Goal: Task Accomplishment & Management: Use online tool/utility

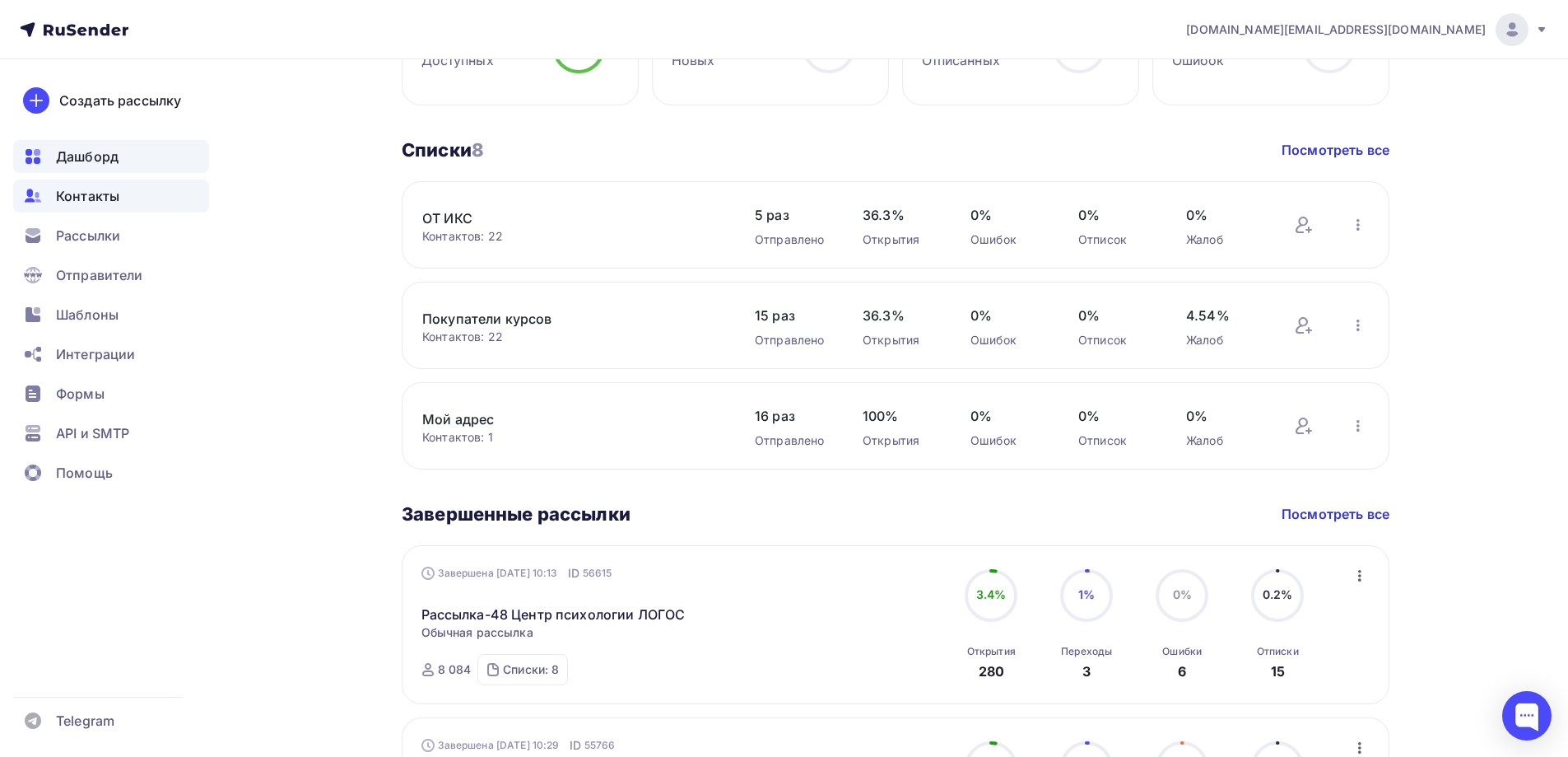
scroll to position [494, 0]
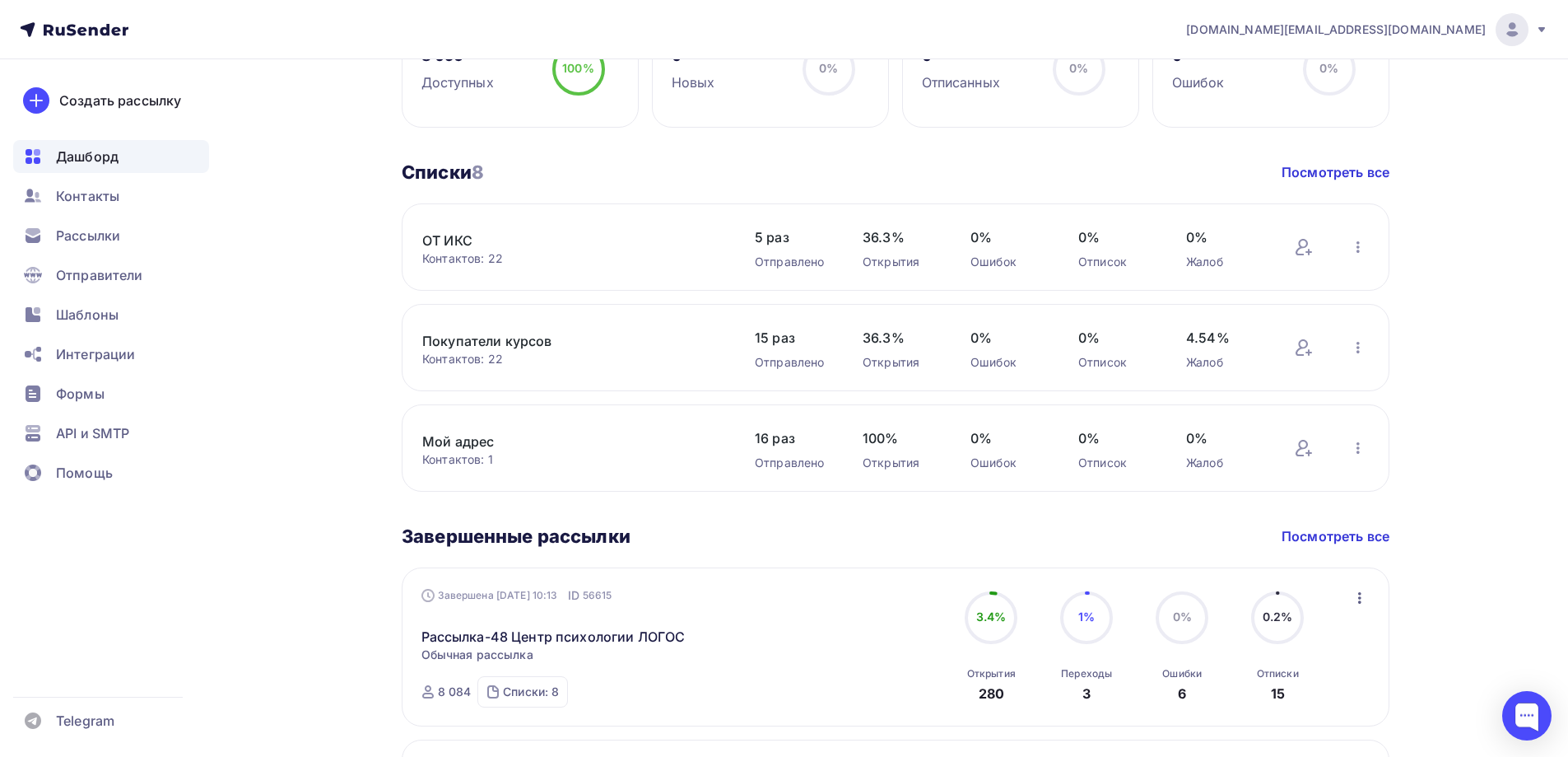
click at [148, 158] on div "Дашборд" at bounding box center [111, 156] width 196 height 33
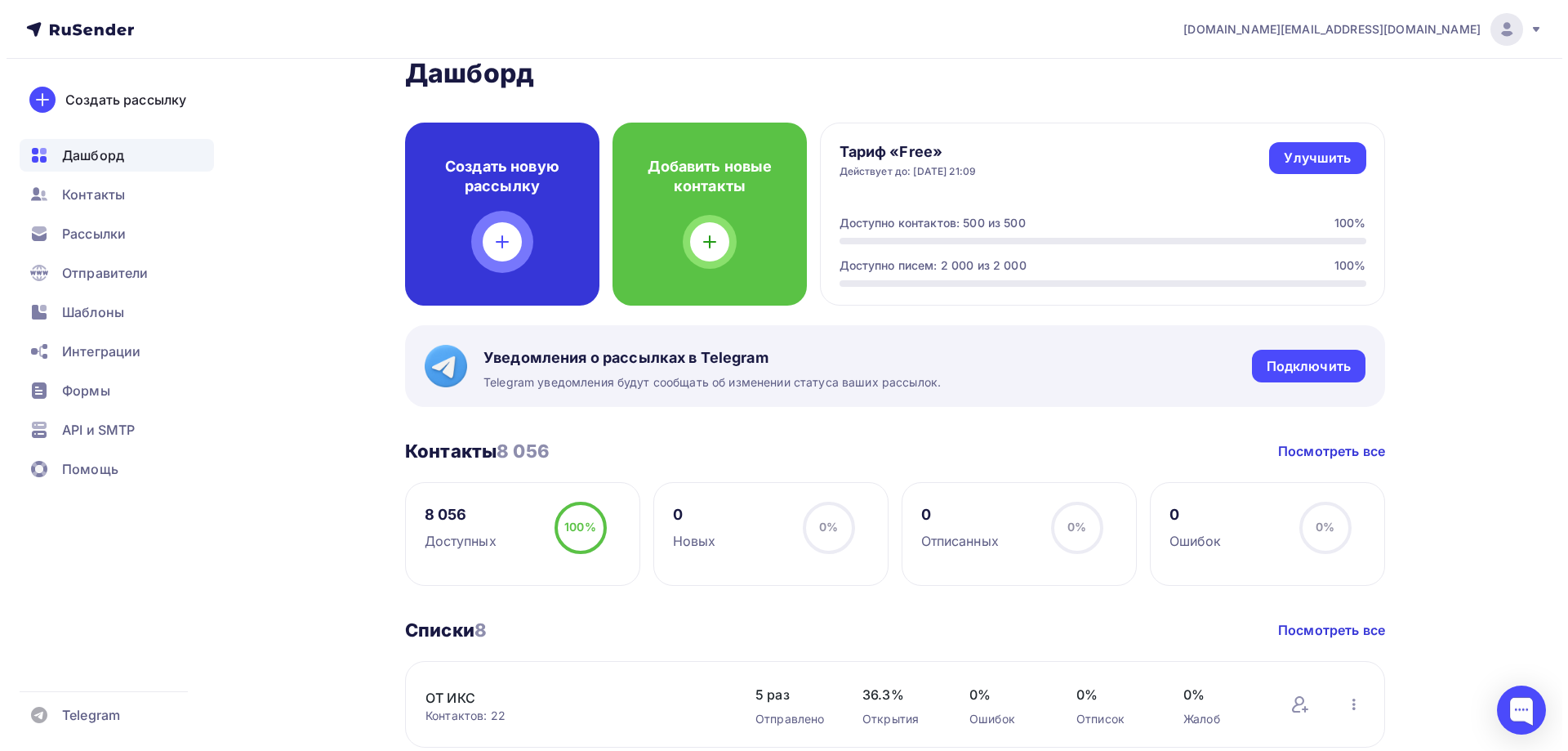
scroll to position [0, 0]
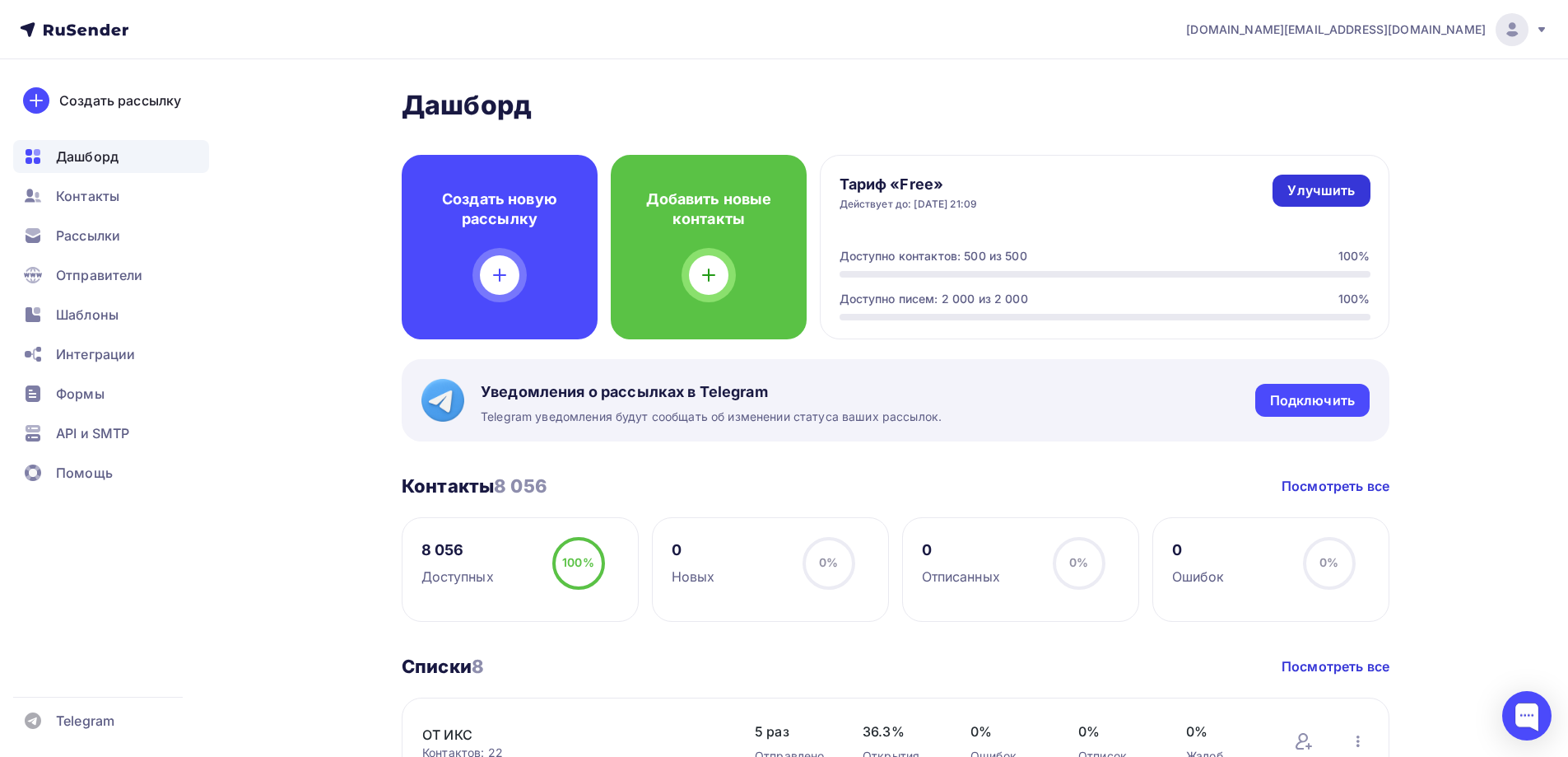
click at [1306, 188] on div "Улучшить" at bounding box center [1321, 191] width 67 height 19
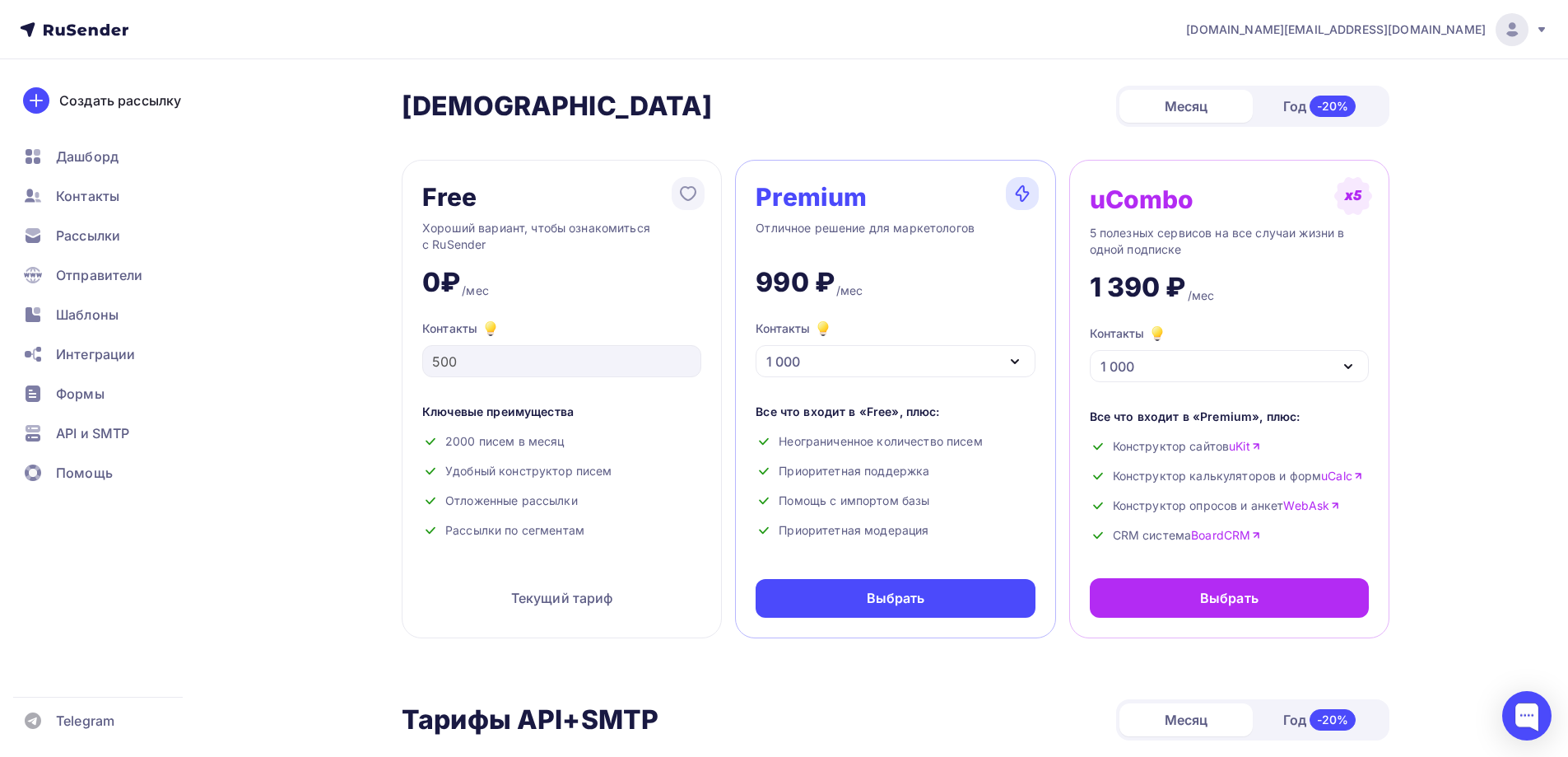
click at [878, 353] on div "1 000" at bounding box center [895, 361] width 279 height 32
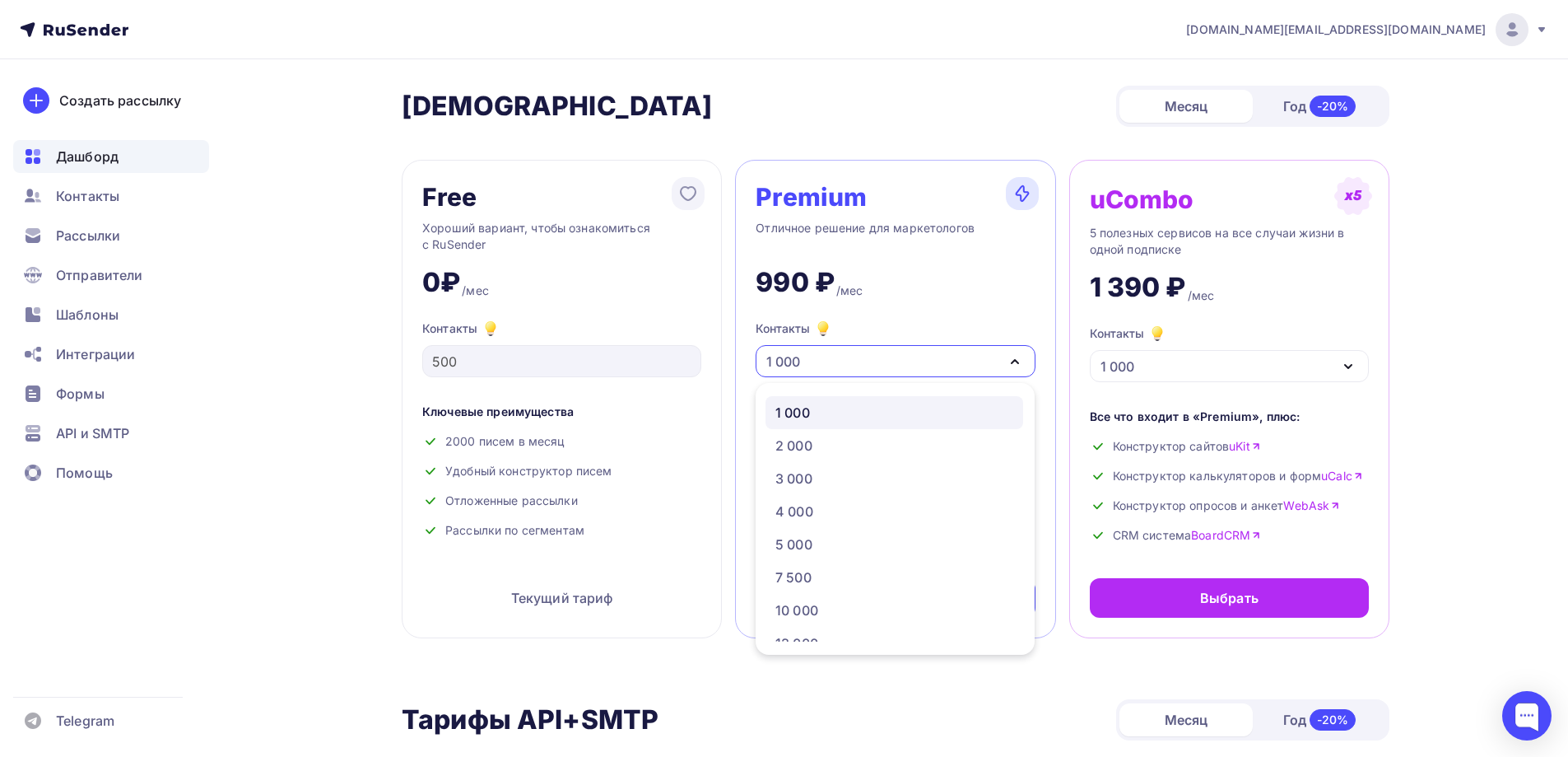
click at [152, 157] on div "Дашборд" at bounding box center [111, 156] width 196 height 33
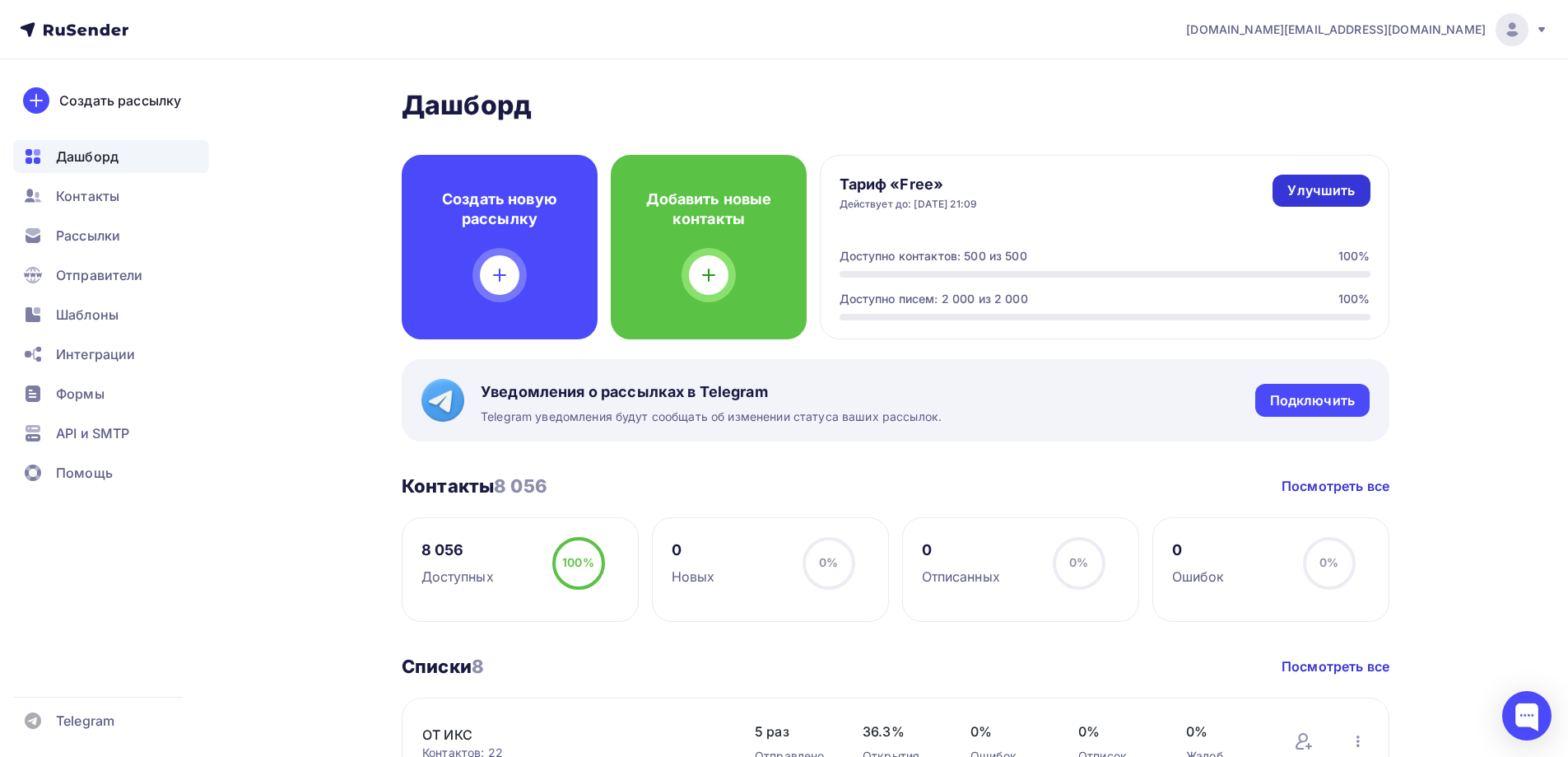
click at [1354, 192] on div "Улучшить" at bounding box center [1321, 191] width 67 height 19
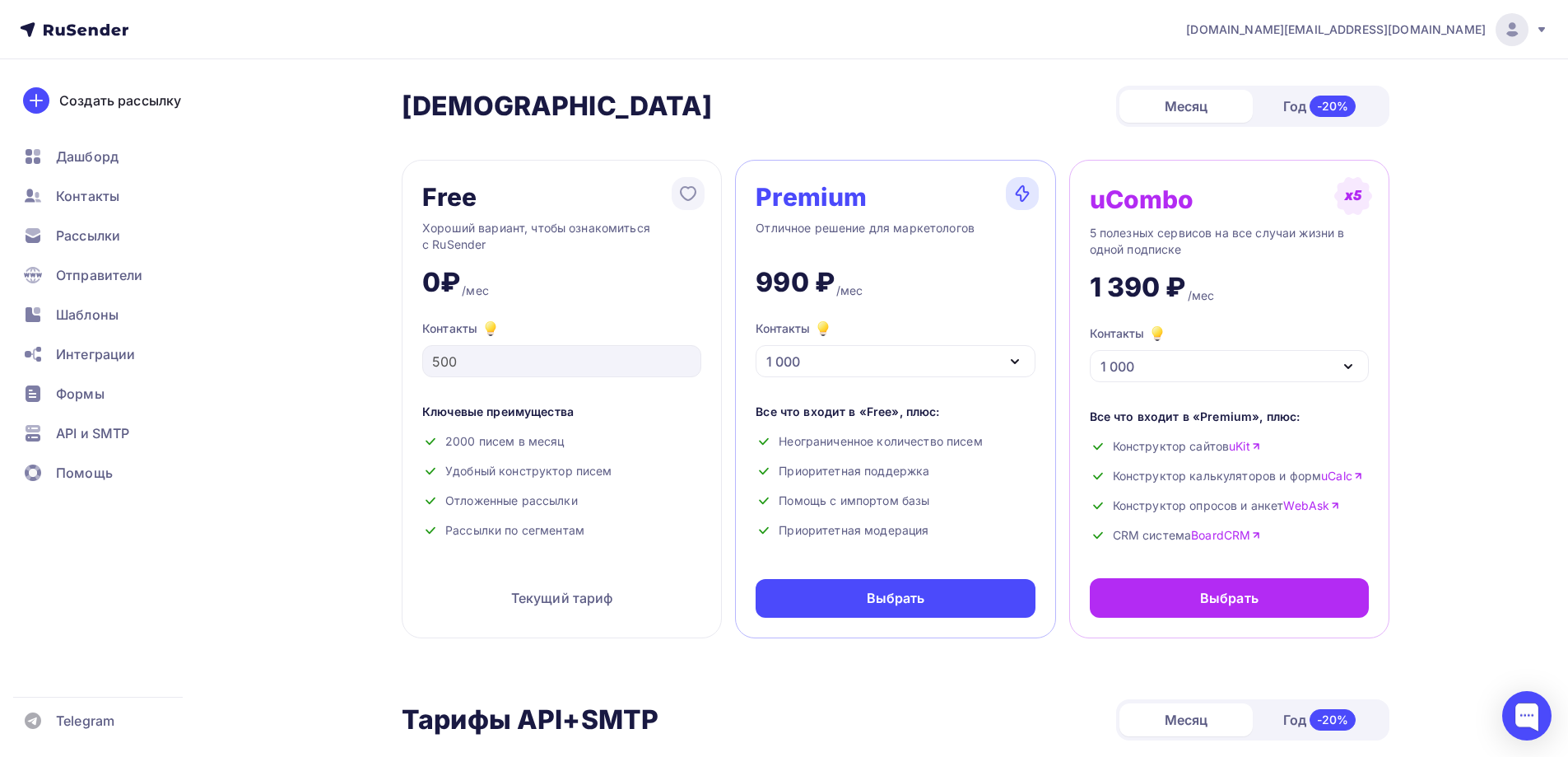
click at [906, 354] on div "1 000" at bounding box center [895, 361] width 279 height 32
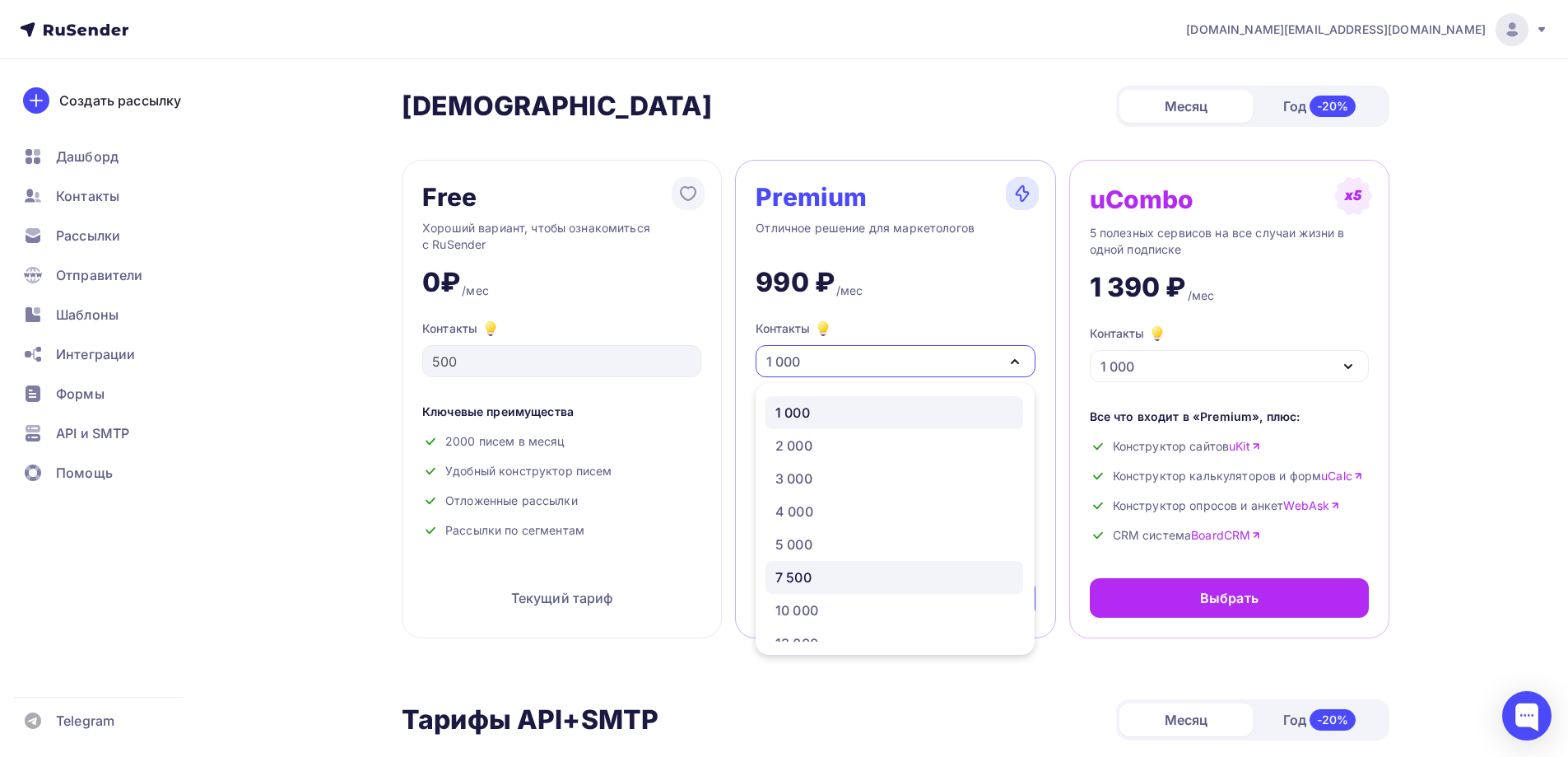
click at [836, 571] on div "7 500" at bounding box center [894, 577] width 238 height 20
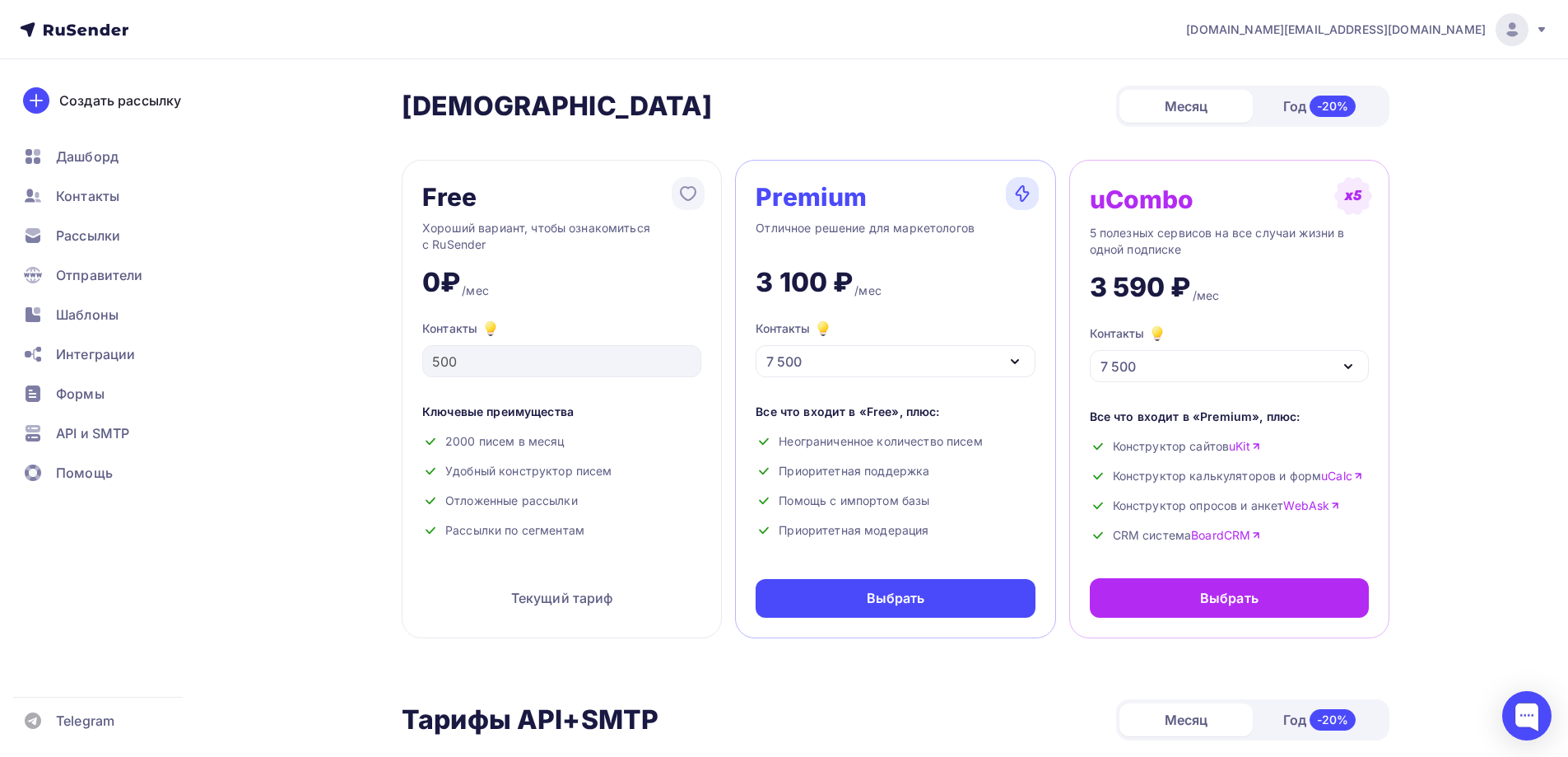
click at [1000, 363] on div "7 500" at bounding box center [895, 361] width 279 height 32
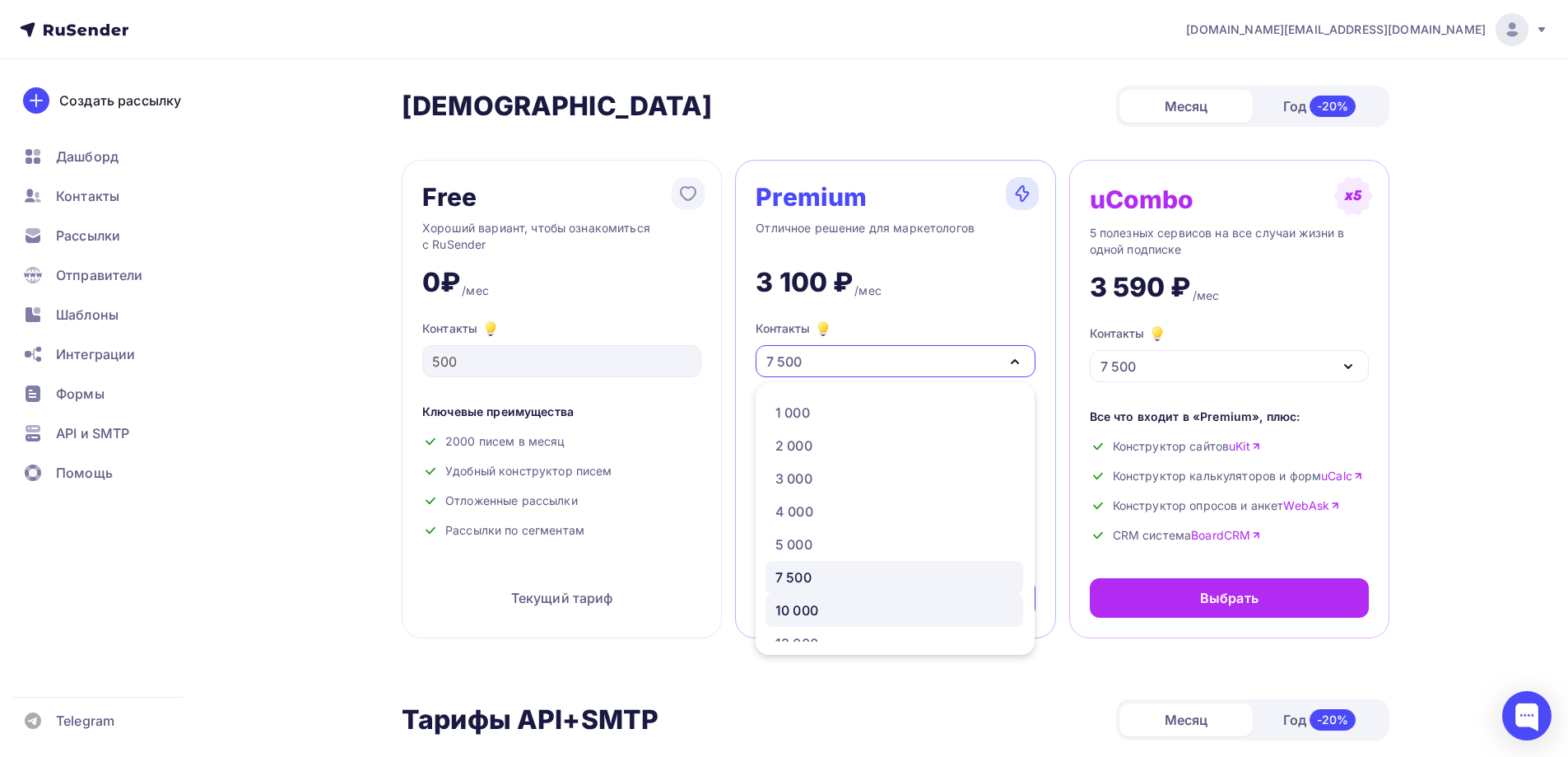
click at [826, 606] on div "10 000" at bounding box center [894, 609] width 238 height 20
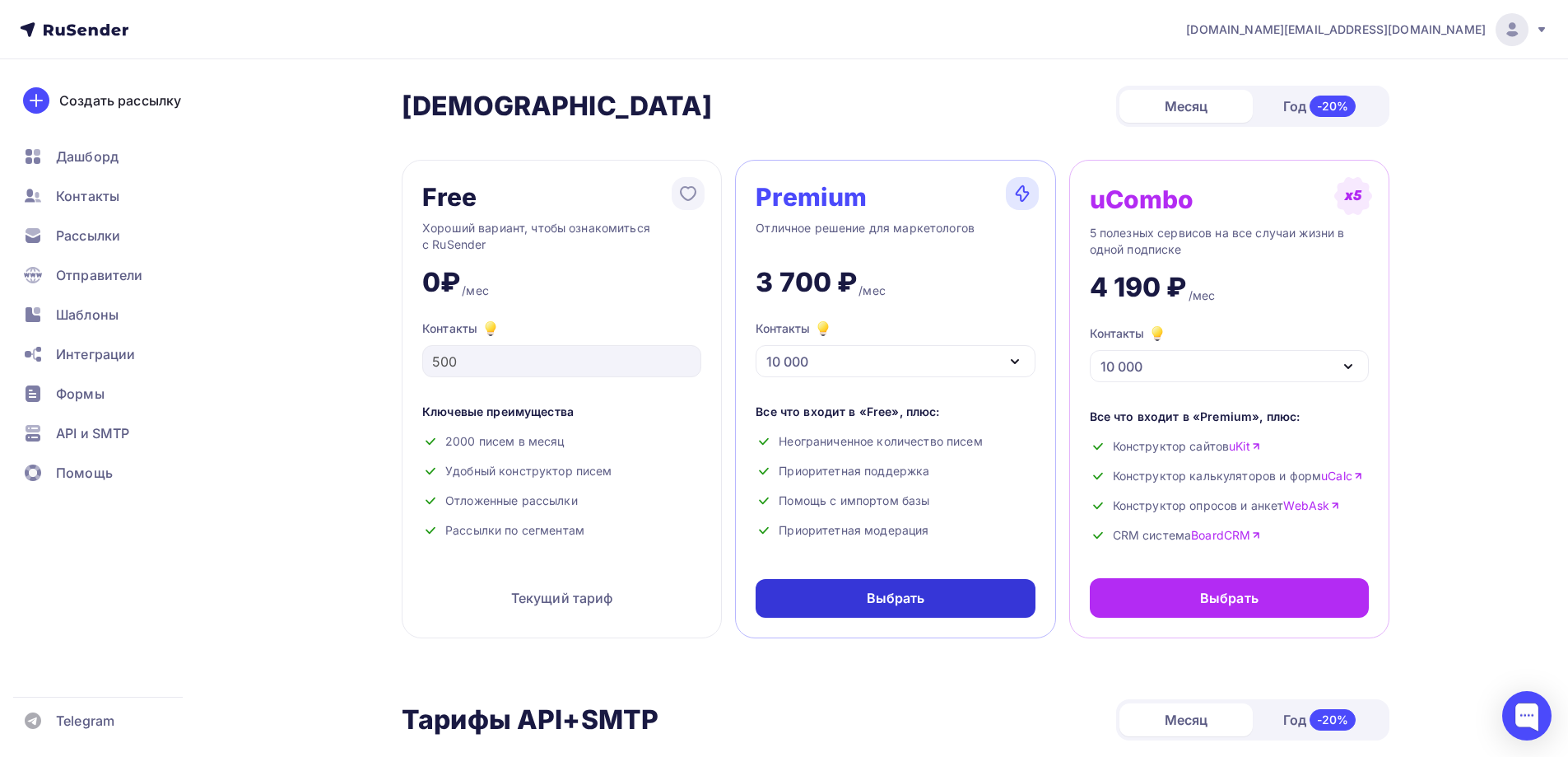
click at [924, 603] on div "Выбрать" at bounding box center [895, 598] width 279 height 38
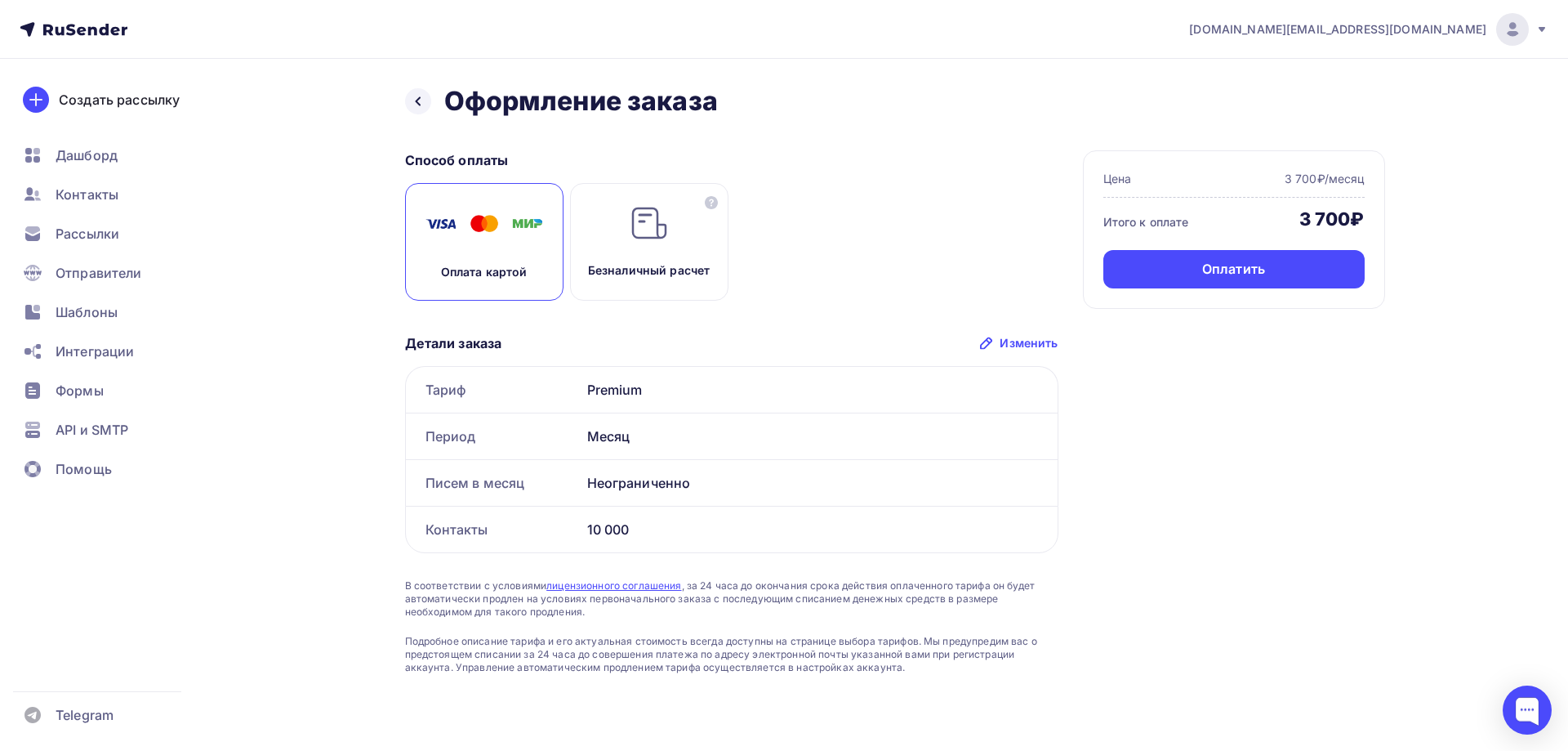
click at [528, 234] on img at bounding box center [484, 224] width 130 height 41
click at [1272, 272] on div "Оплатить" at bounding box center [1234, 269] width 262 height 38
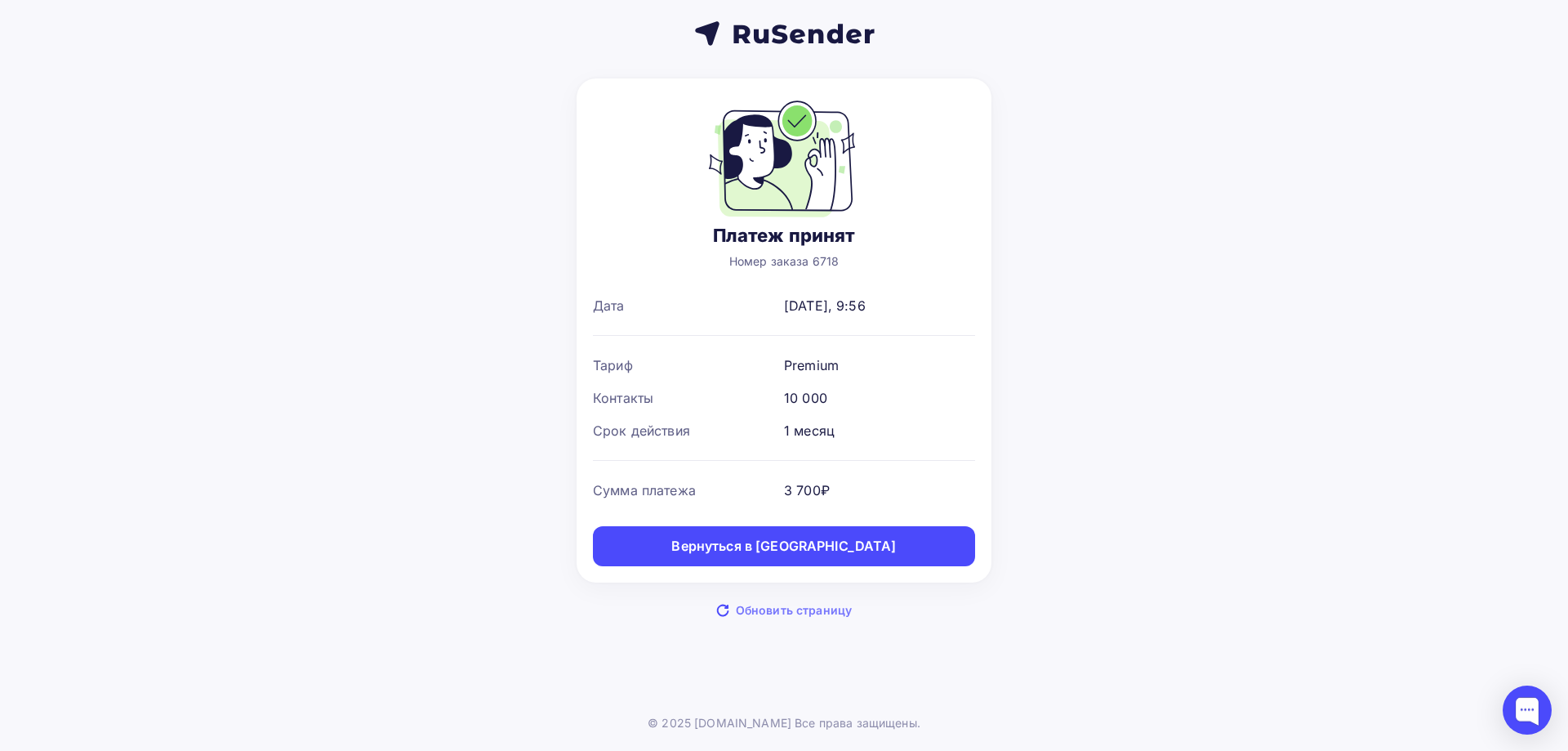
click at [754, 610] on span "Обновить страницу" at bounding box center [794, 609] width 116 height 16
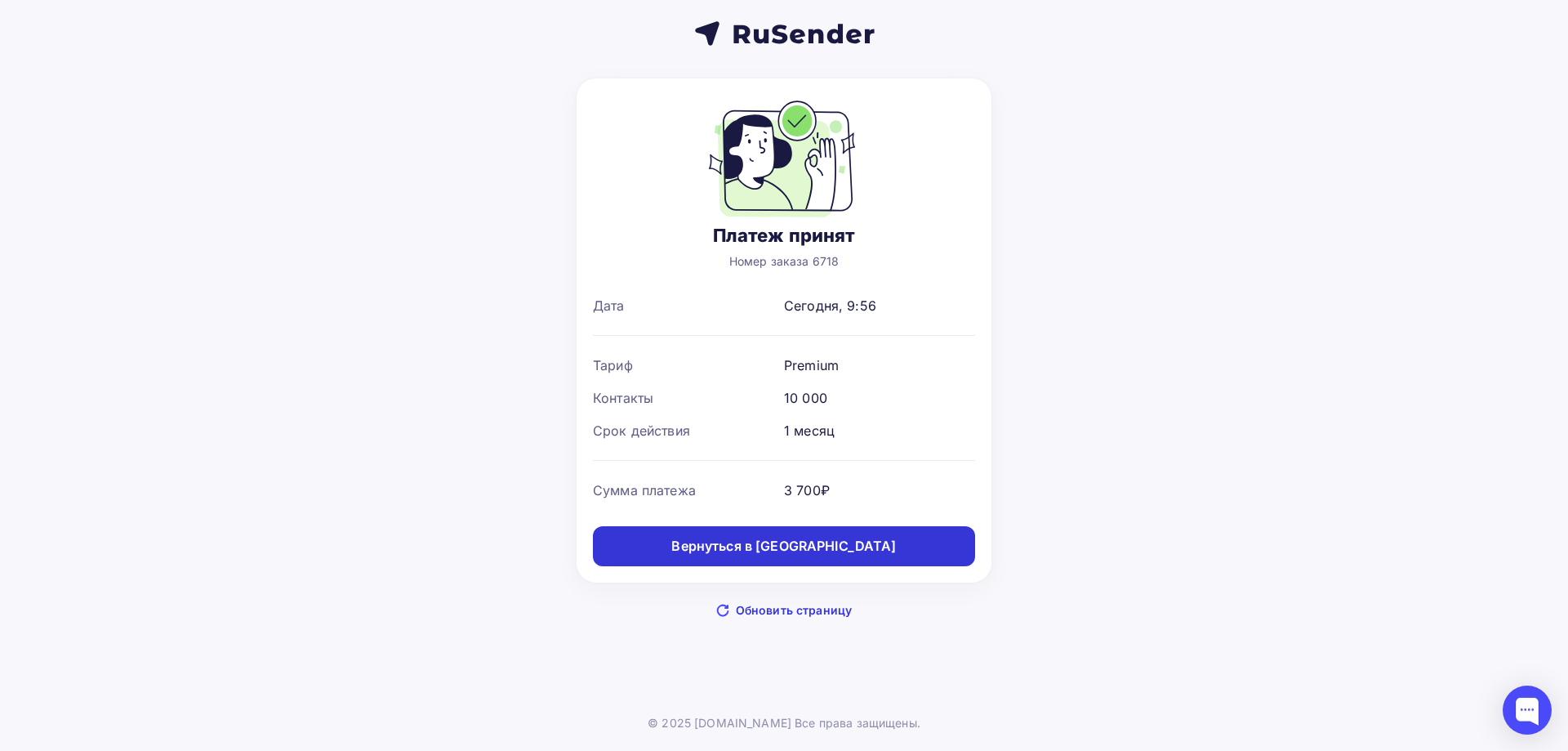
click at [779, 552] on div "Вернуться в [GEOGRAPHIC_DATA]" at bounding box center [784, 546] width 225 height 19
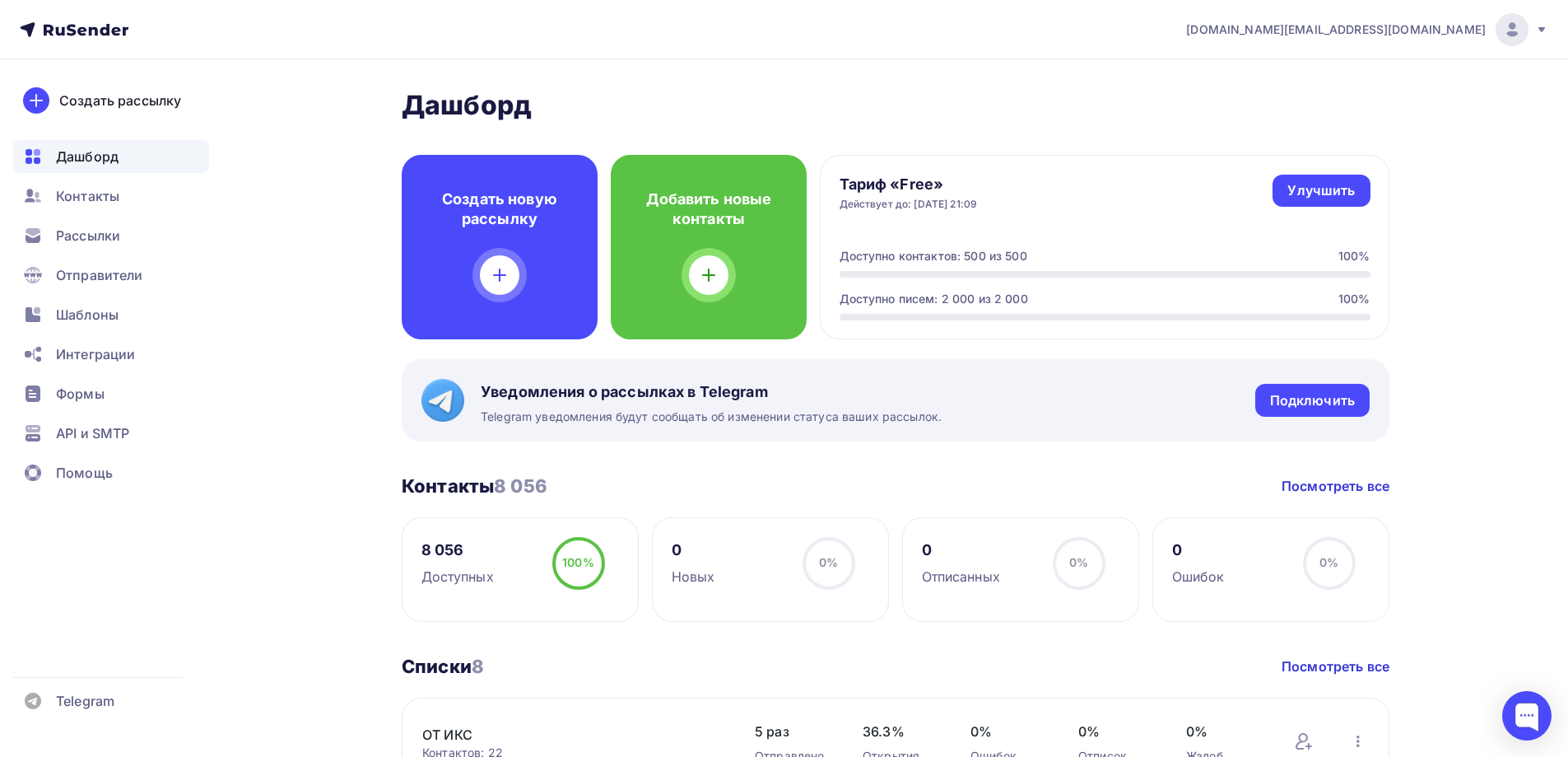
click at [1538, 34] on icon at bounding box center [1541, 30] width 13 height 13
click at [1407, 75] on link "Аккаунт" at bounding box center [1399, 72] width 276 height 33
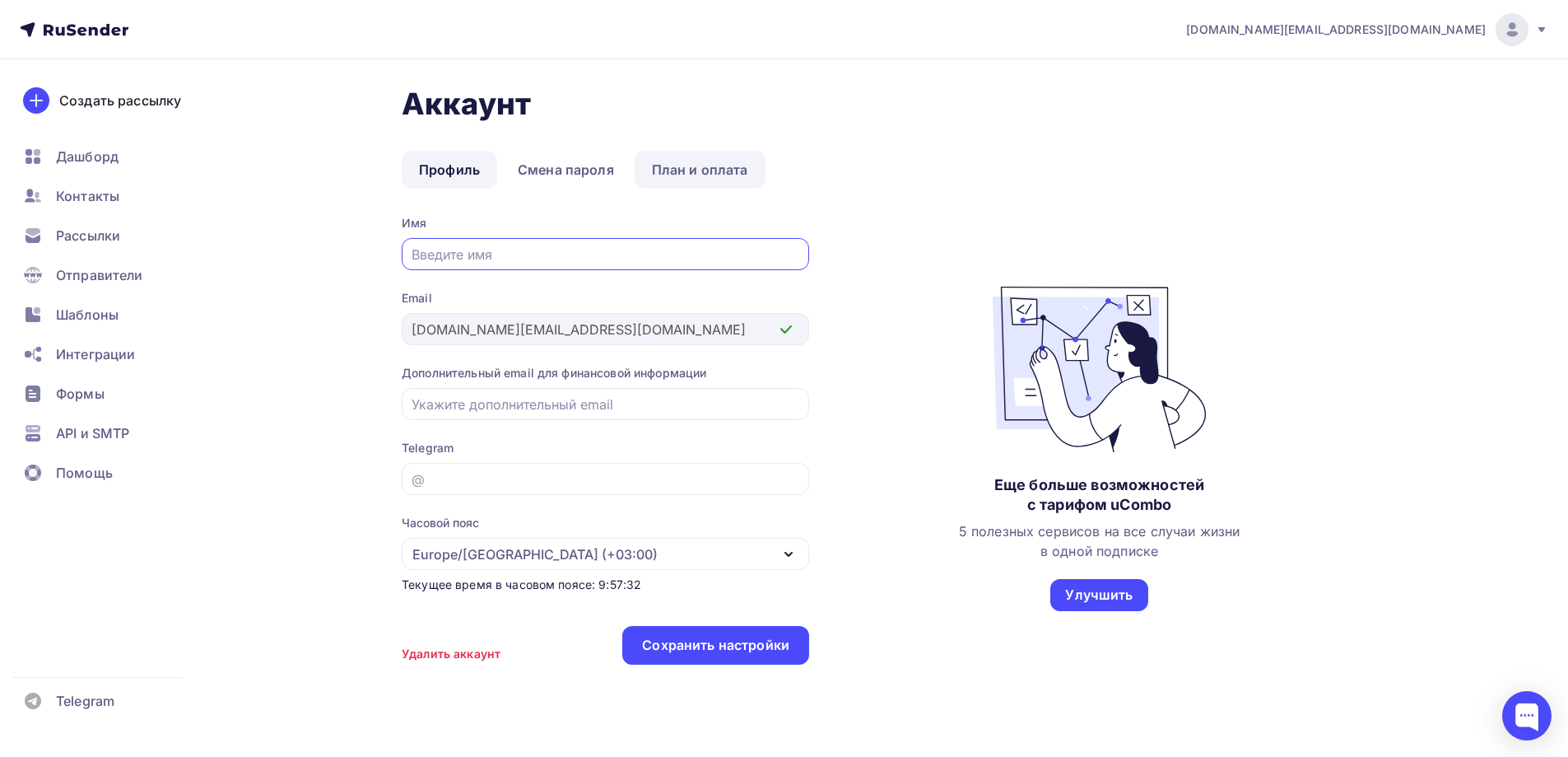
click at [679, 172] on link "План и оплата" at bounding box center [700, 169] width 130 height 37
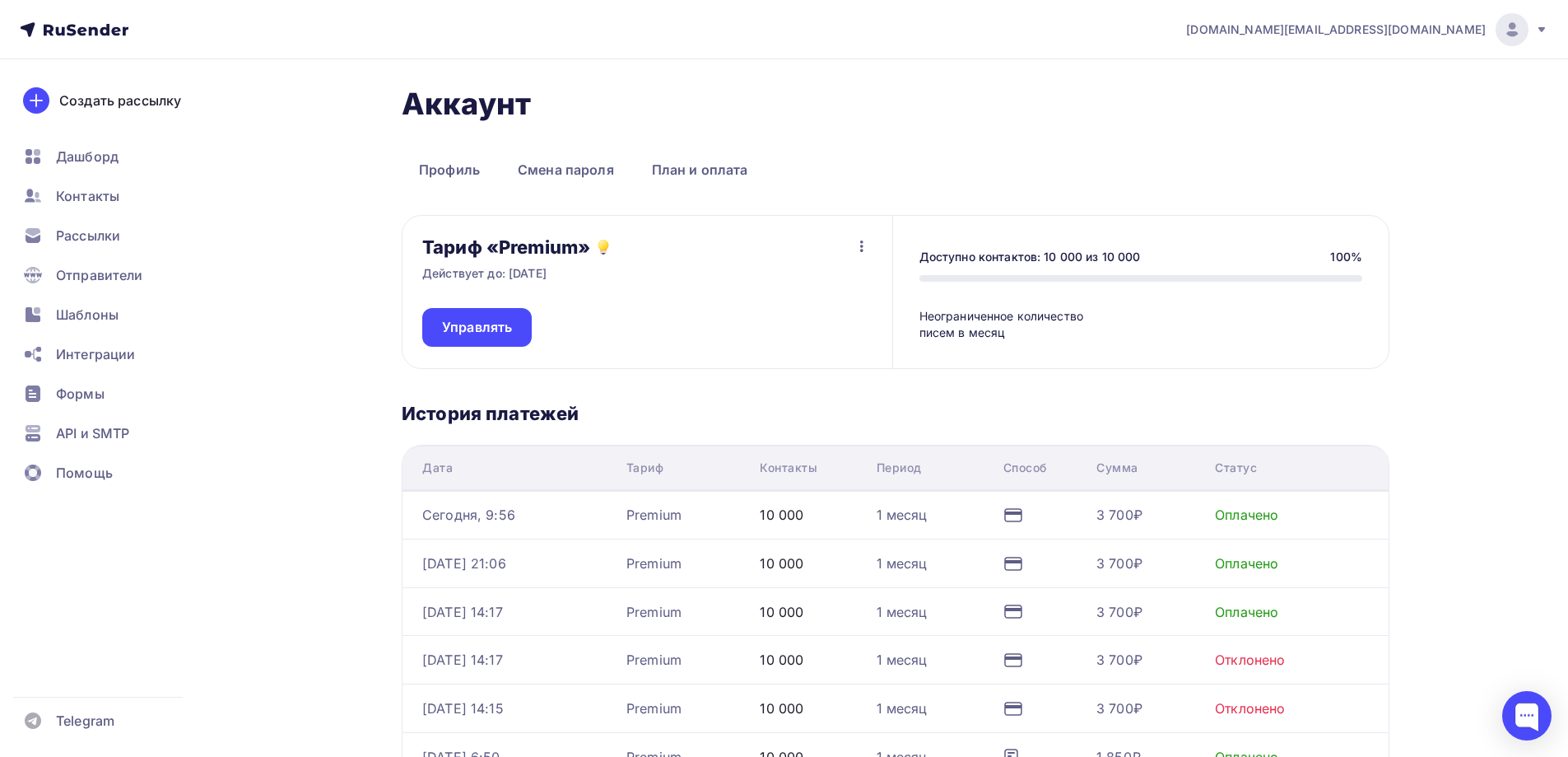
click at [861, 248] on icon "button" at bounding box center [861, 246] width 20 height 20
click at [840, 287] on div "Отписаться" at bounding box center [830, 289] width 78 height 20
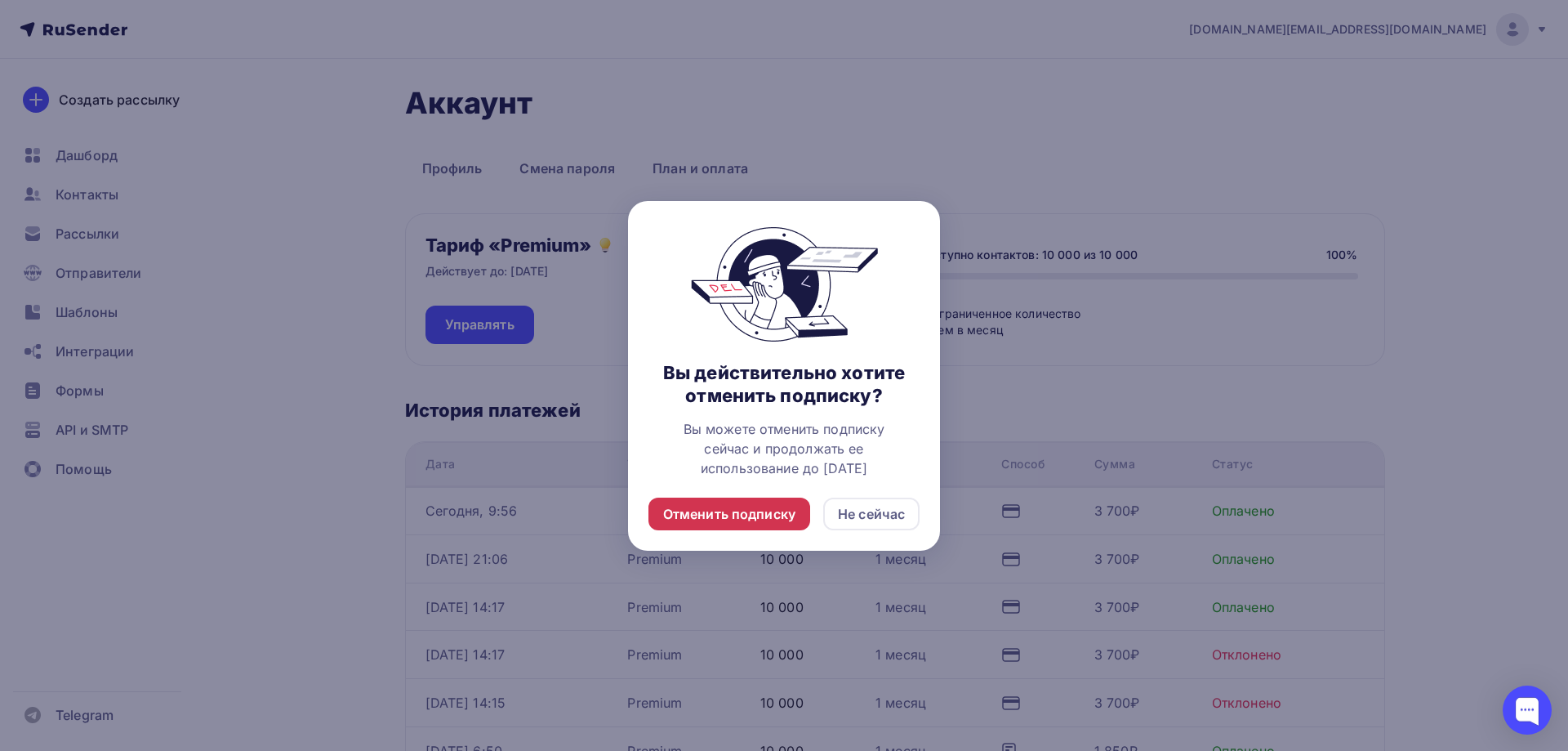
click at [748, 511] on div "Отменить подписку" at bounding box center [729, 513] width 132 height 20
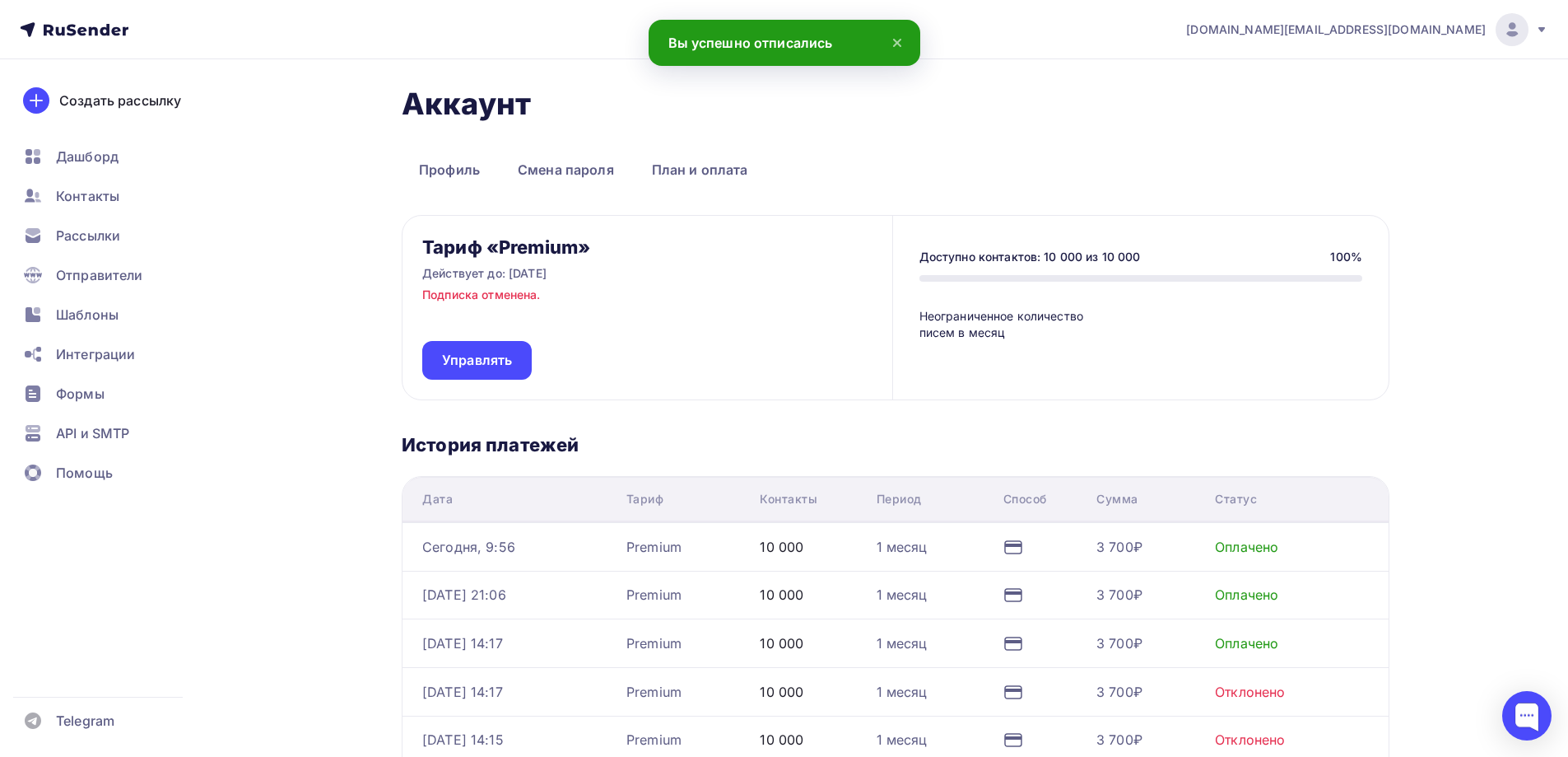
click at [275, 540] on div "Аккаунт Профиль Смена пароля План и оплата Профиль Смена пароля План и оплата Т…" at bounding box center [784, 625] width 1348 height 1131
click at [108, 159] on span "Дашборд" at bounding box center [86, 156] width 62 height 20
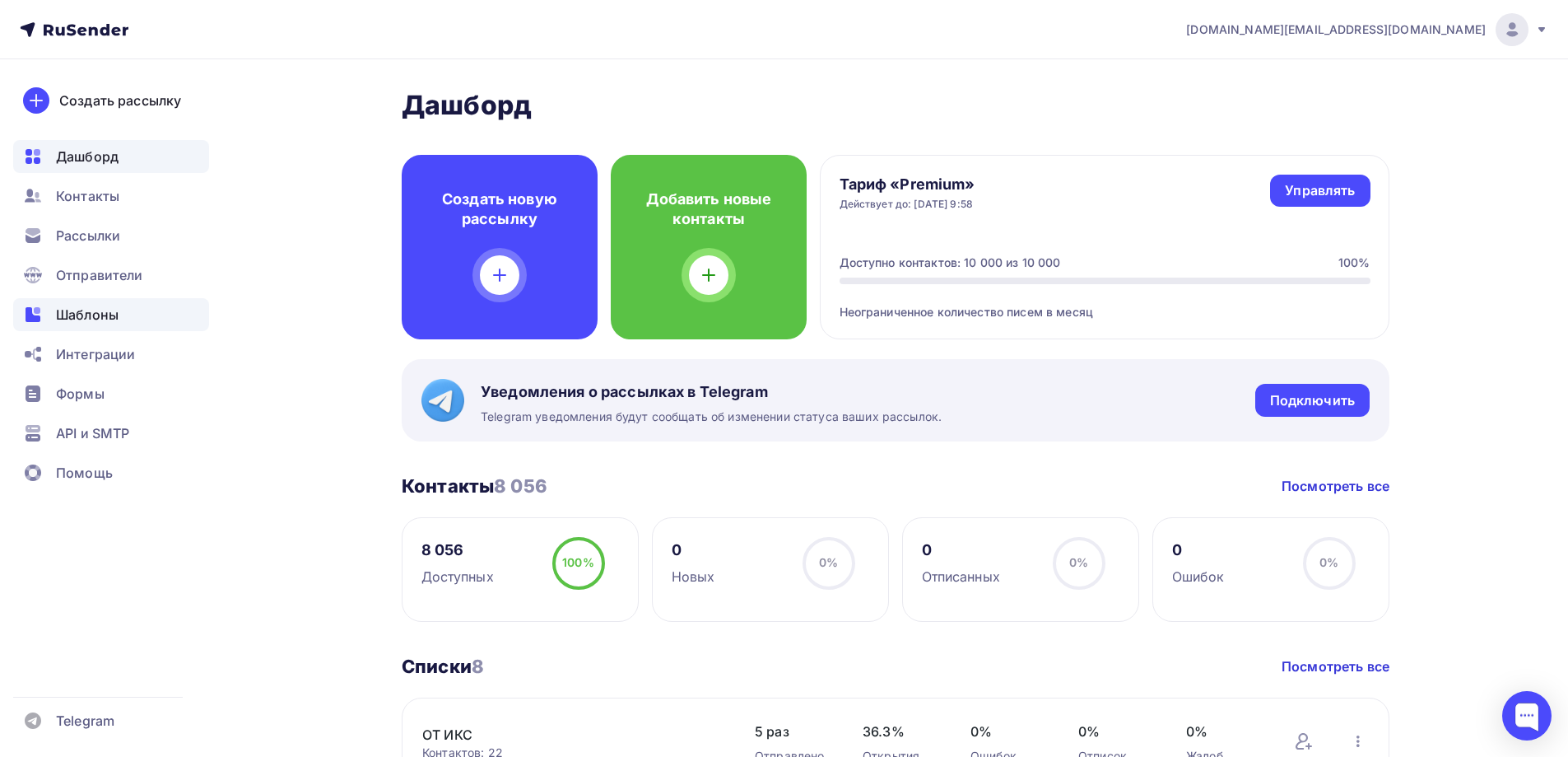
click at [107, 313] on span "Шаблоны" at bounding box center [86, 314] width 62 height 20
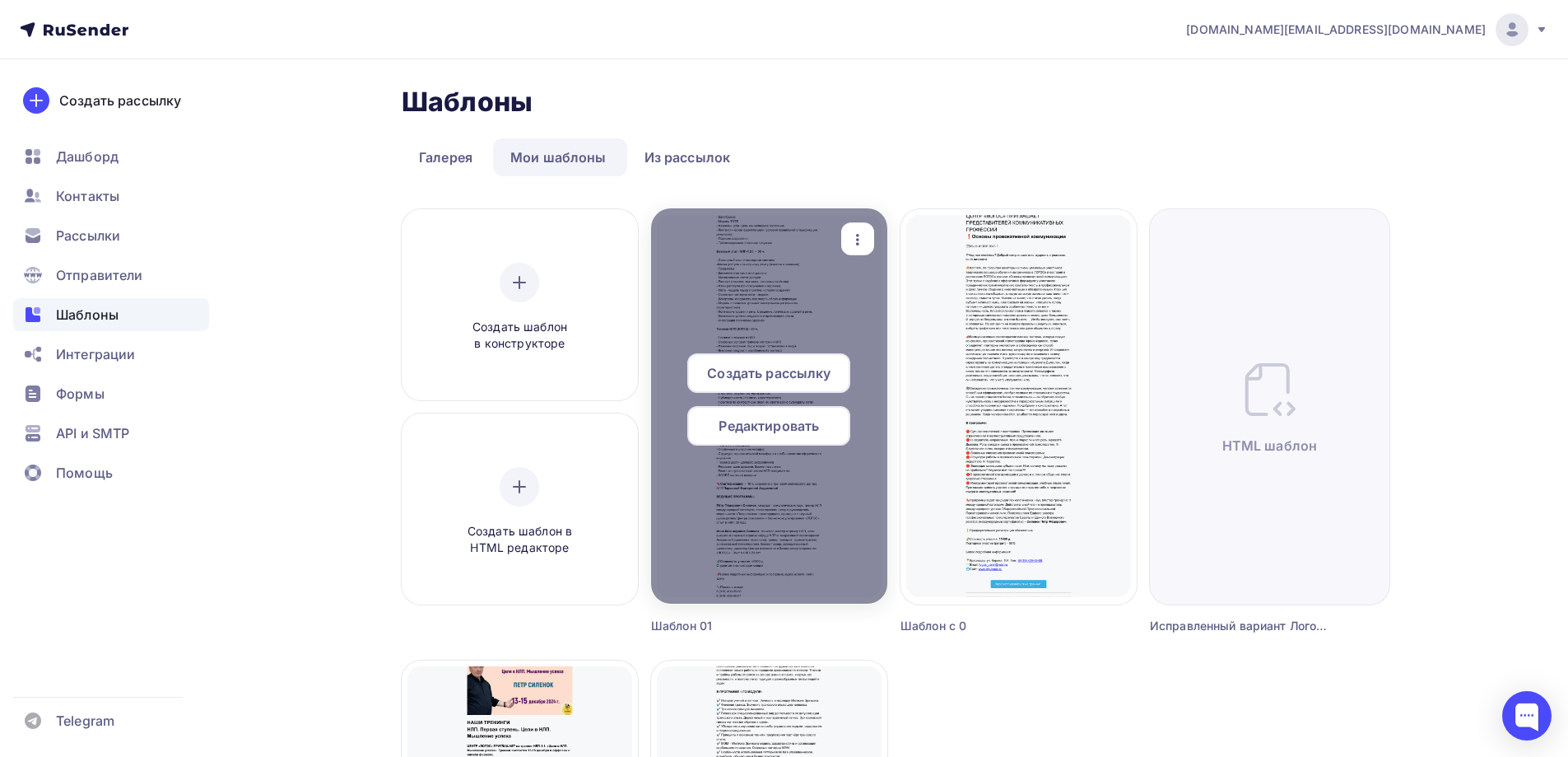
click at [788, 424] on span "Редактировать" at bounding box center [768, 425] width 101 height 20
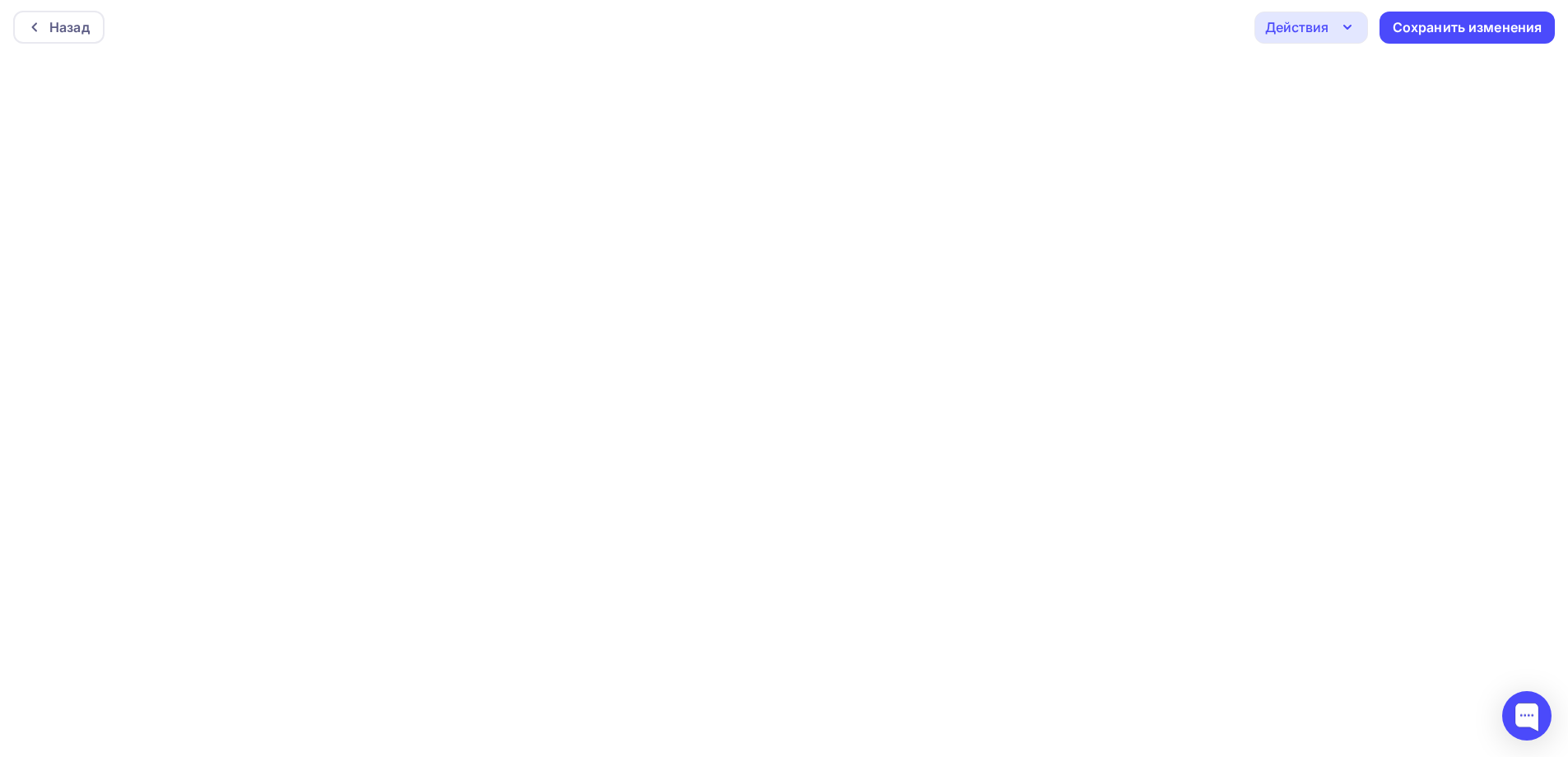
scroll to position [4, 0]
click at [1463, 27] on div "Сохранить изменения" at bounding box center [1467, 26] width 150 height 19
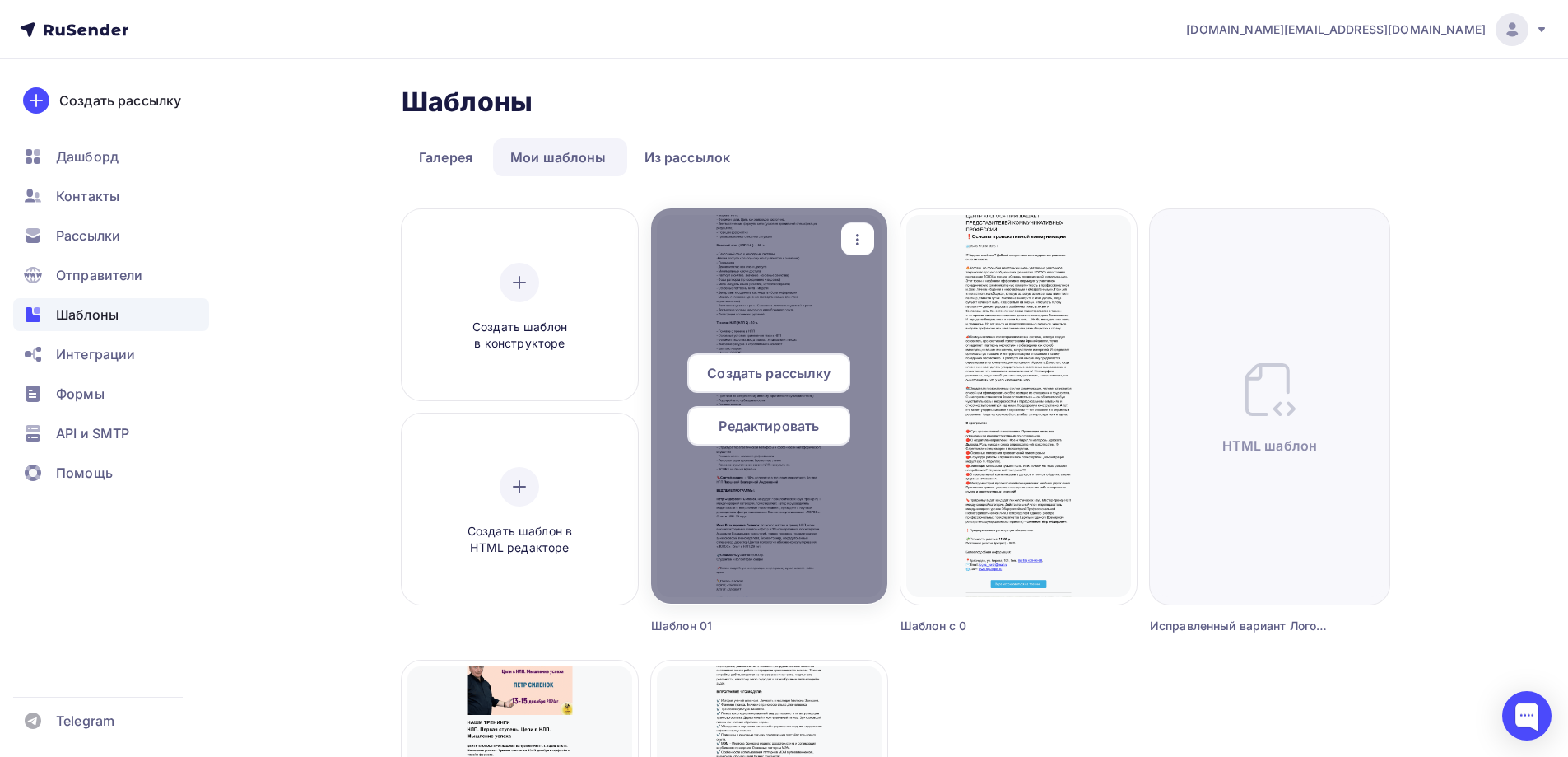
click at [860, 237] on icon "button" at bounding box center [857, 239] width 20 height 20
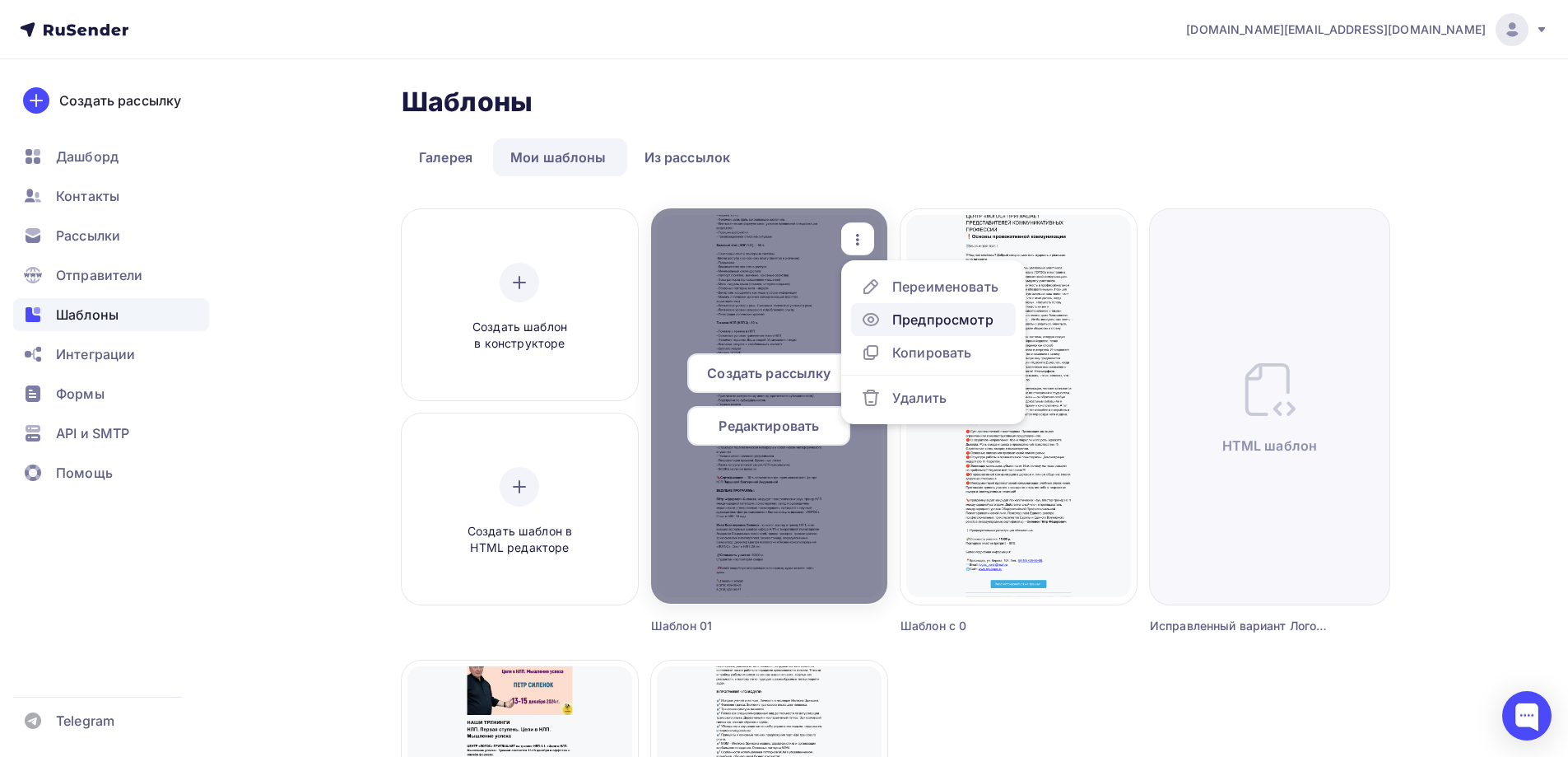
click at [917, 321] on div "Предпросмотр" at bounding box center [943, 319] width 102 height 20
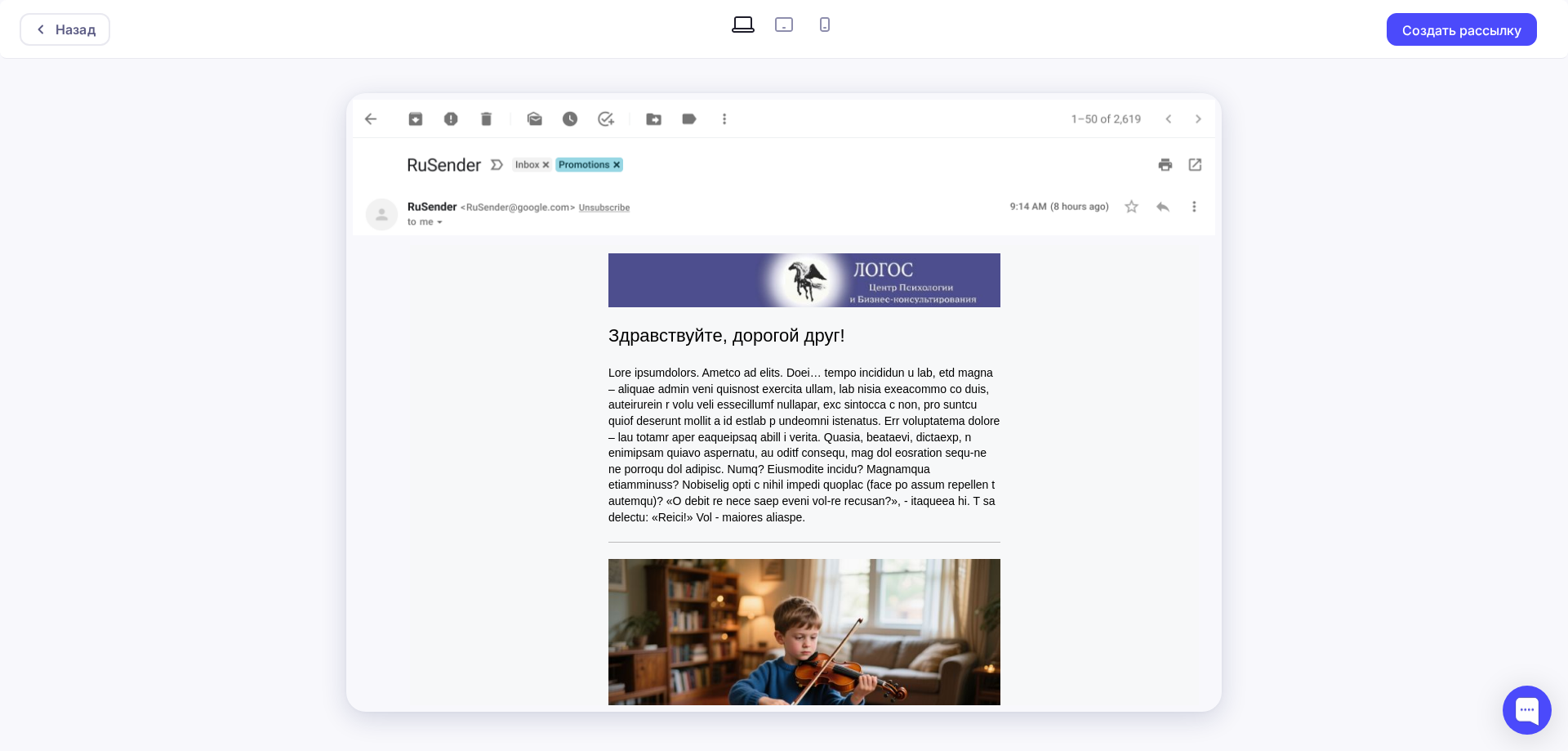
click at [934, 279] on img at bounding box center [804, 280] width 392 height 54
click at [917, 623] on img at bounding box center [804, 668] width 392 height 219
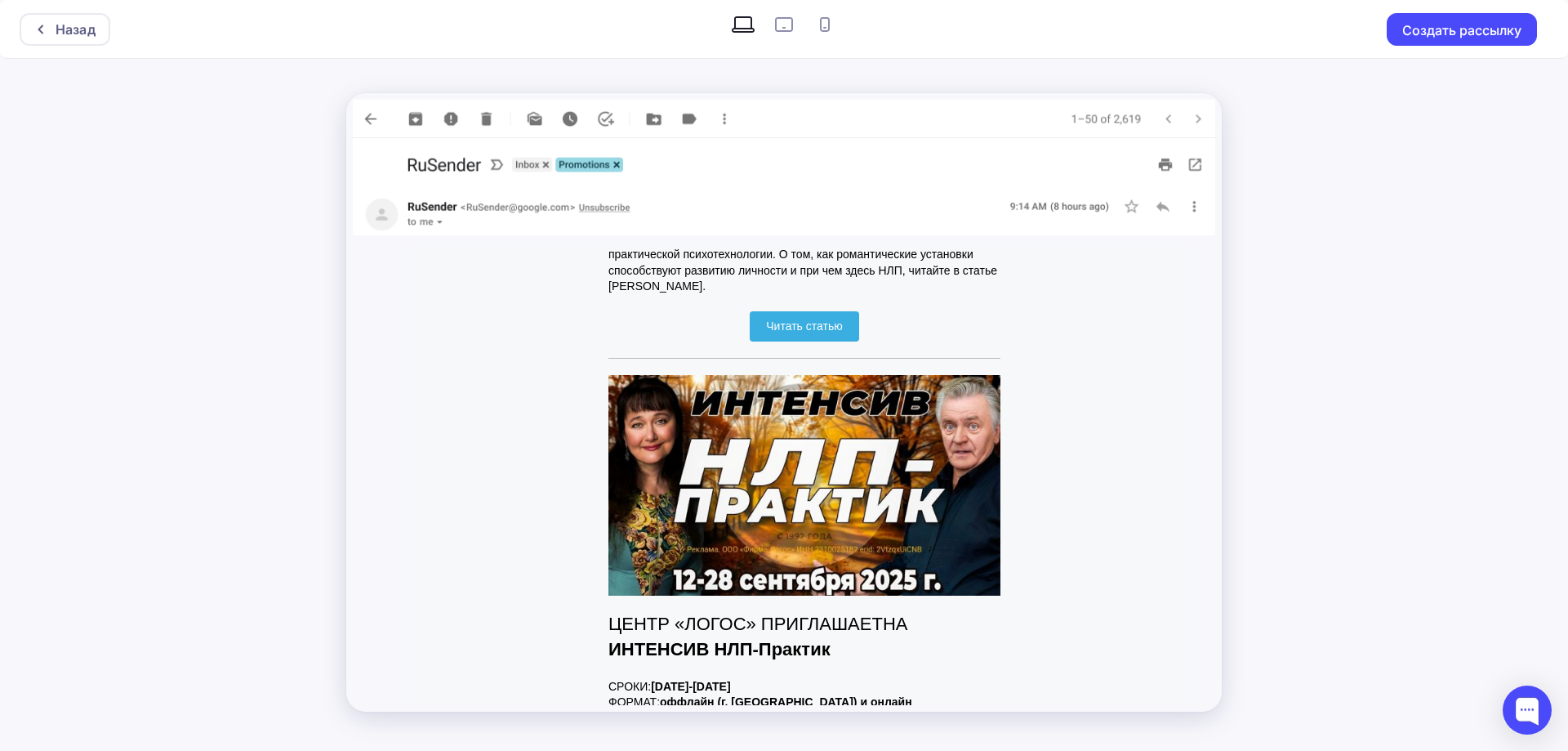
scroll to position [735, 0]
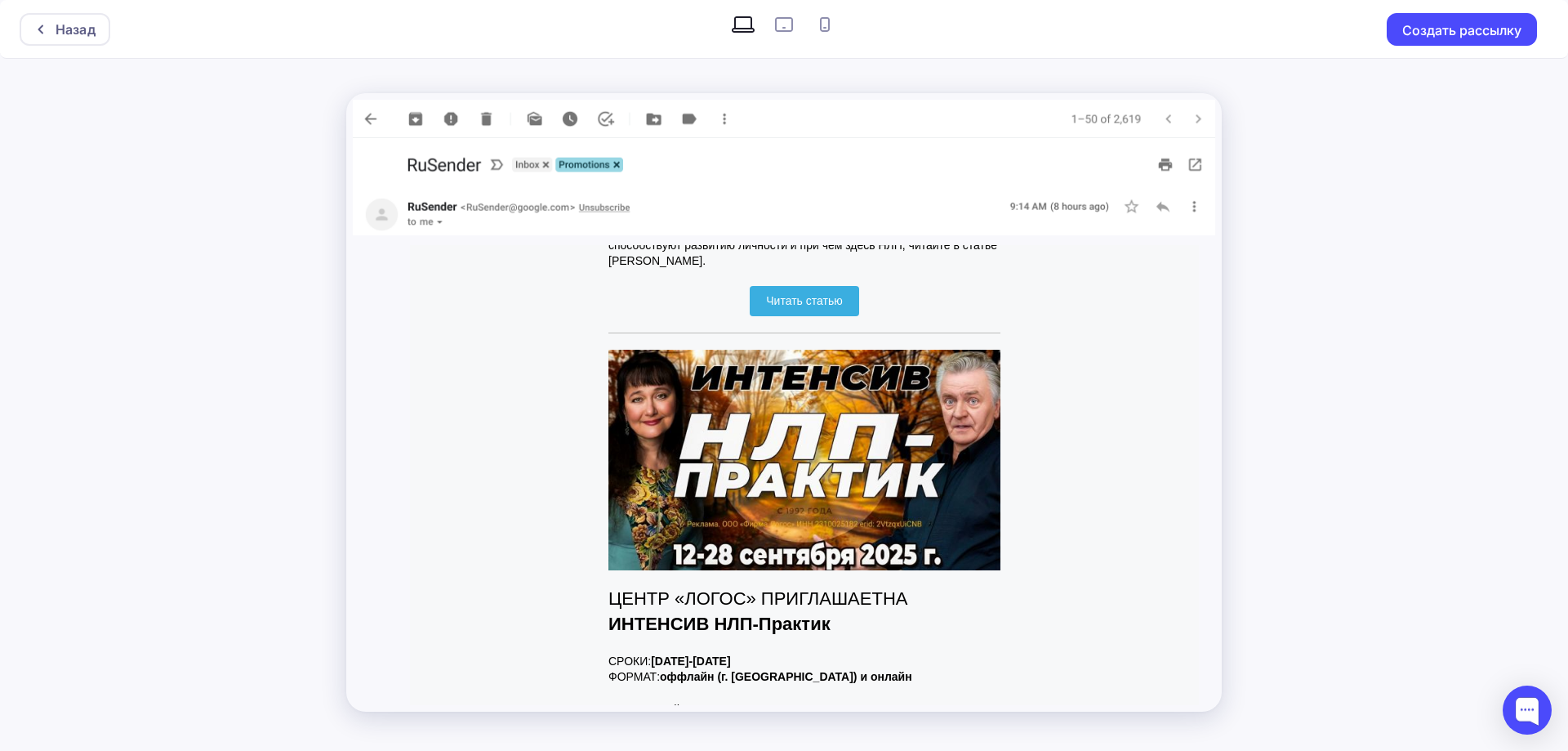
click at [820, 307] on span "Читать статью" at bounding box center [804, 301] width 76 height 13
click at [867, 395] on img at bounding box center [804, 460] width 392 height 221
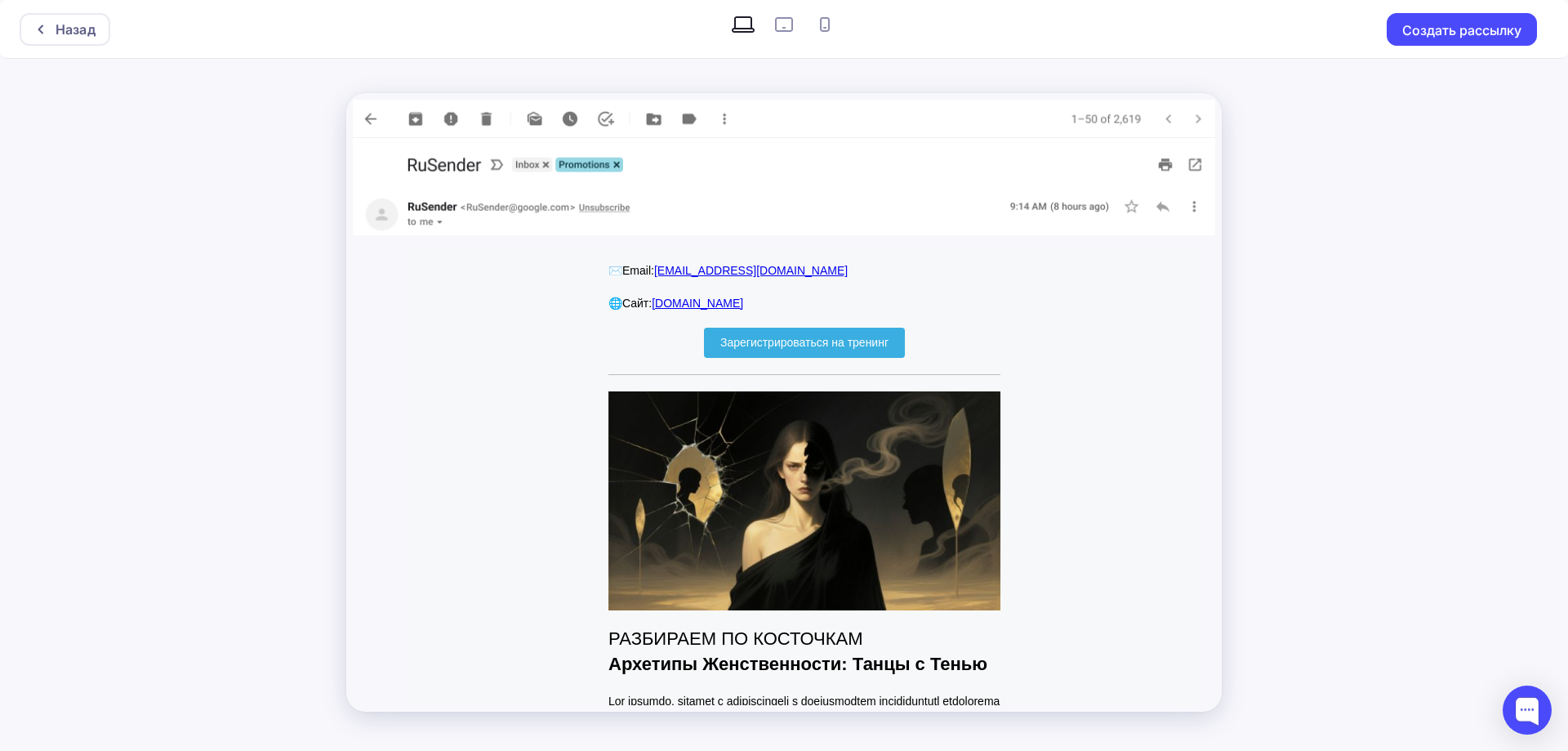
scroll to position [2858, 0]
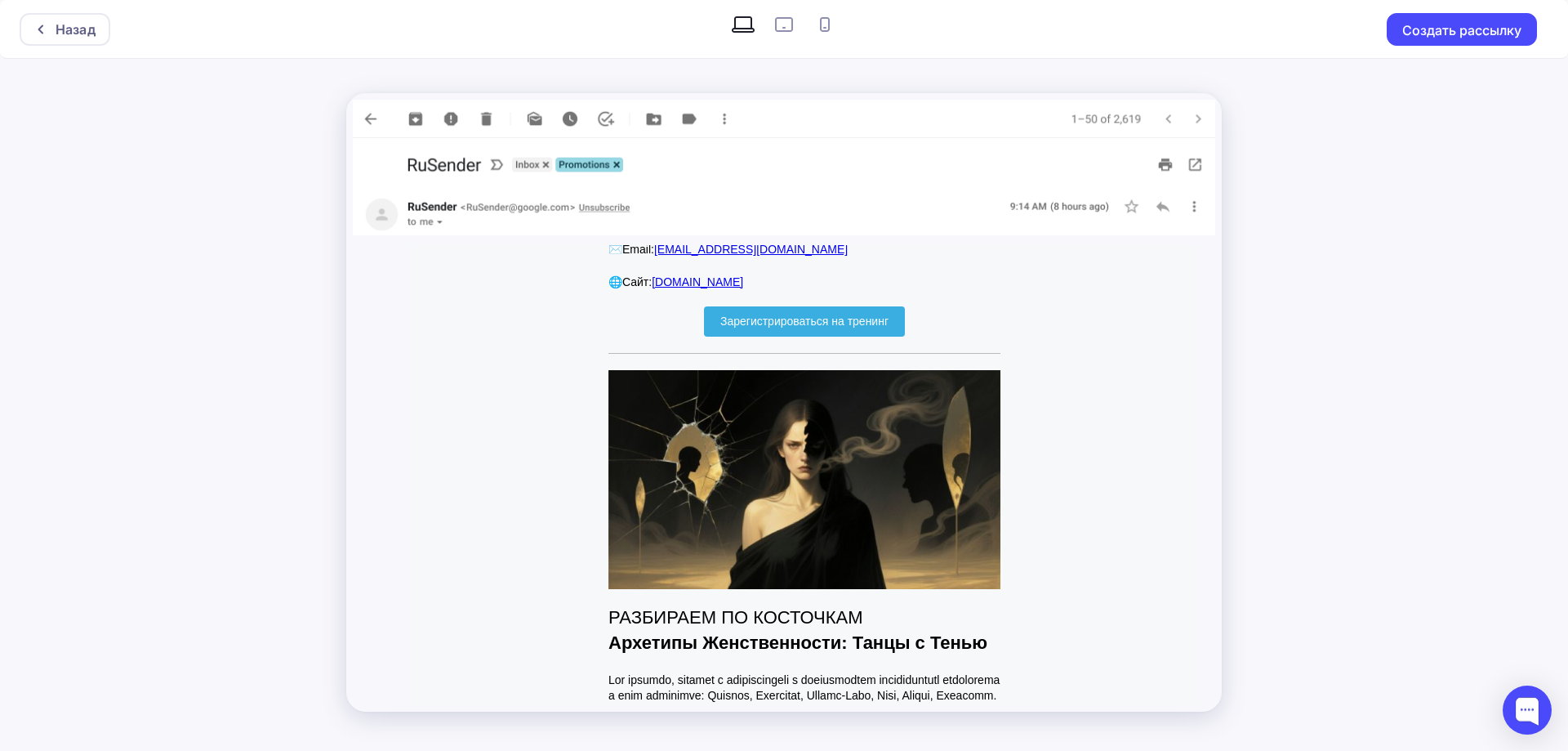
click at [845, 327] on span "Зарегистрироваться на тренинг" at bounding box center [804, 321] width 169 height 13
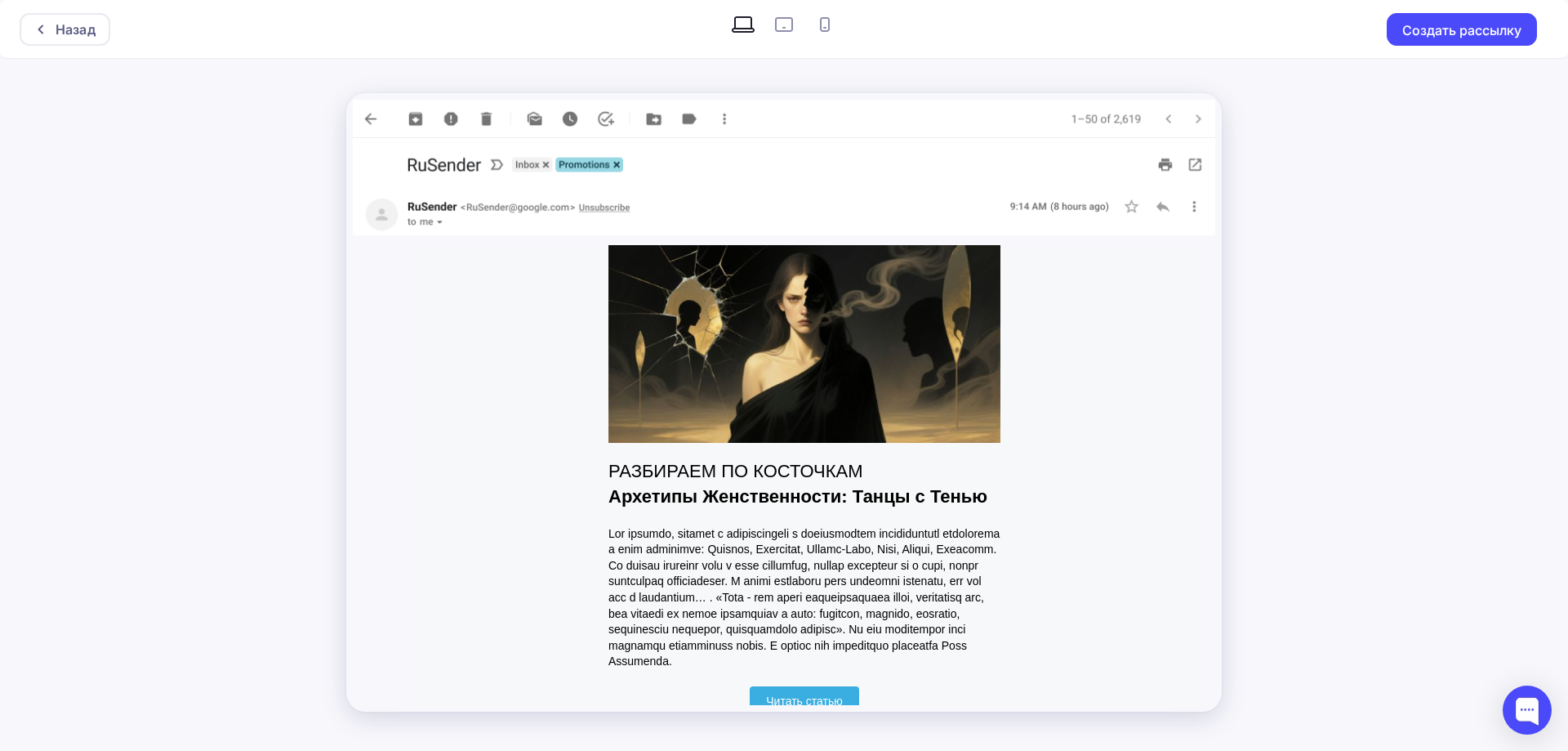
scroll to position [3022, 0]
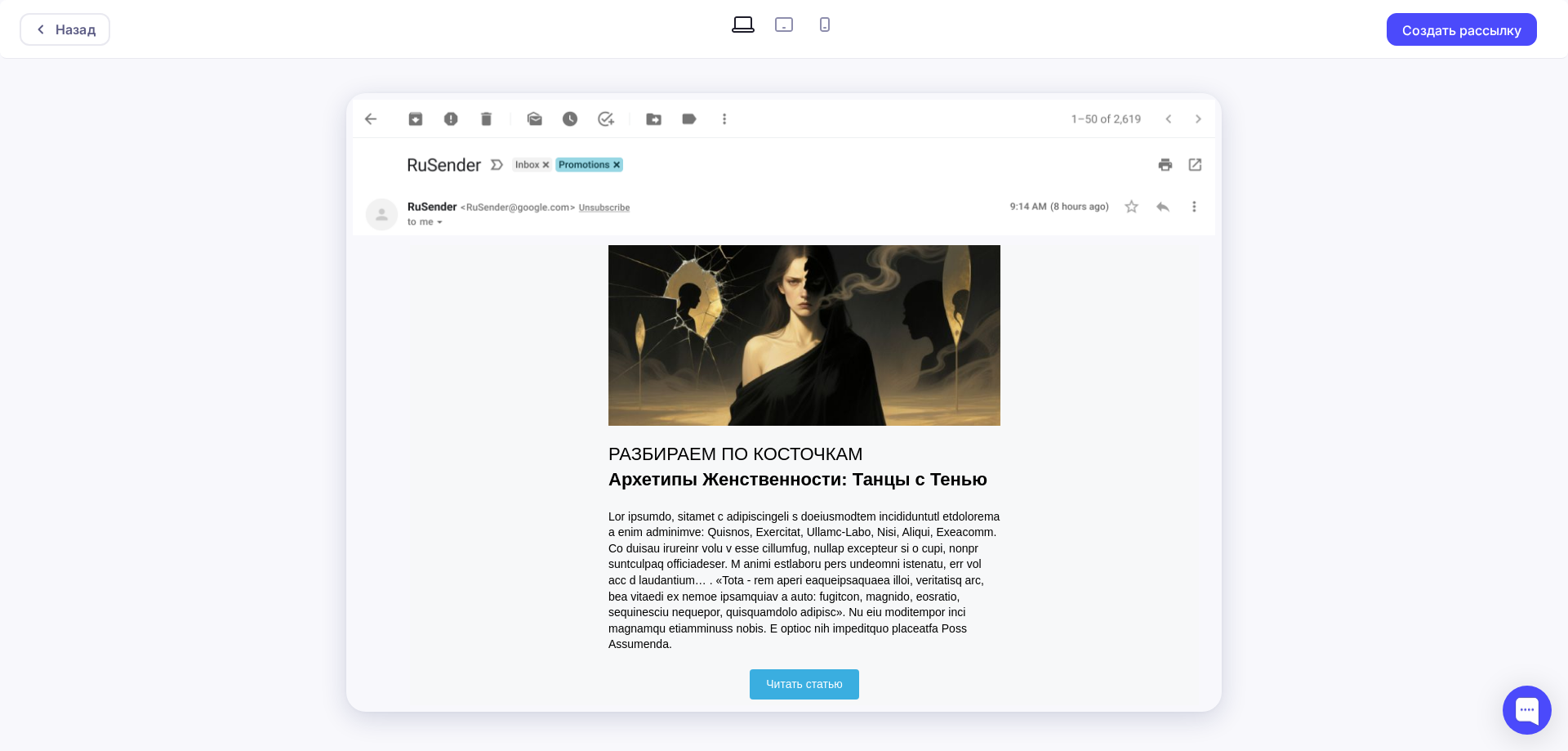
click at [868, 341] on img at bounding box center [804, 316] width 392 height 219
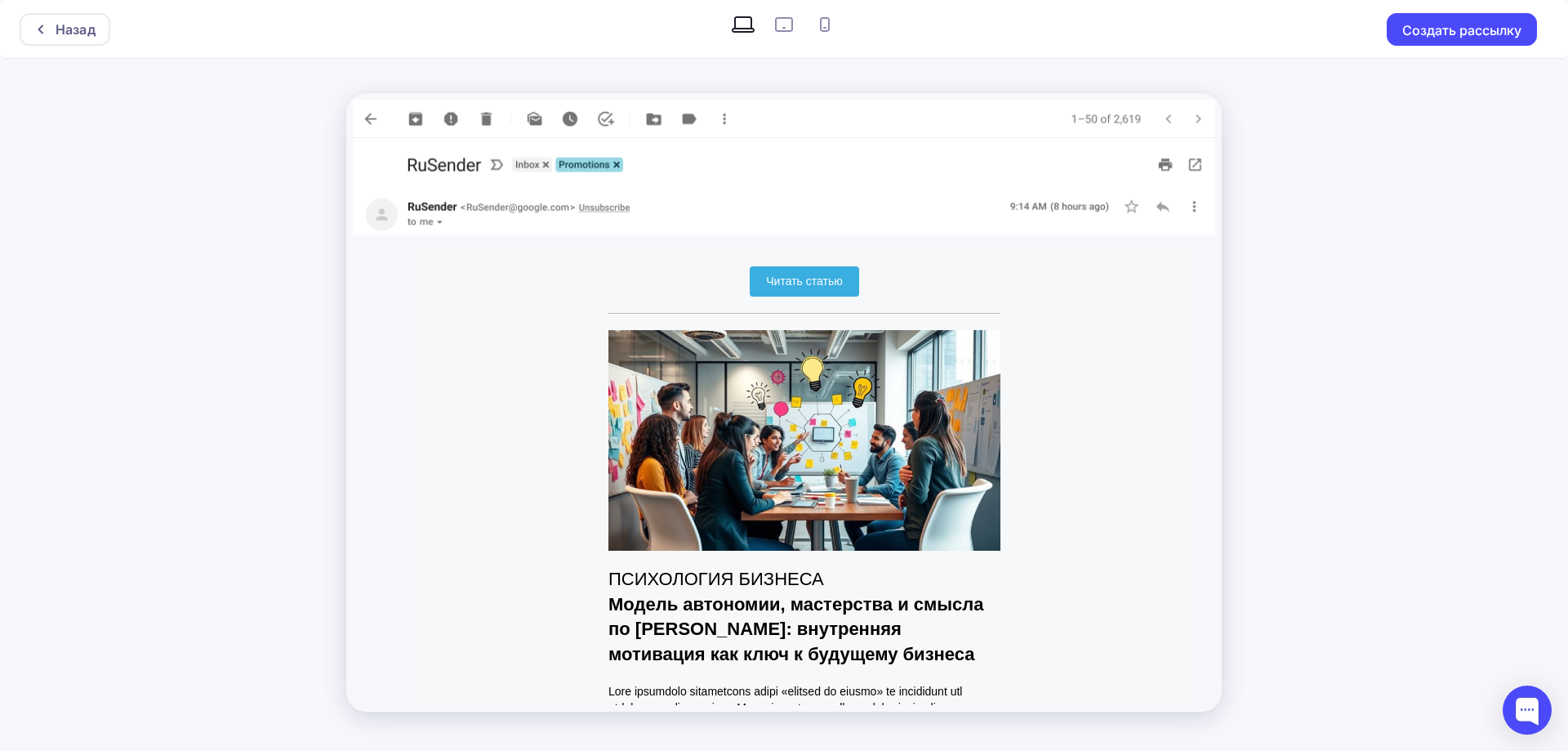
scroll to position [3430, 0]
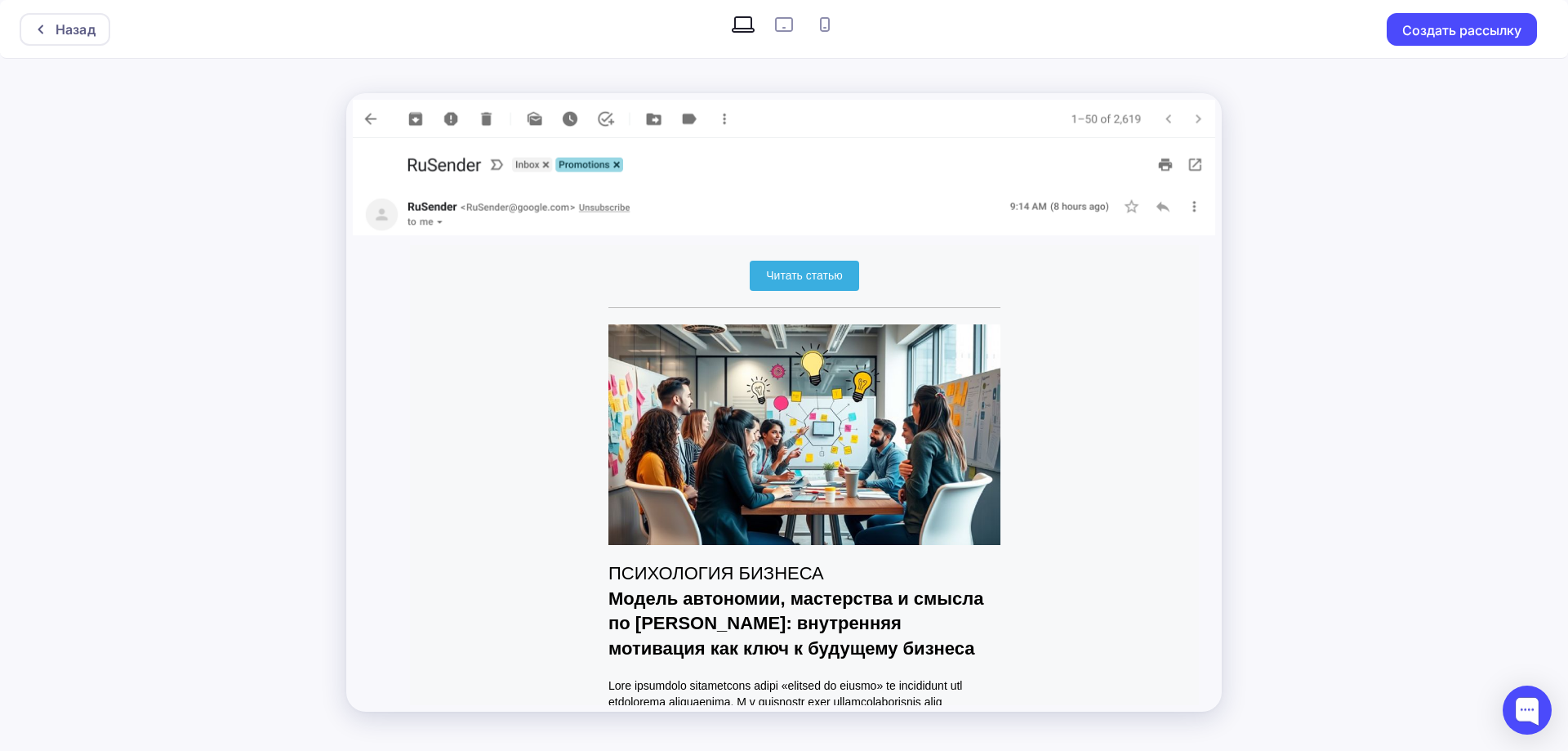
click at [830, 290] on span "Читать статью" at bounding box center [804, 276] width 109 height 30
click at [910, 380] on img at bounding box center [804, 435] width 392 height 221
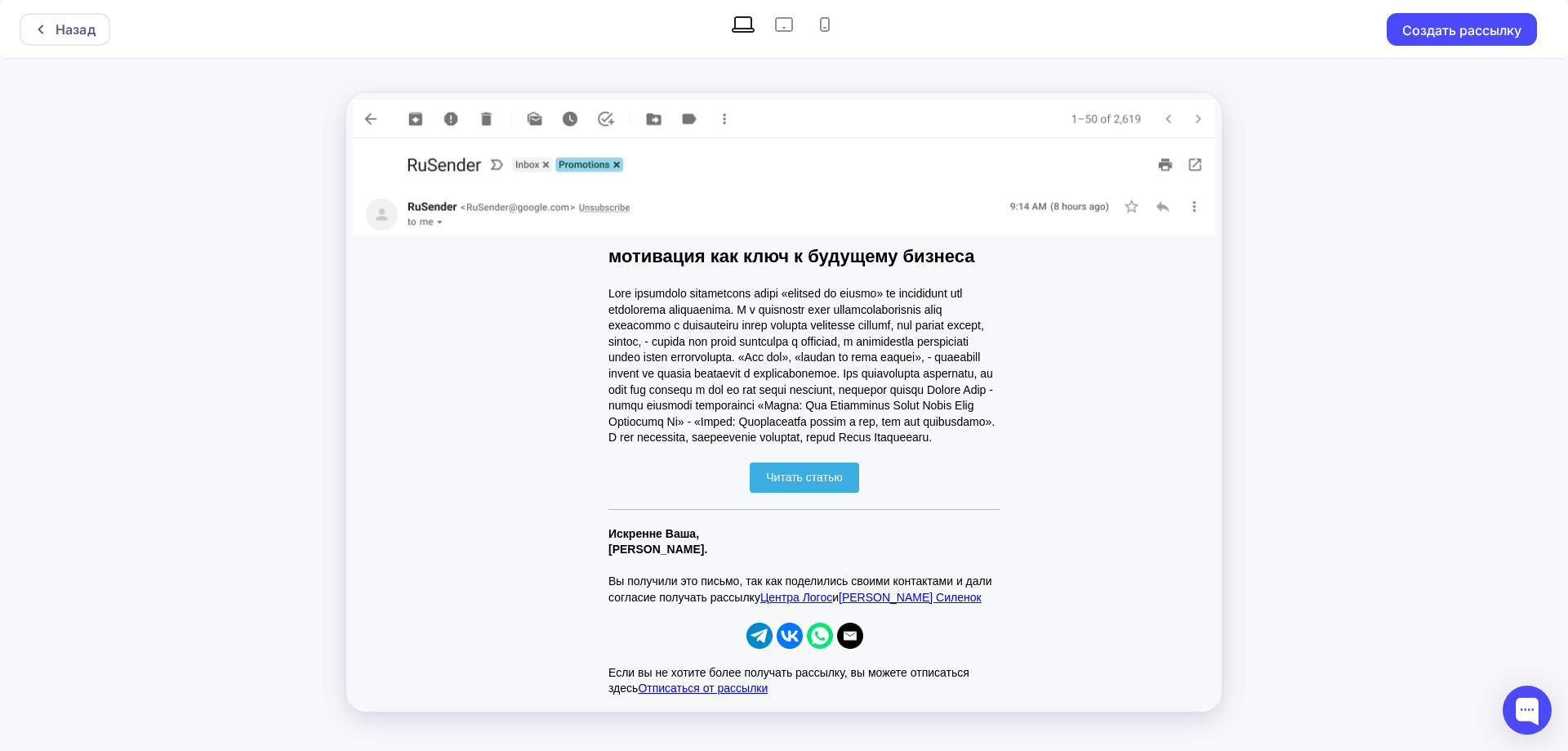
scroll to position [3870, 0]
click at [837, 478] on span "Читать статью" at bounding box center [804, 477] width 76 height 13
click at [59, 35] on div "Назад" at bounding box center [75, 30] width 40 height 20
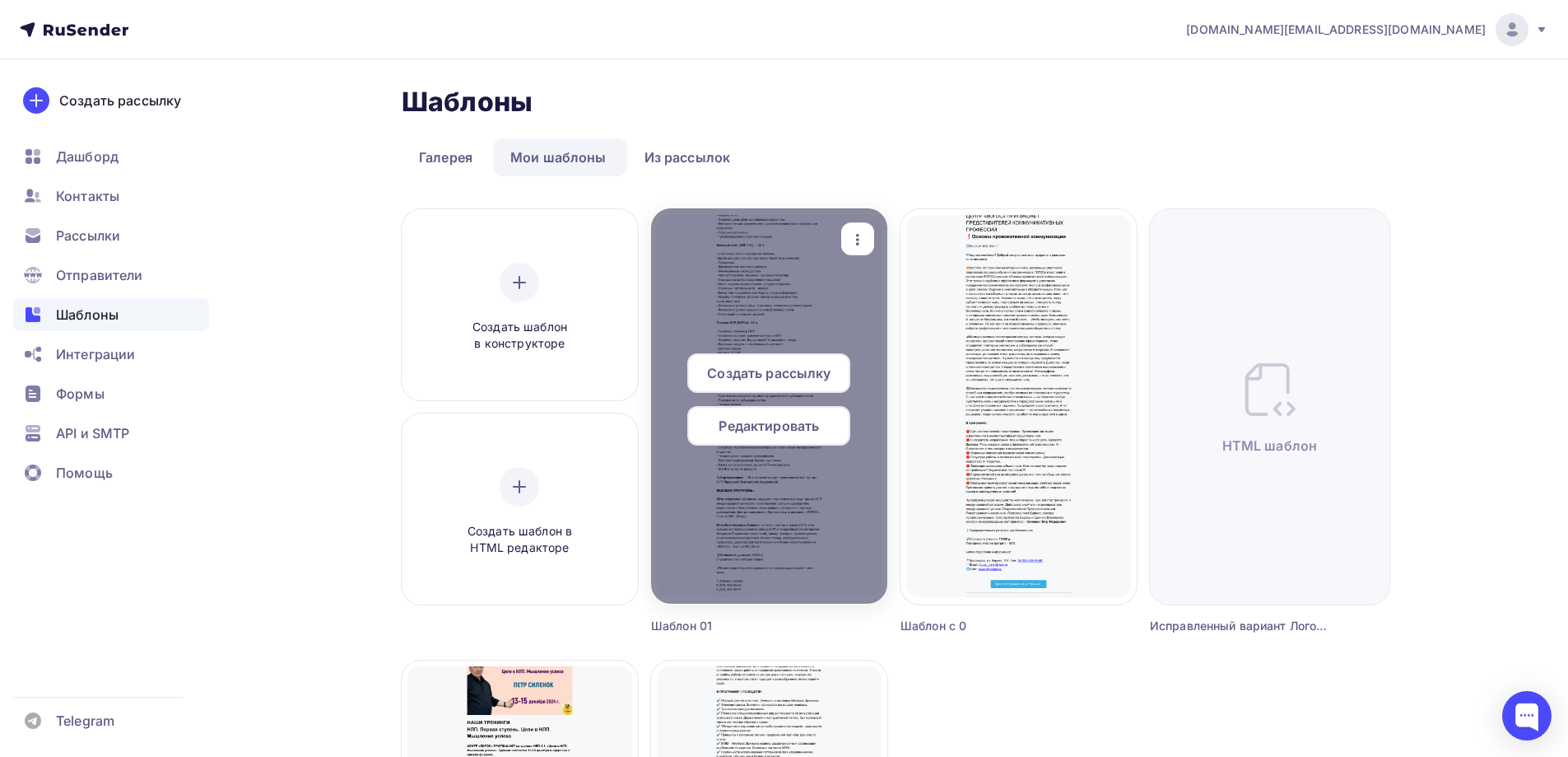
click at [864, 240] on icon "button" at bounding box center [857, 239] width 20 height 20
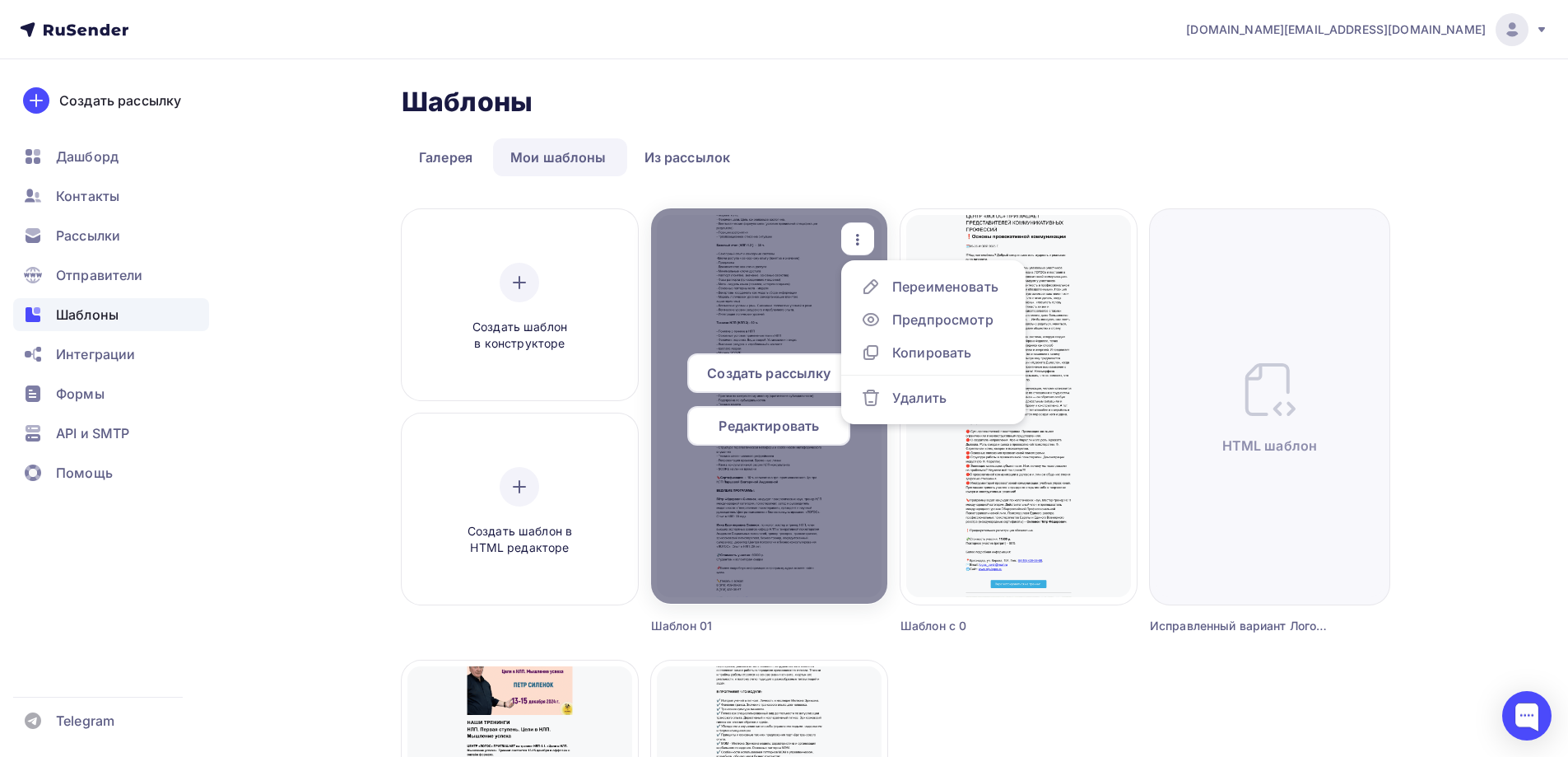
click at [796, 375] on span "Создать рассылку" at bounding box center [768, 372] width 124 height 20
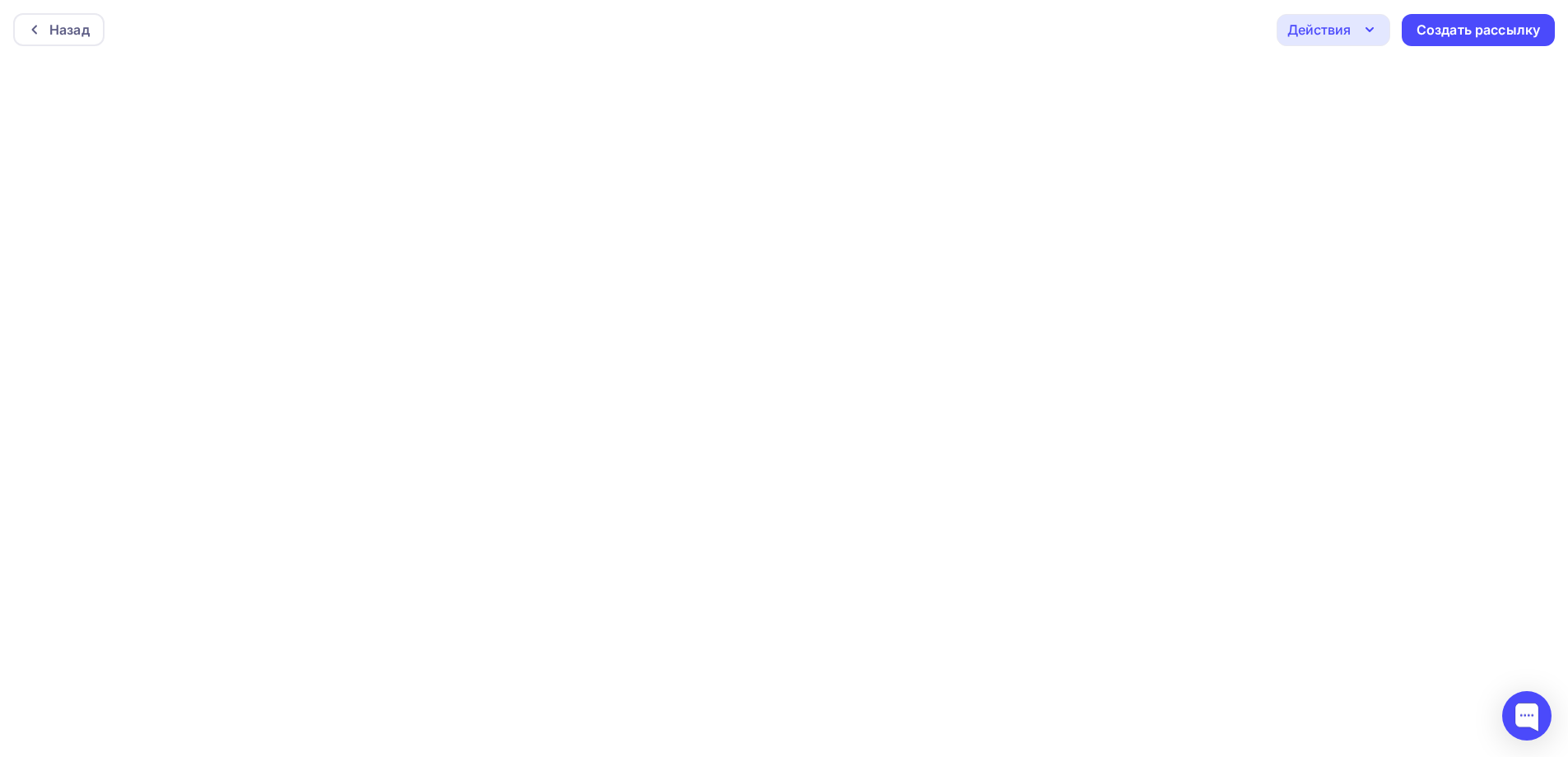
click at [1372, 35] on icon "button" at bounding box center [1369, 30] width 20 height 20
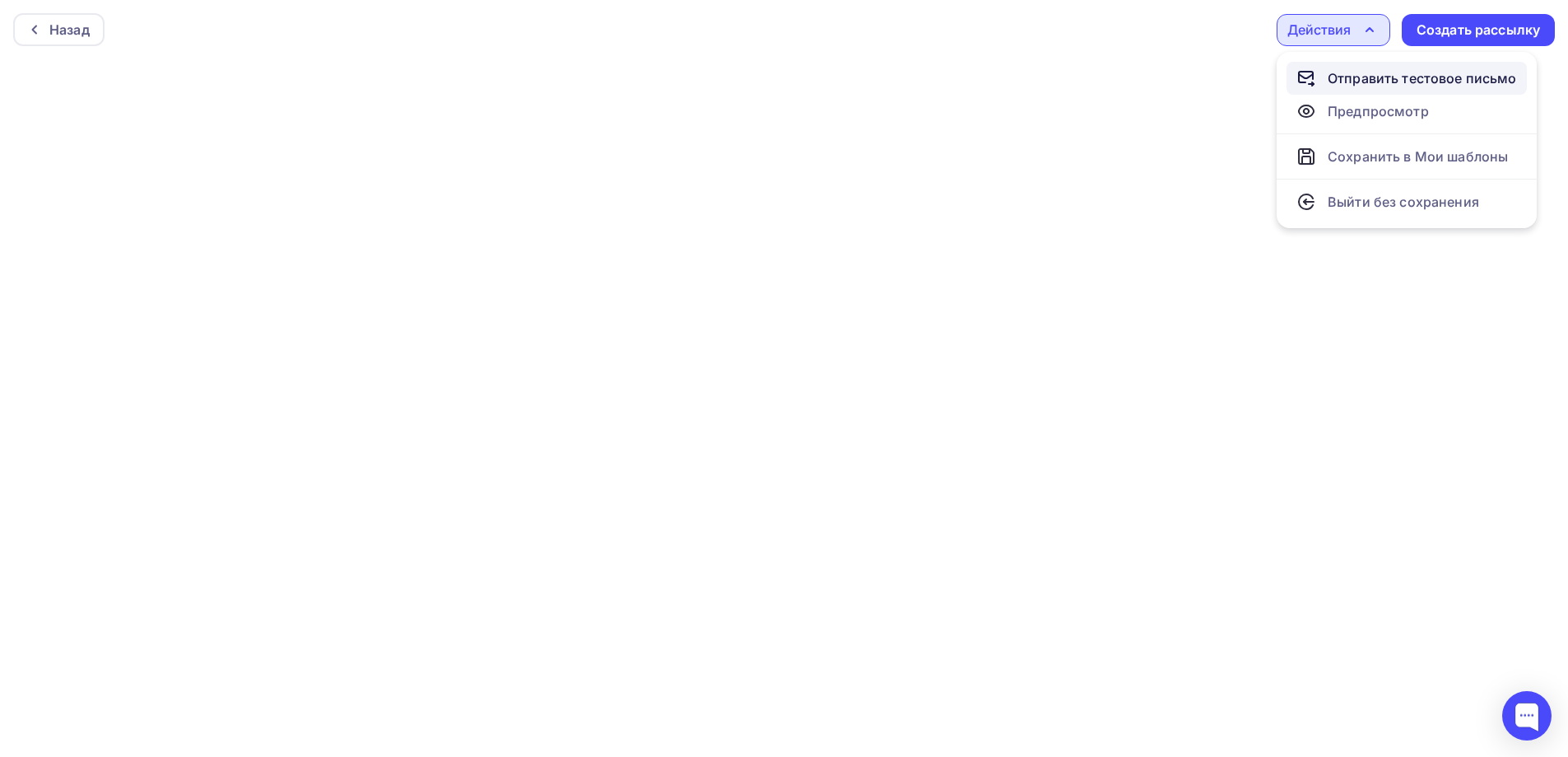
click at [1375, 78] on div "Отправить тестовое письмо" at bounding box center [1421, 78] width 189 height 20
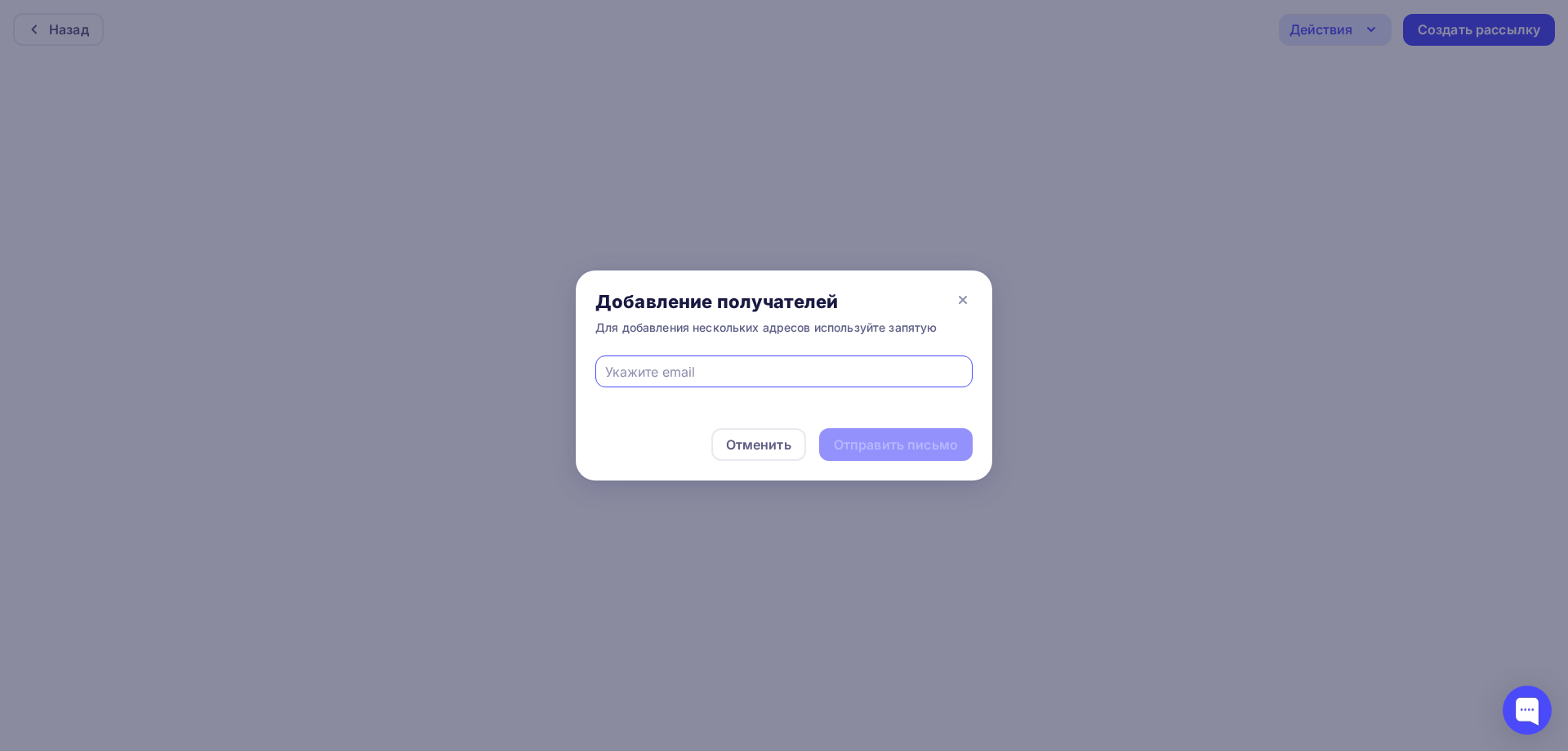
click at [778, 373] on input "text" at bounding box center [784, 371] width 359 height 20
paste input "[EMAIL_ADDRESS][DOMAIN_NAME]"
type input "[EMAIL_ADDRESS][DOMAIN_NAME]"
click at [859, 438] on div "Отправить письмо" at bounding box center [896, 445] width 124 height 19
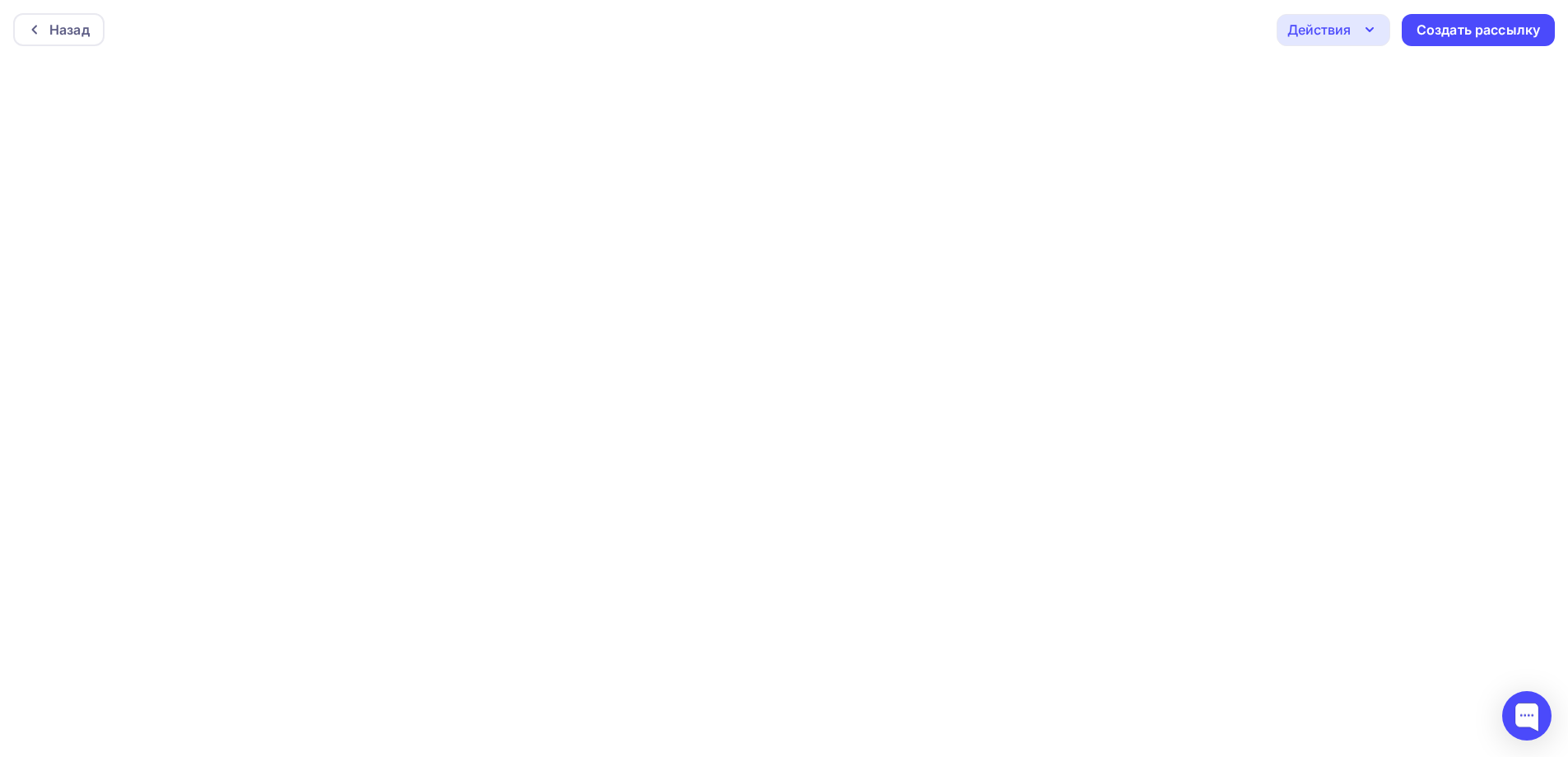
click at [1378, 38] on icon "button" at bounding box center [1369, 30] width 20 height 20
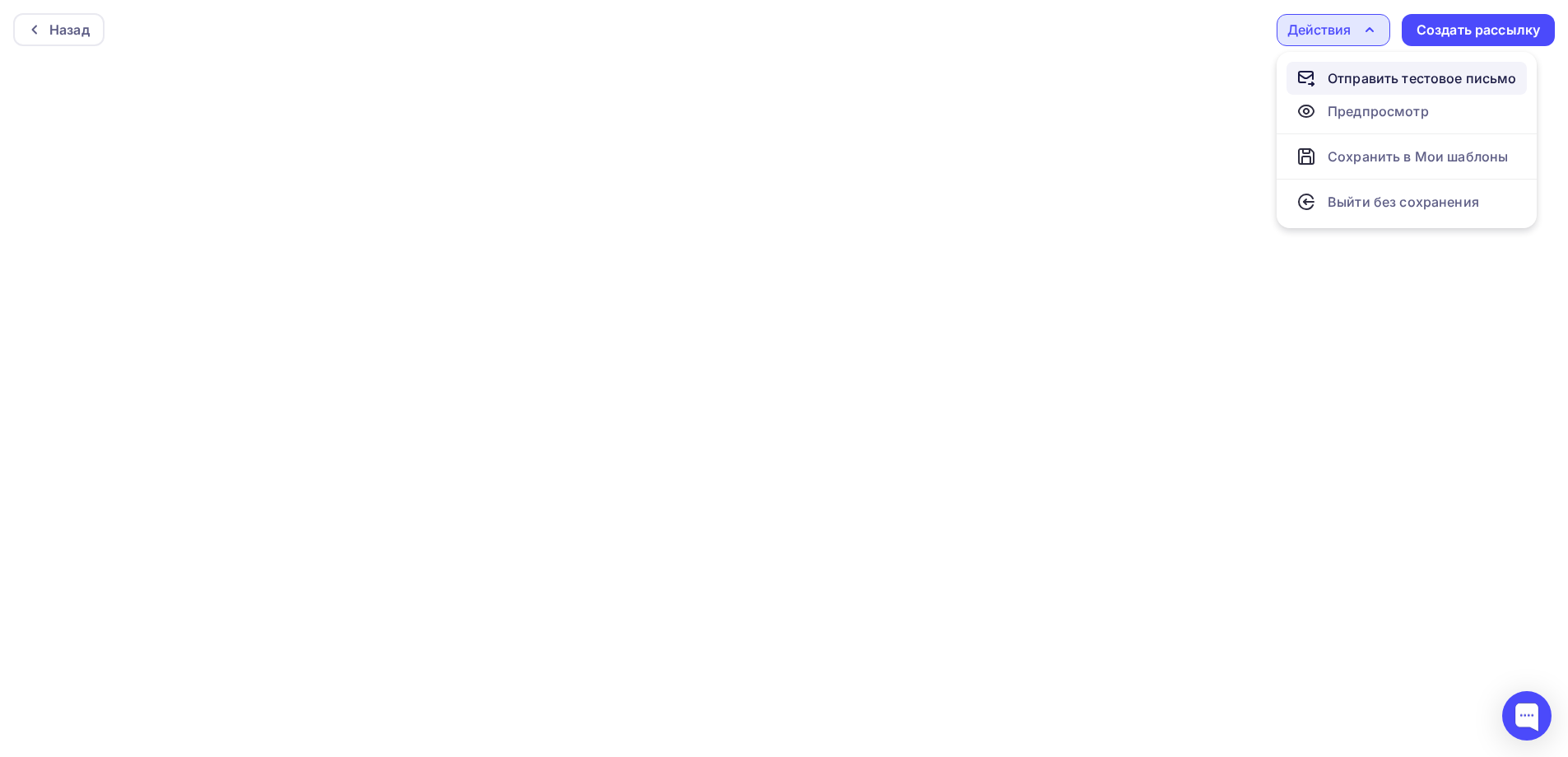
click at [1344, 71] on div "Отправить тестовое письмо" at bounding box center [1421, 78] width 189 height 20
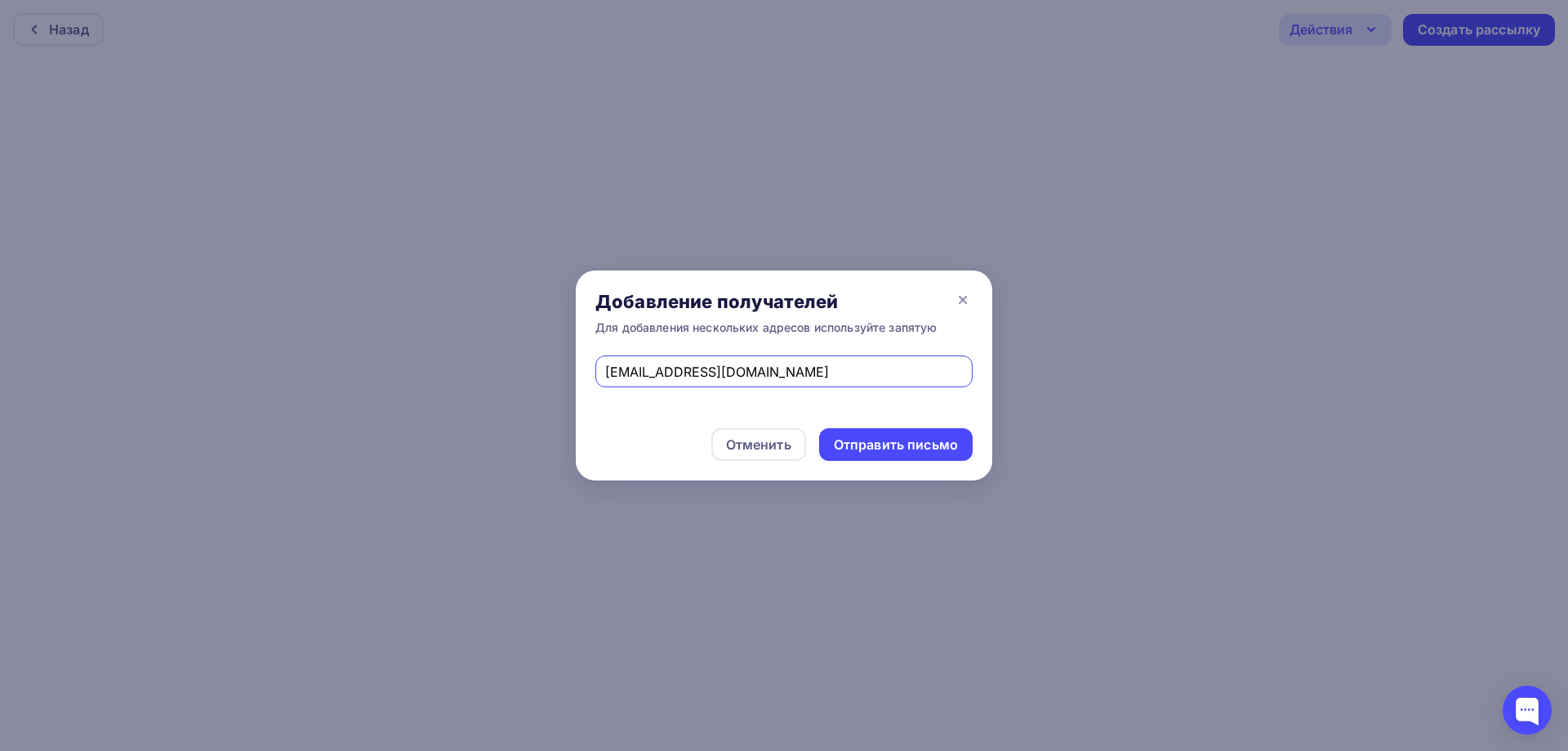
drag, startPoint x: 768, startPoint y: 365, endPoint x: 505, endPoint y: 367, distance: 263.0
click at [505, 367] on div "Добавление получателей Для добавления нескольких адресов используйте запятую [E…" at bounding box center [784, 375] width 1568 height 751
type input "[EMAIL_ADDRESS][DOMAIN_NAME]"
click at [876, 433] on div "Отправить письмо" at bounding box center [896, 445] width 153 height 32
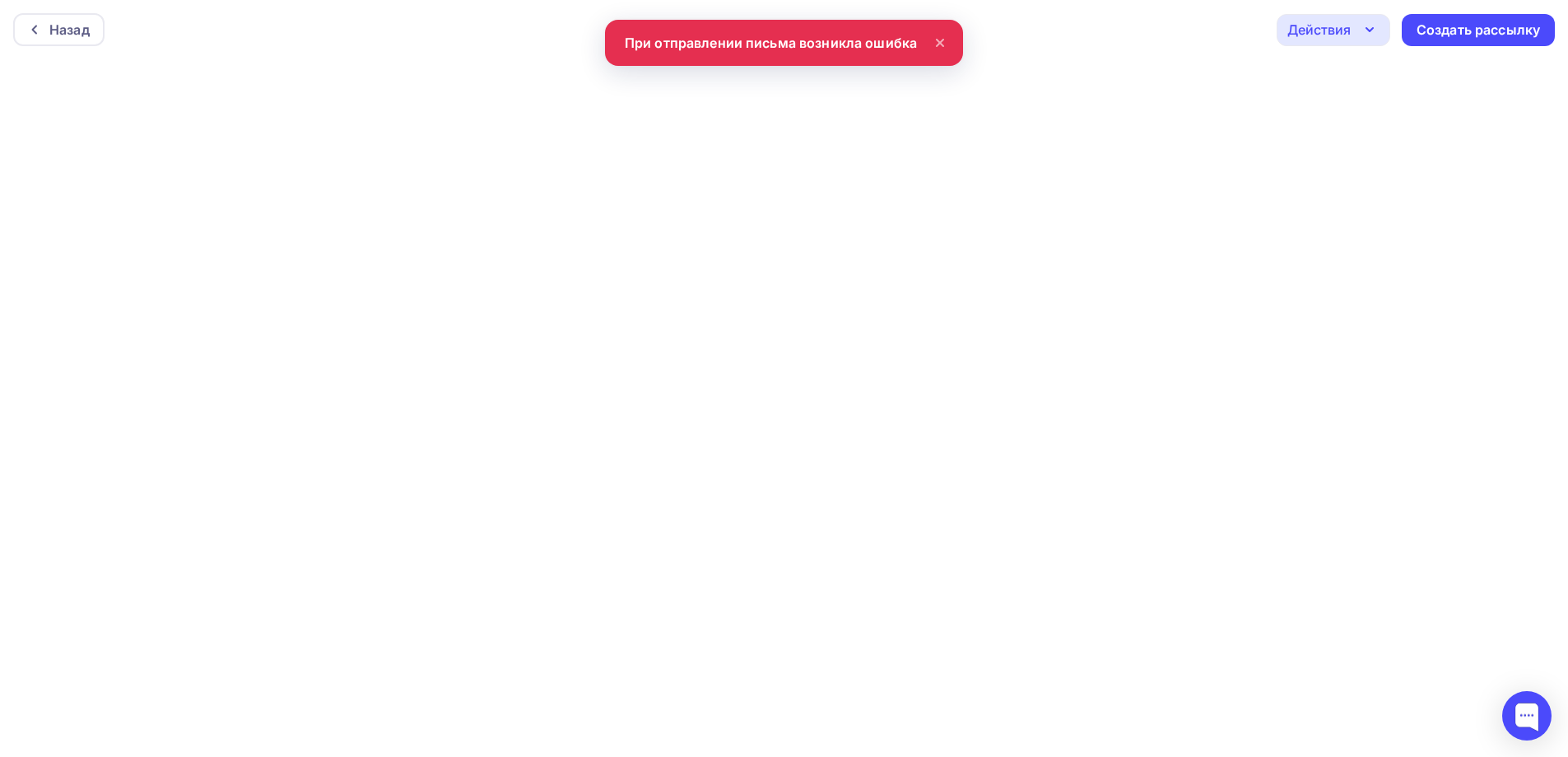
click at [939, 38] on icon at bounding box center [940, 42] width 20 height 20
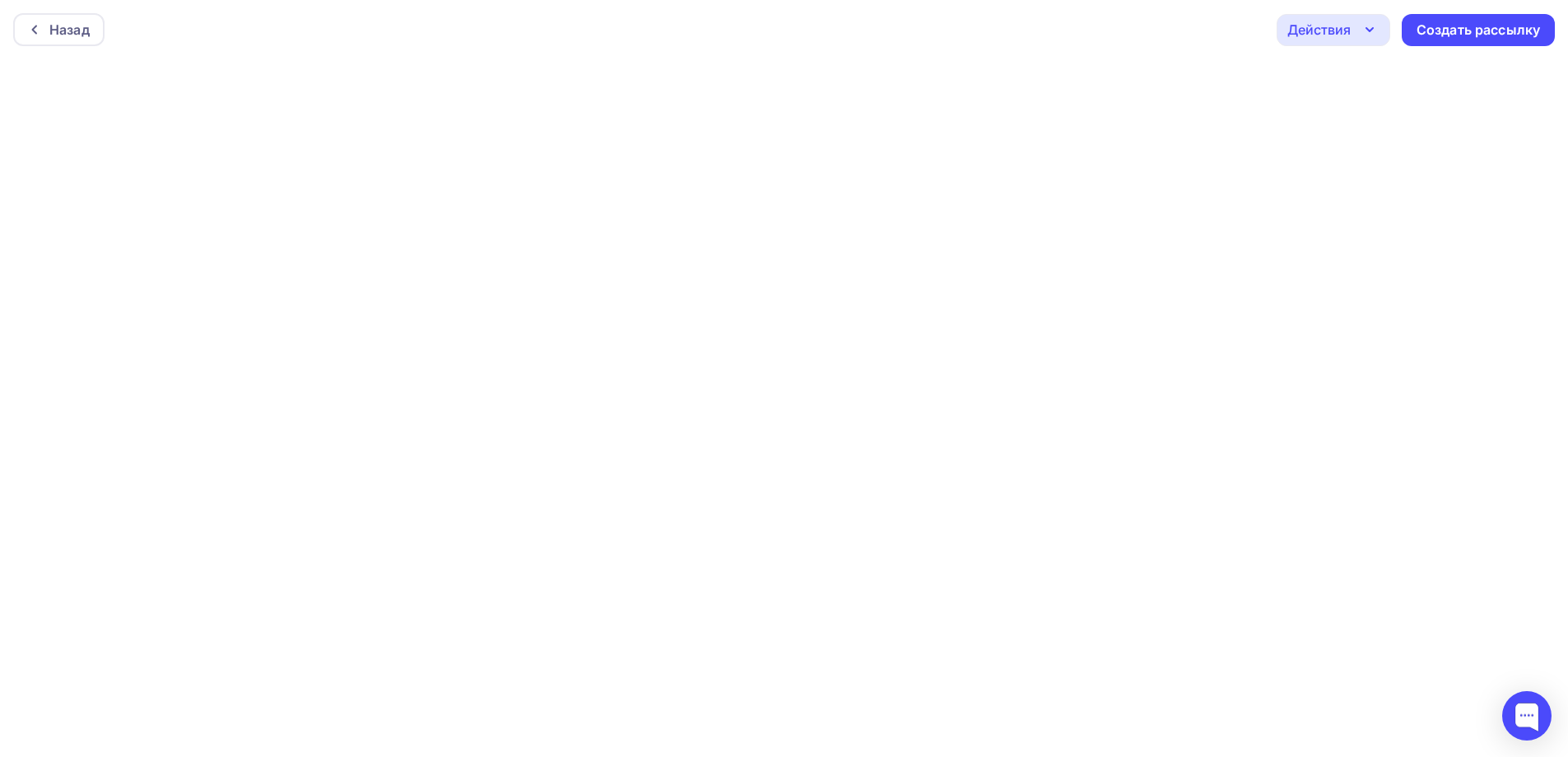
click at [1334, 31] on div "Действия" at bounding box center [1319, 30] width 63 height 20
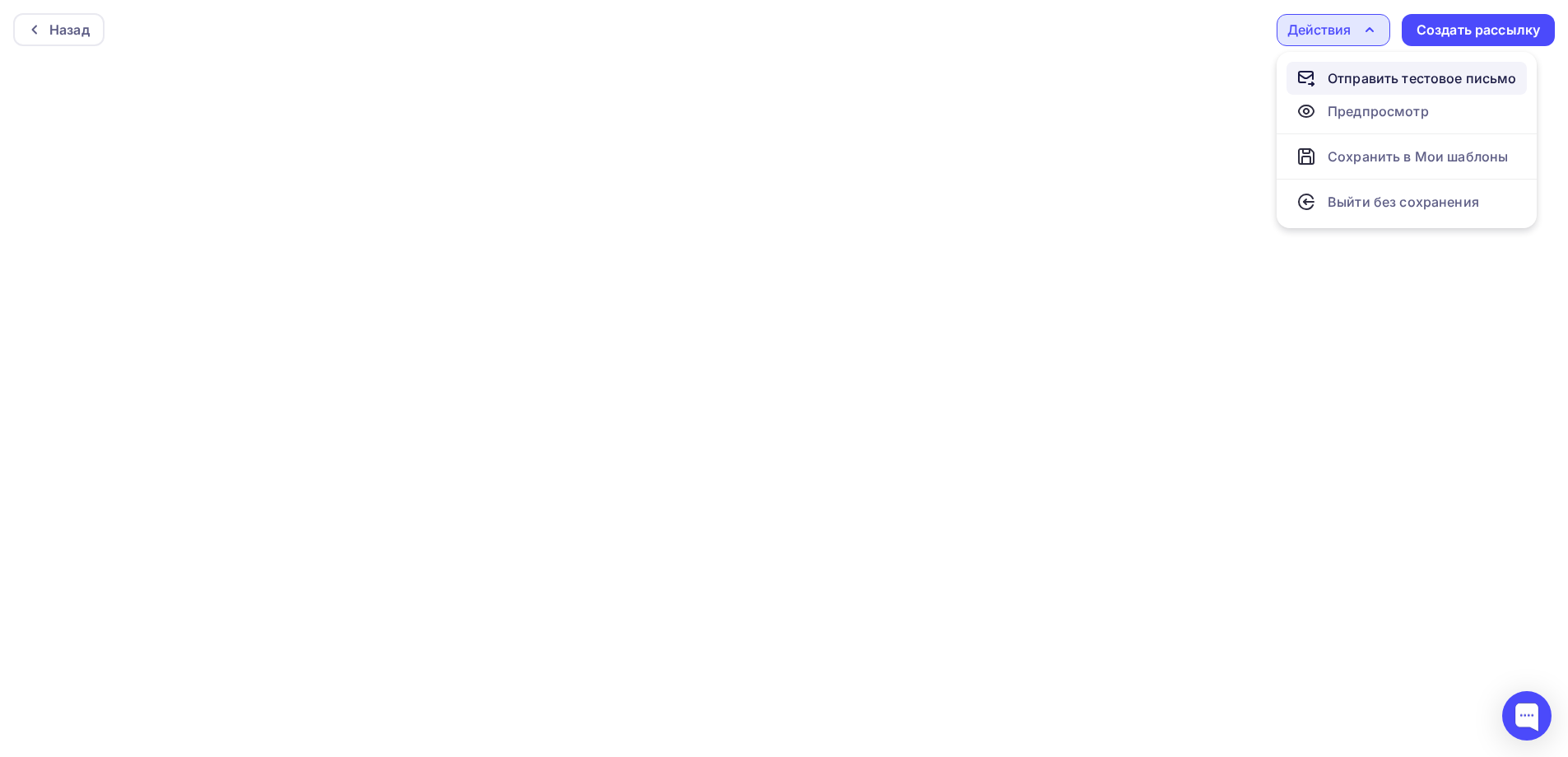
click at [1324, 70] on div "Отправить тестовое письмо" at bounding box center [1406, 78] width 221 height 20
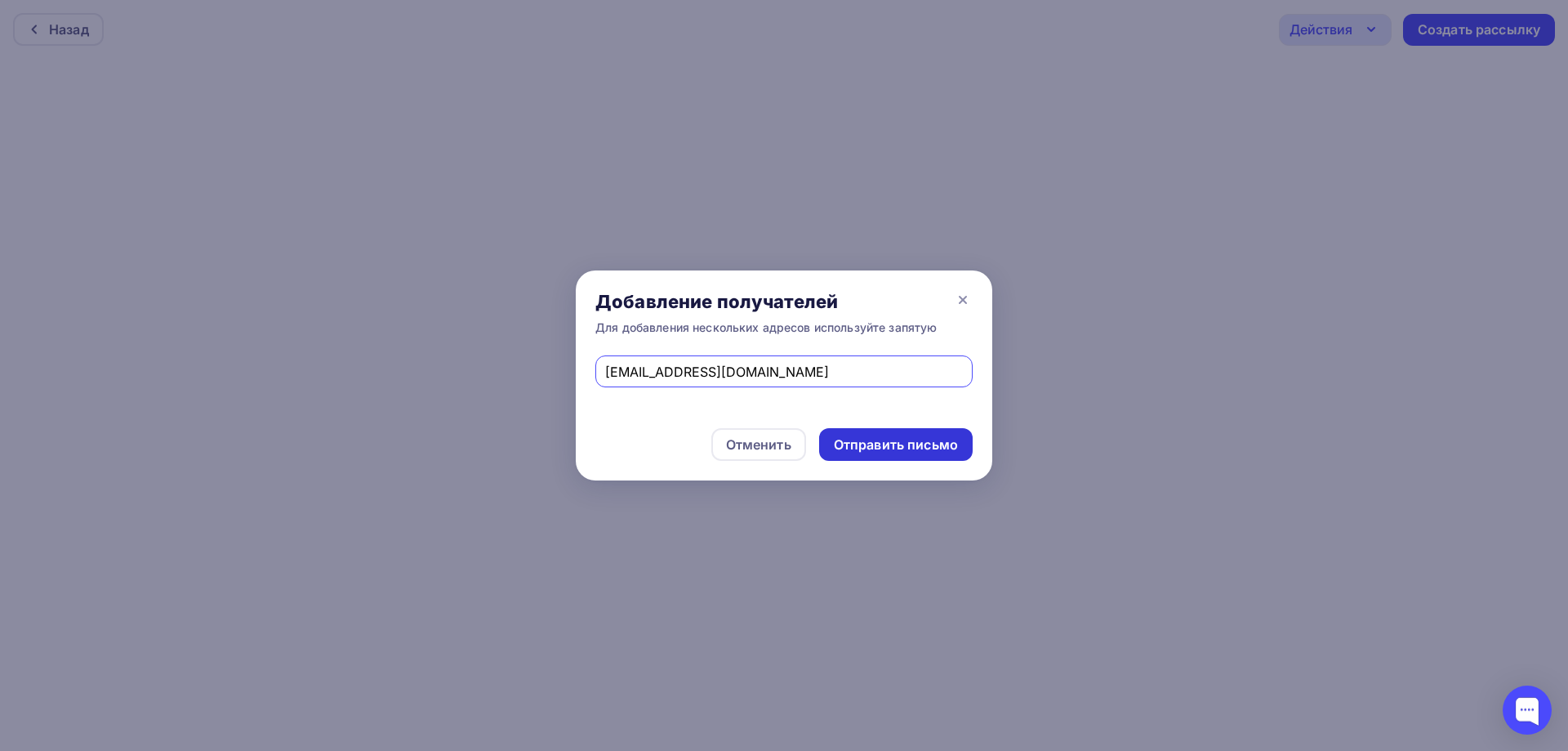
click at [870, 449] on div "Отправить письмо" at bounding box center [896, 445] width 124 height 19
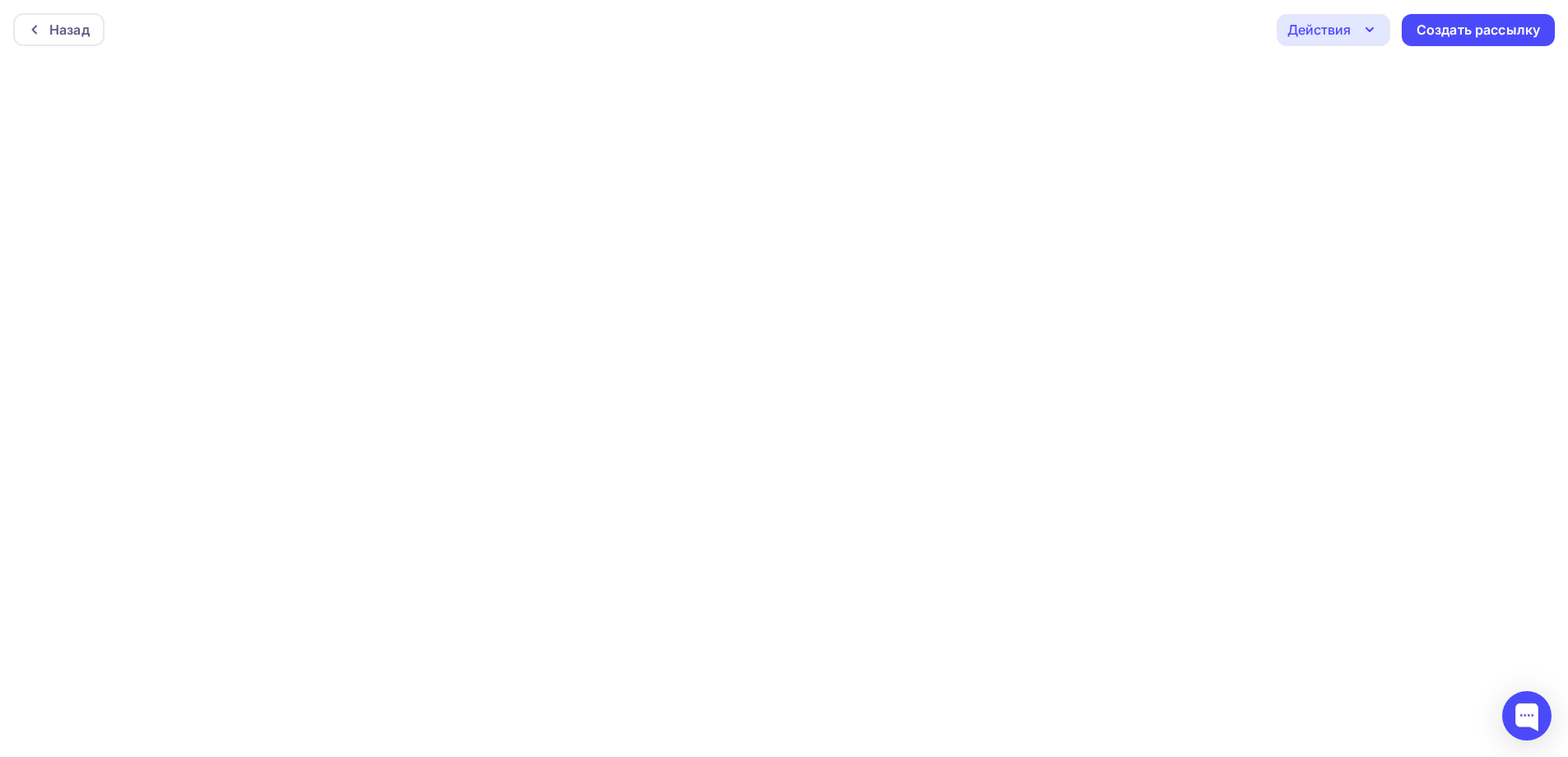
click at [1120, 34] on div "Назад Действия Отправить тестовое письмо Предпросмотр Сохранить в Мои шаблоны В…" at bounding box center [784, 30] width 1568 height 59
click at [73, 35] on div "Назад" at bounding box center [69, 30] width 40 height 20
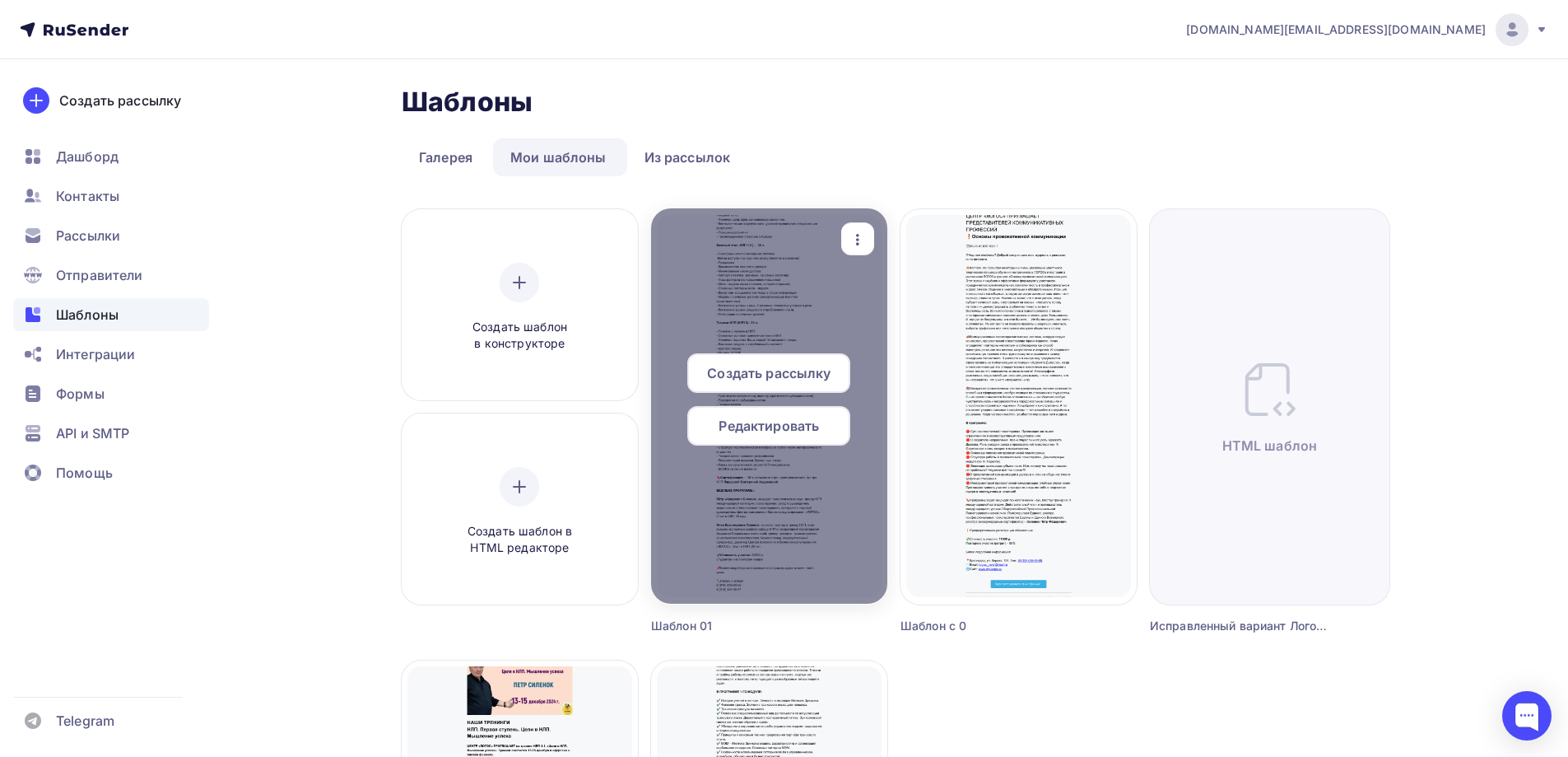
click at [860, 235] on icon "button" at bounding box center [857, 239] width 20 height 20
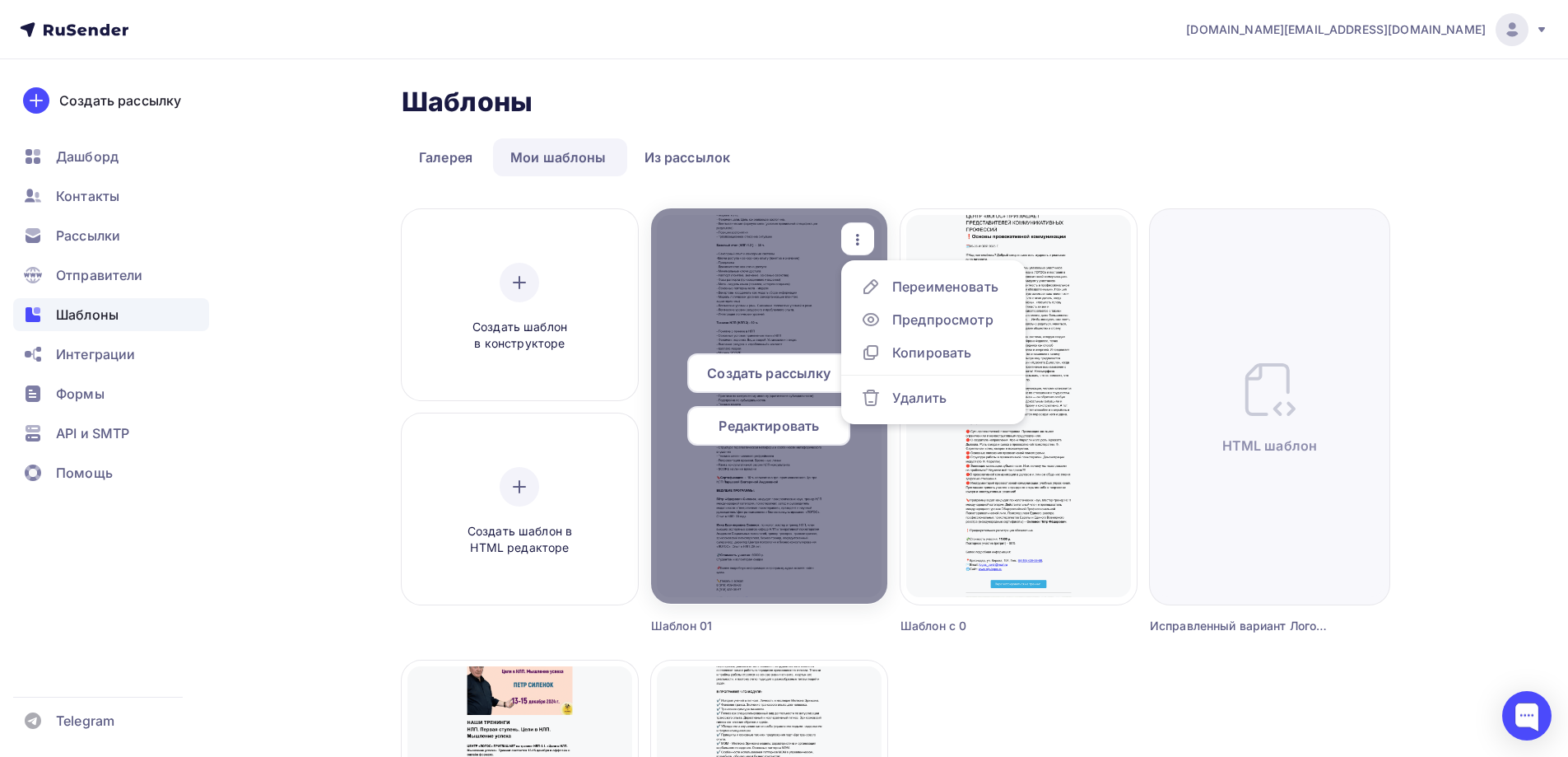
click at [778, 378] on span "Создать рассылку" at bounding box center [768, 372] width 124 height 20
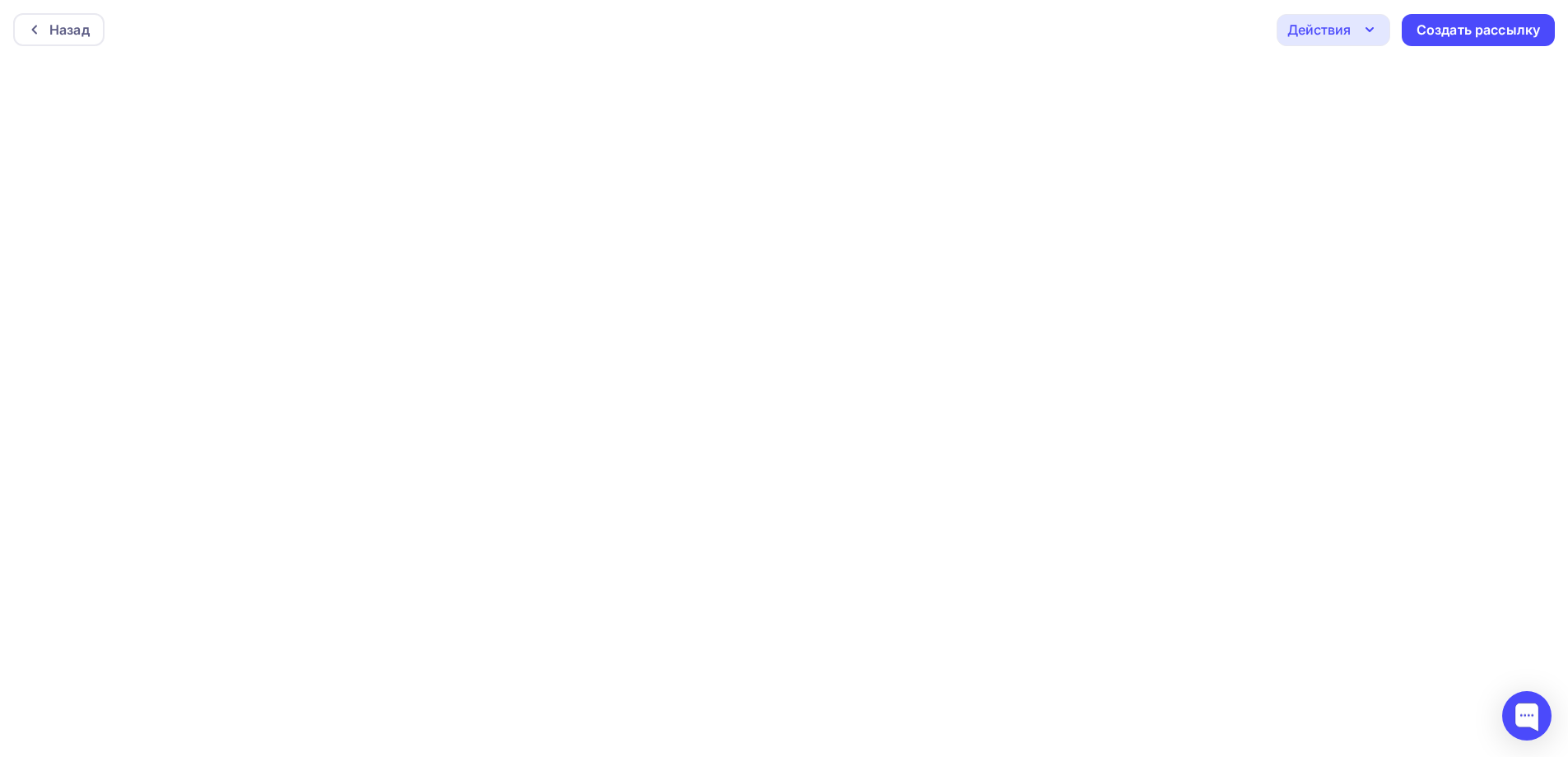
click at [1375, 33] on icon "button" at bounding box center [1369, 30] width 20 height 20
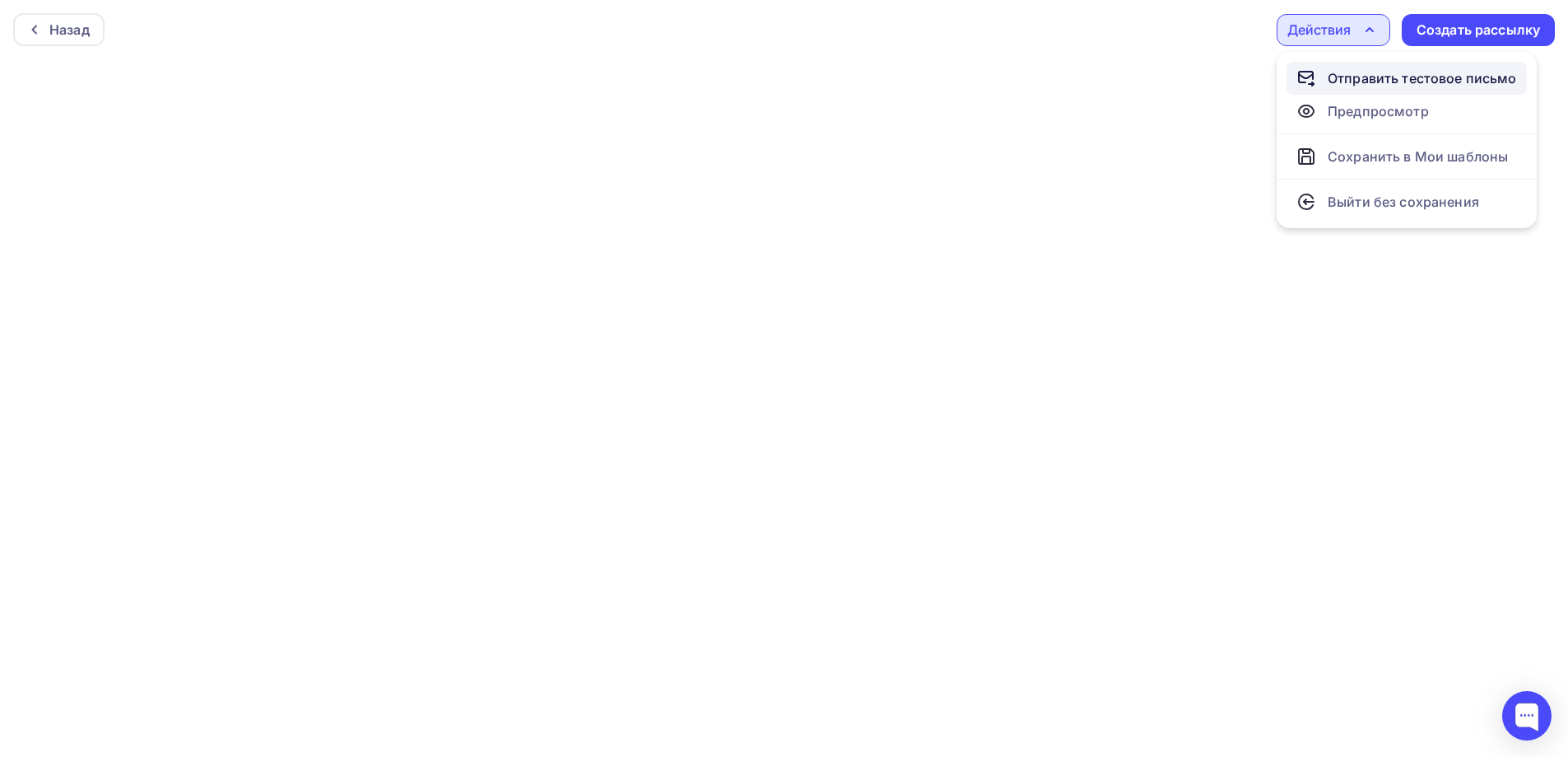
click at [1358, 80] on div "Отправить тестовое письмо" at bounding box center [1421, 78] width 189 height 20
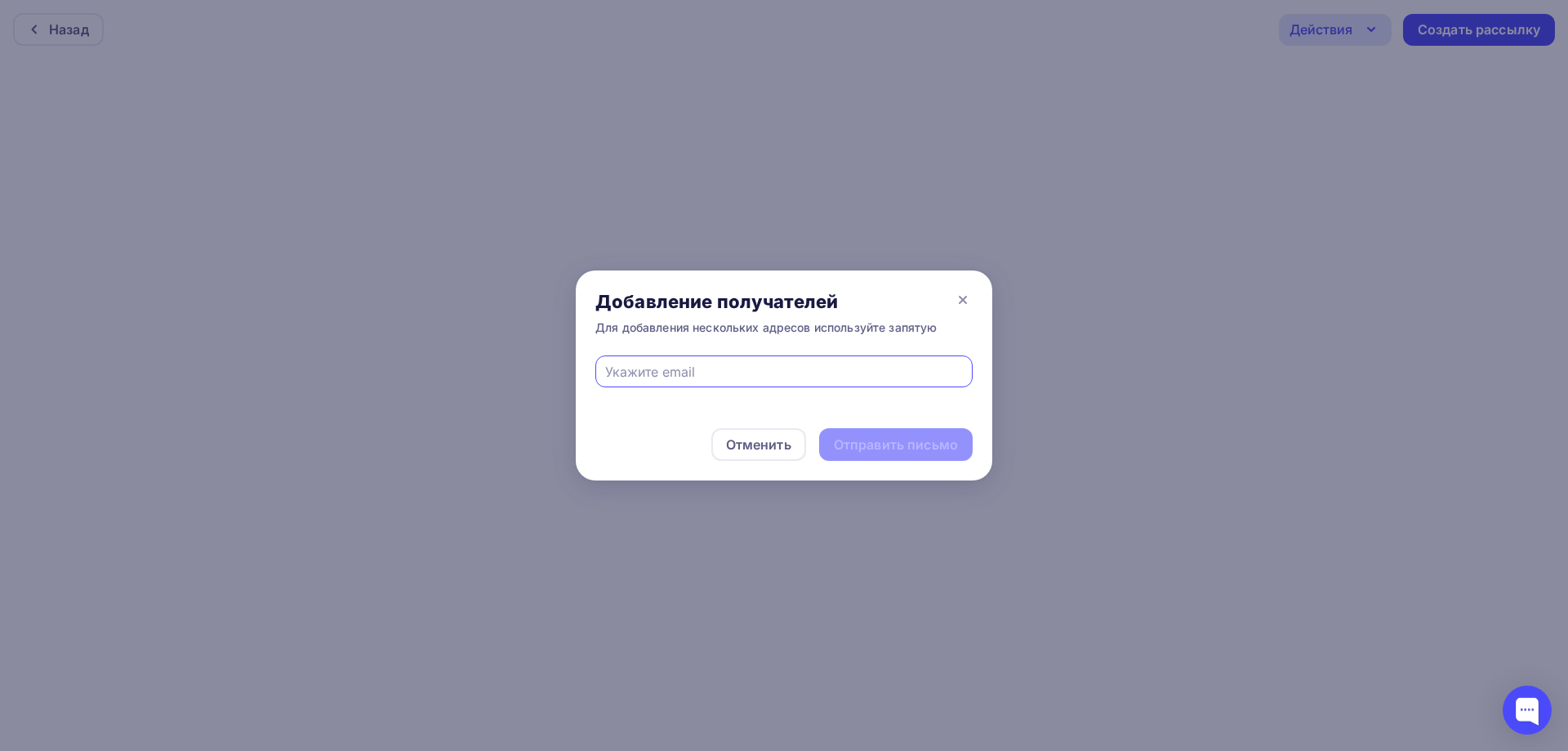
click at [708, 375] on input "text" at bounding box center [784, 371] width 359 height 20
type input "[EMAIL_ADDRESS][DOMAIN_NAME]"
click at [884, 447] on div "Отправить письмо" at bounding box center [896, 445] width 124 height 19
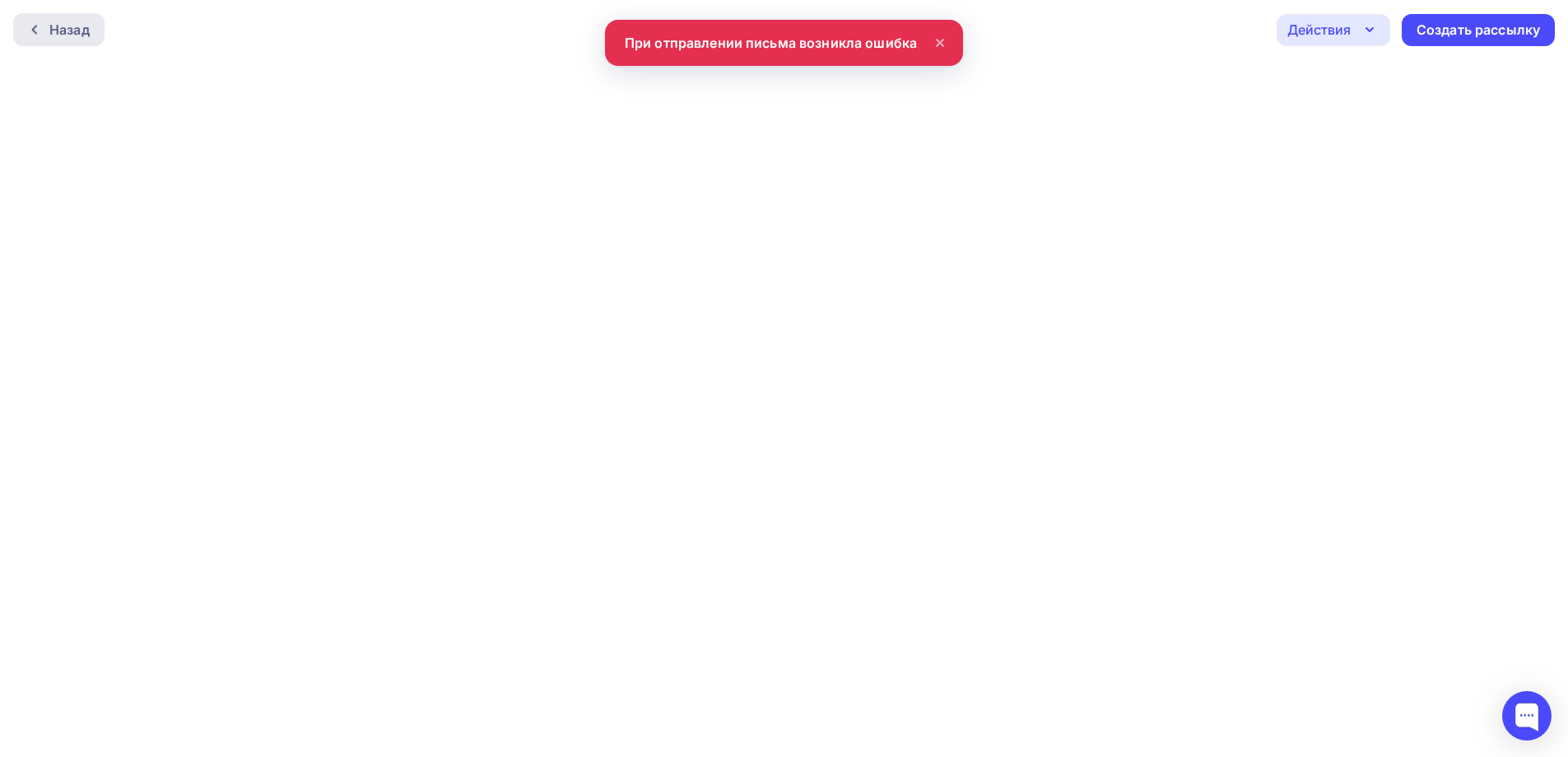
click at [61, 24] on div "Назад" at bounding box center [69, 30] width 40 height 20
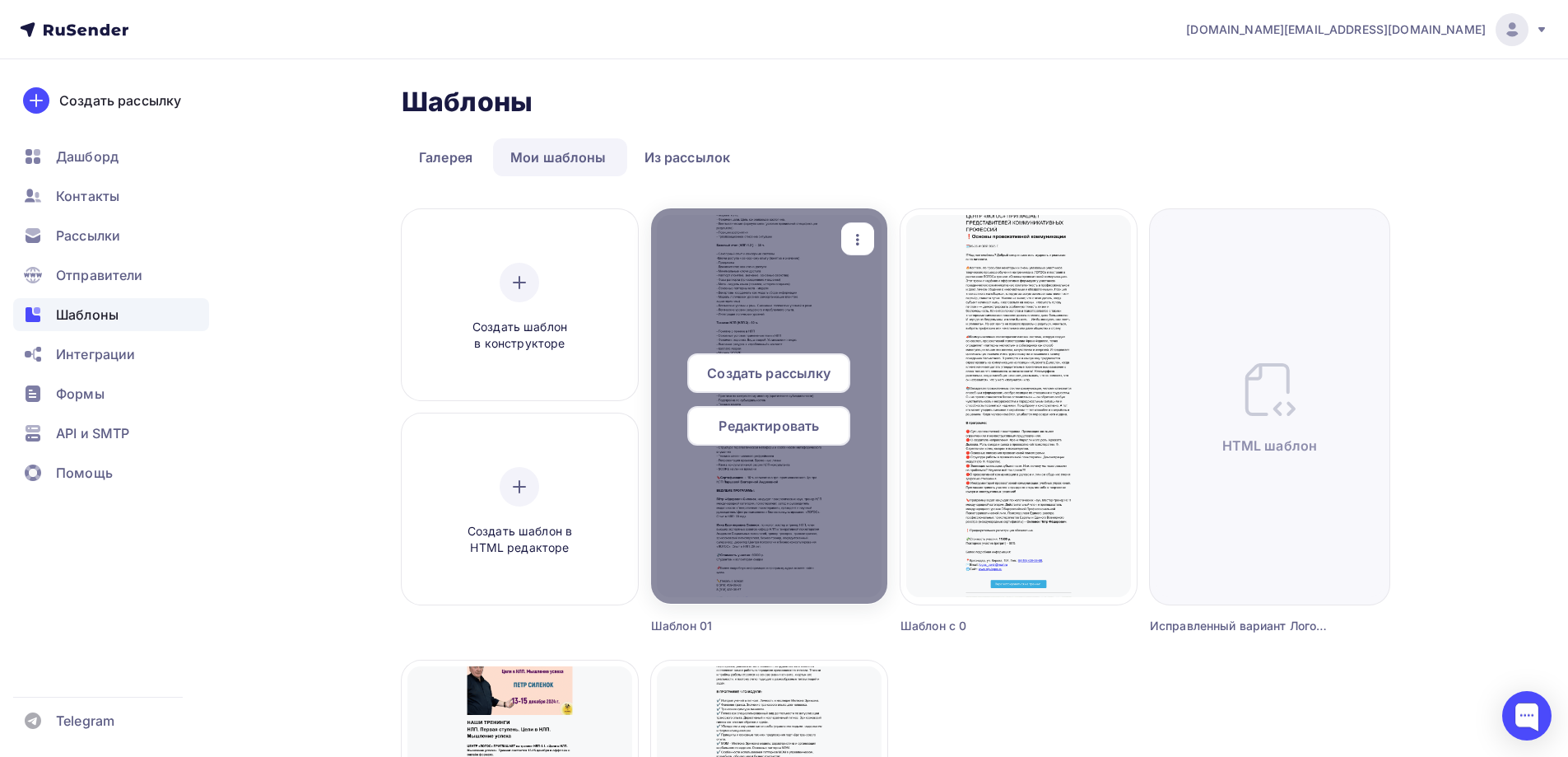
click at [855, 240] on icon "button" at bounding box center [856, 240] width 3 height 12
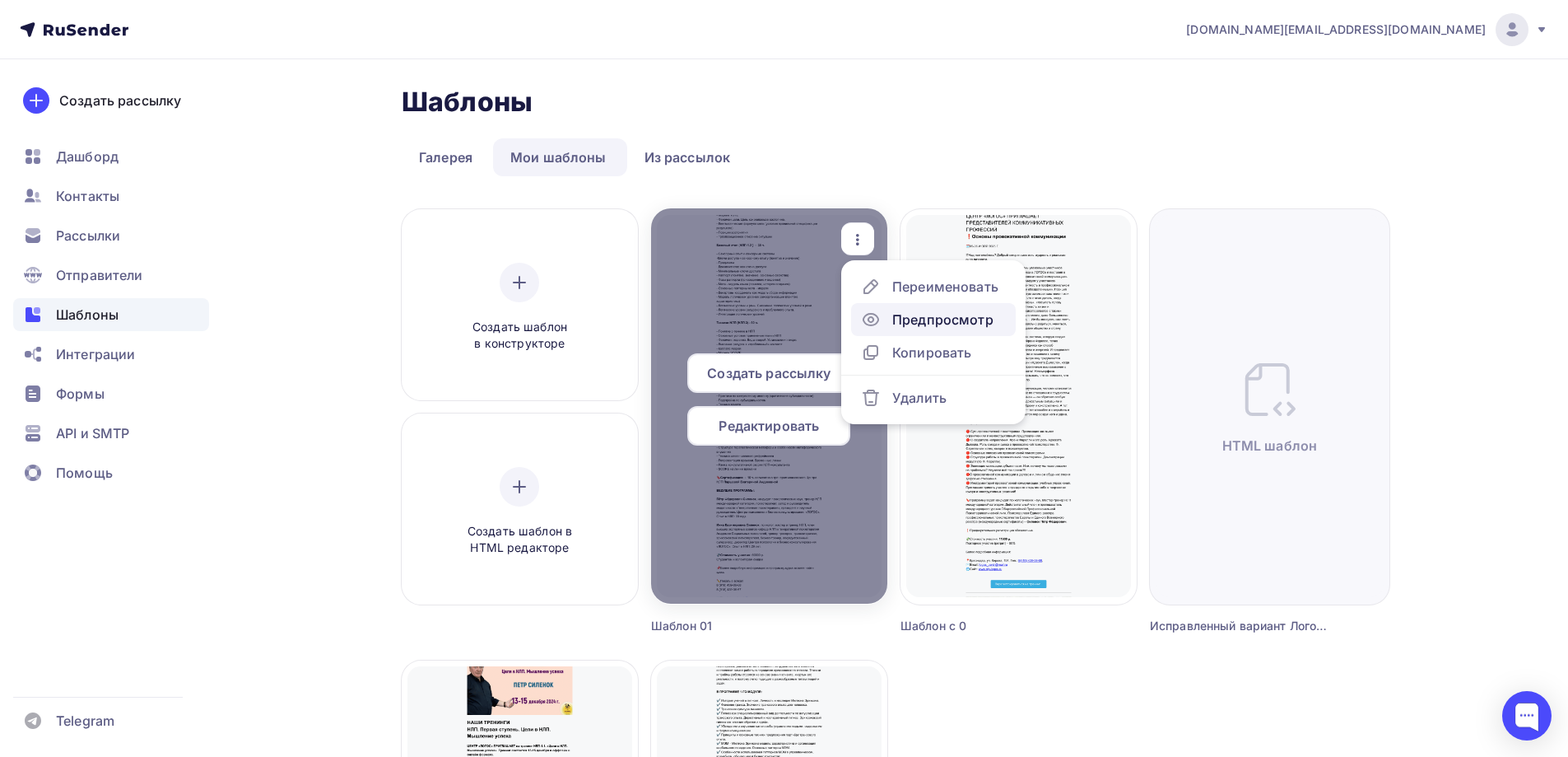
click at [908, 315] on div "Предпросмотр" at bounding box center [943, 319] width 102 height 20
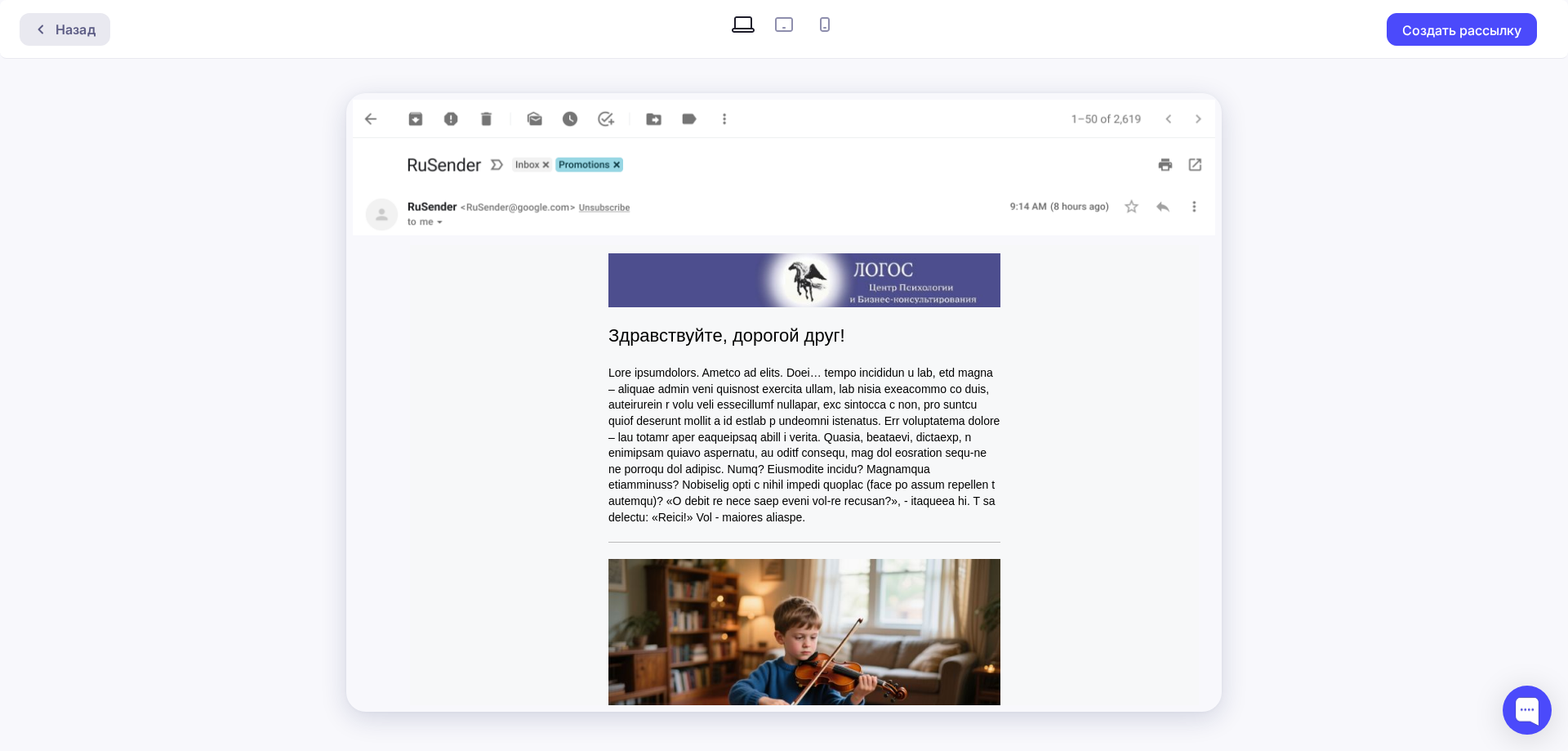
click at [83, 35] on div "Назад" at bounding box center [75, 30] width 40 height 20
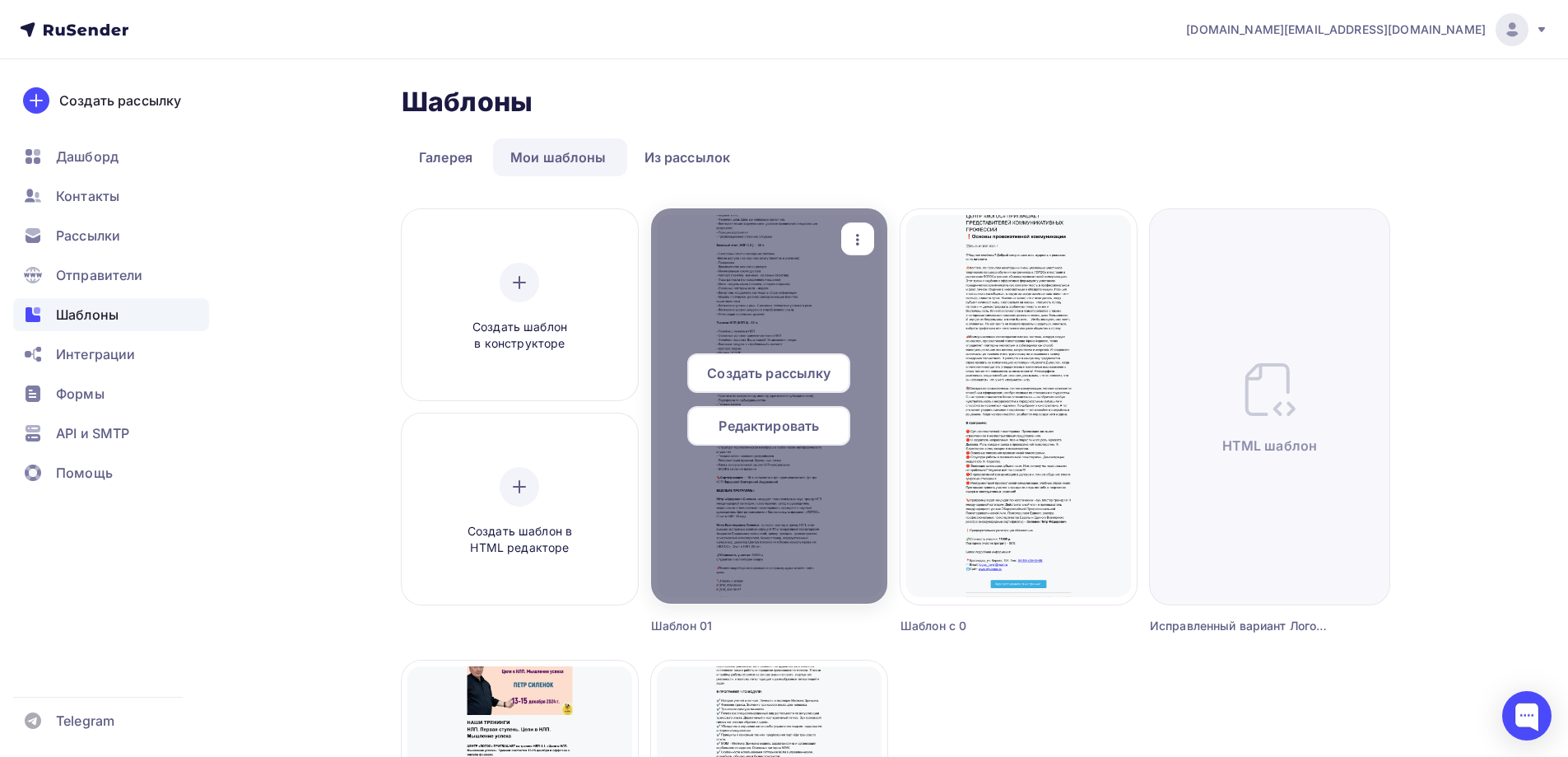
click at [792, 376] on span "Создать рассылку" at bounding box center [768, 372] width 124 height 20
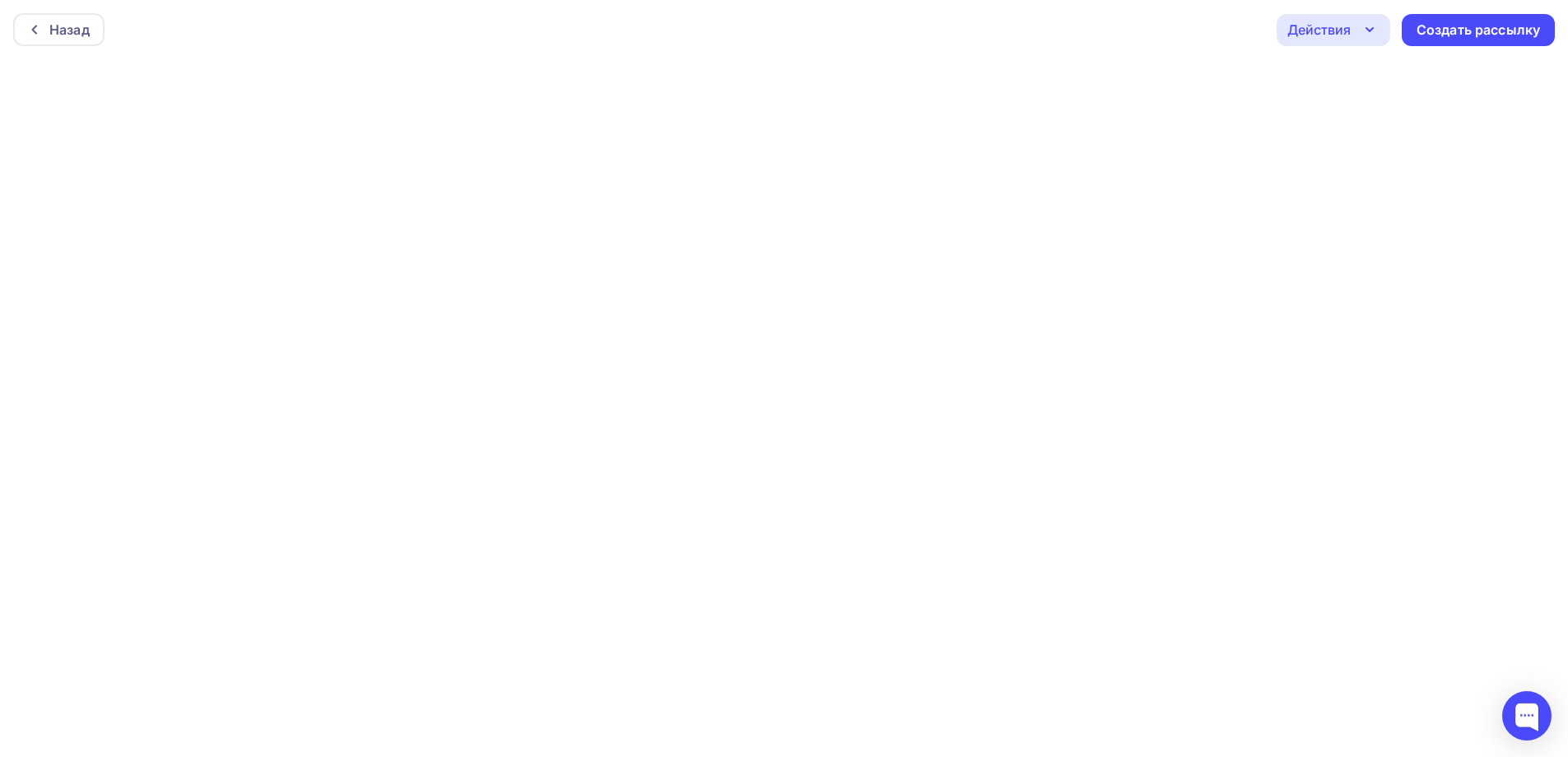
click at [1369, 34] on icon "button" at bounding box center [1369, 30] width 20 height 20
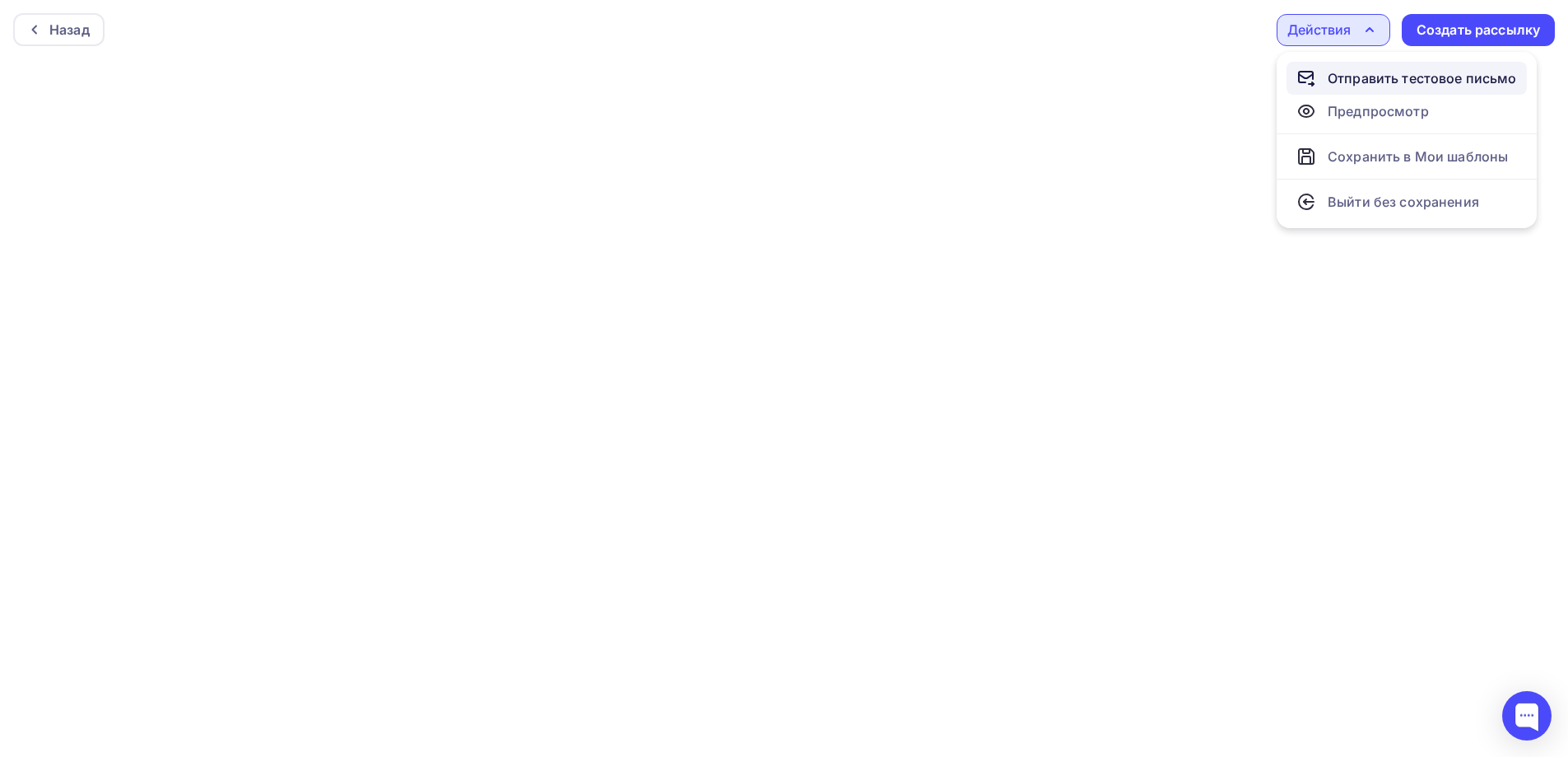
click at [1358, 77] on div "Отправить тестовое письмо" at bounding box center [1421, 78] width 189 height 20
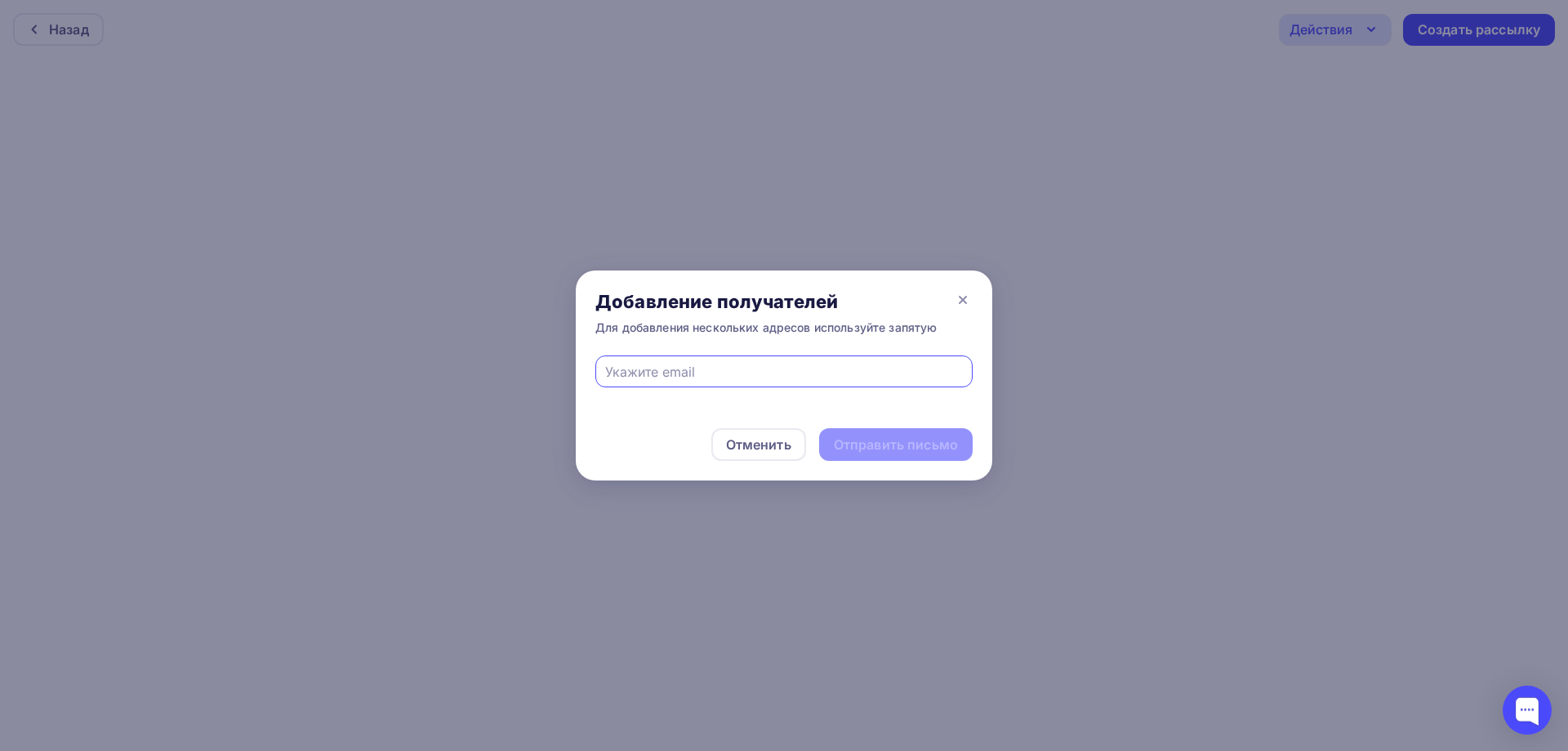
click at [837, 367] on input "text" at bounding box center [784, 371] width 359 height 20
type input "[EMAIL_ADDRESS][DOMAIN_NAME]"
click at [886, 445] on div "Отправить письмо" at bounding box center [896, 445] width 124 height 19
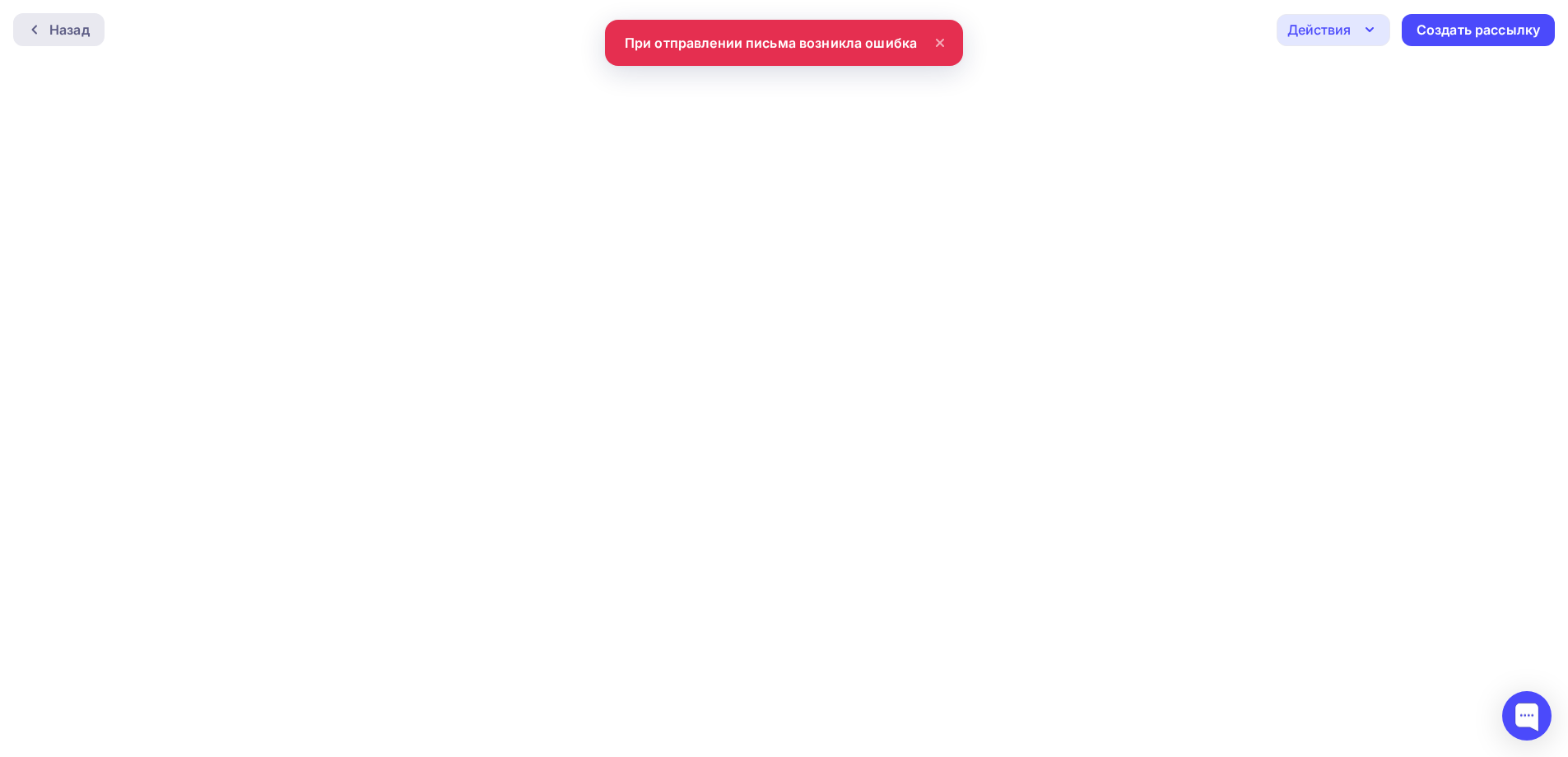
click at [79, 34] on div "Назад" at bounding box center [69, 30] width 40 height 20
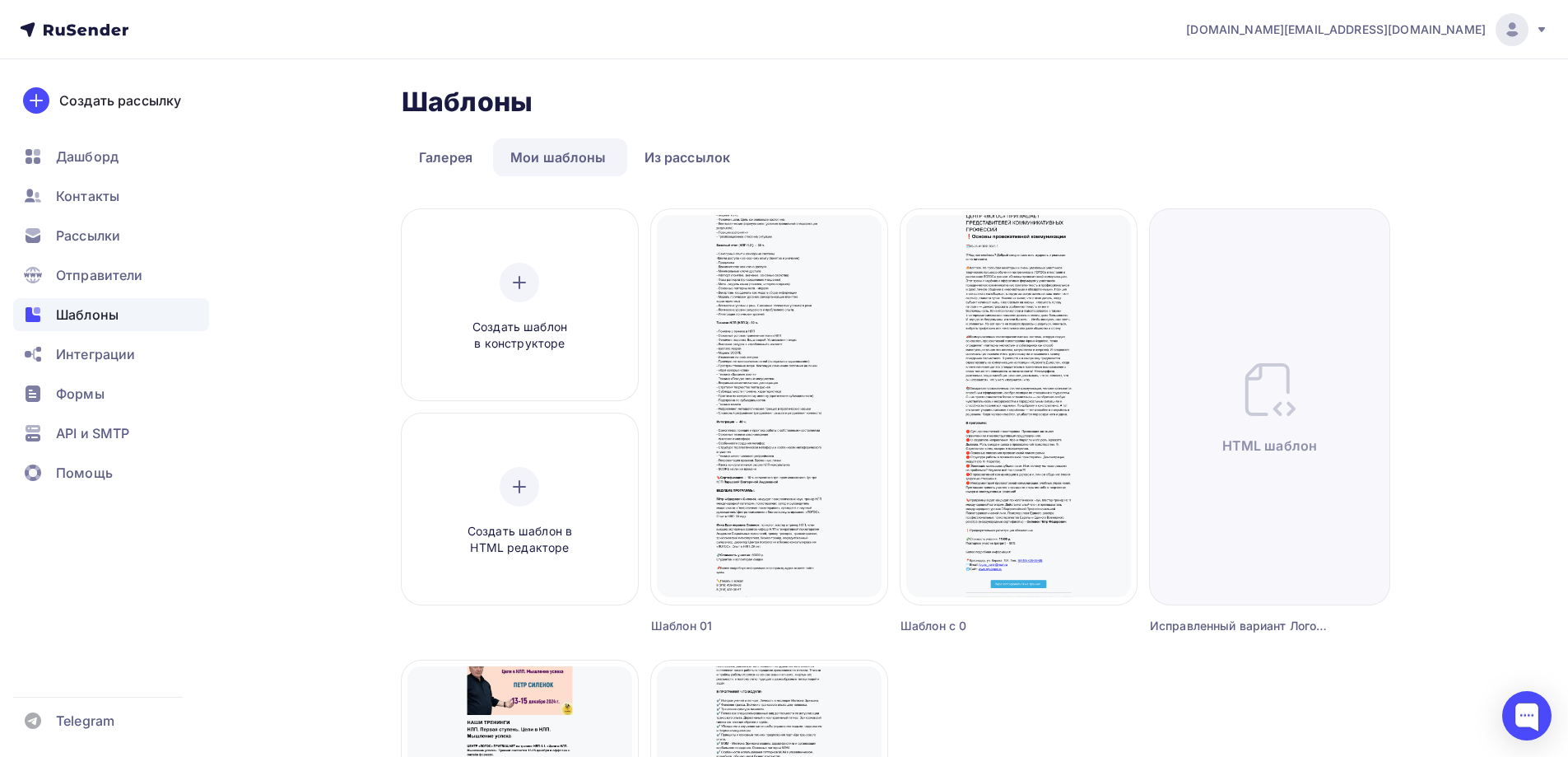
click at [275, 530] on div "Шаблоны Шаблоны Галерея Мои шаблоны Из рассылок Создать шаблон в конструкторе С…" at bounding box center [784, 665] width 1348 height 1211
click at [116, 153] on span "Дашборд" at bounding box center [86, 156] width 62 height 20
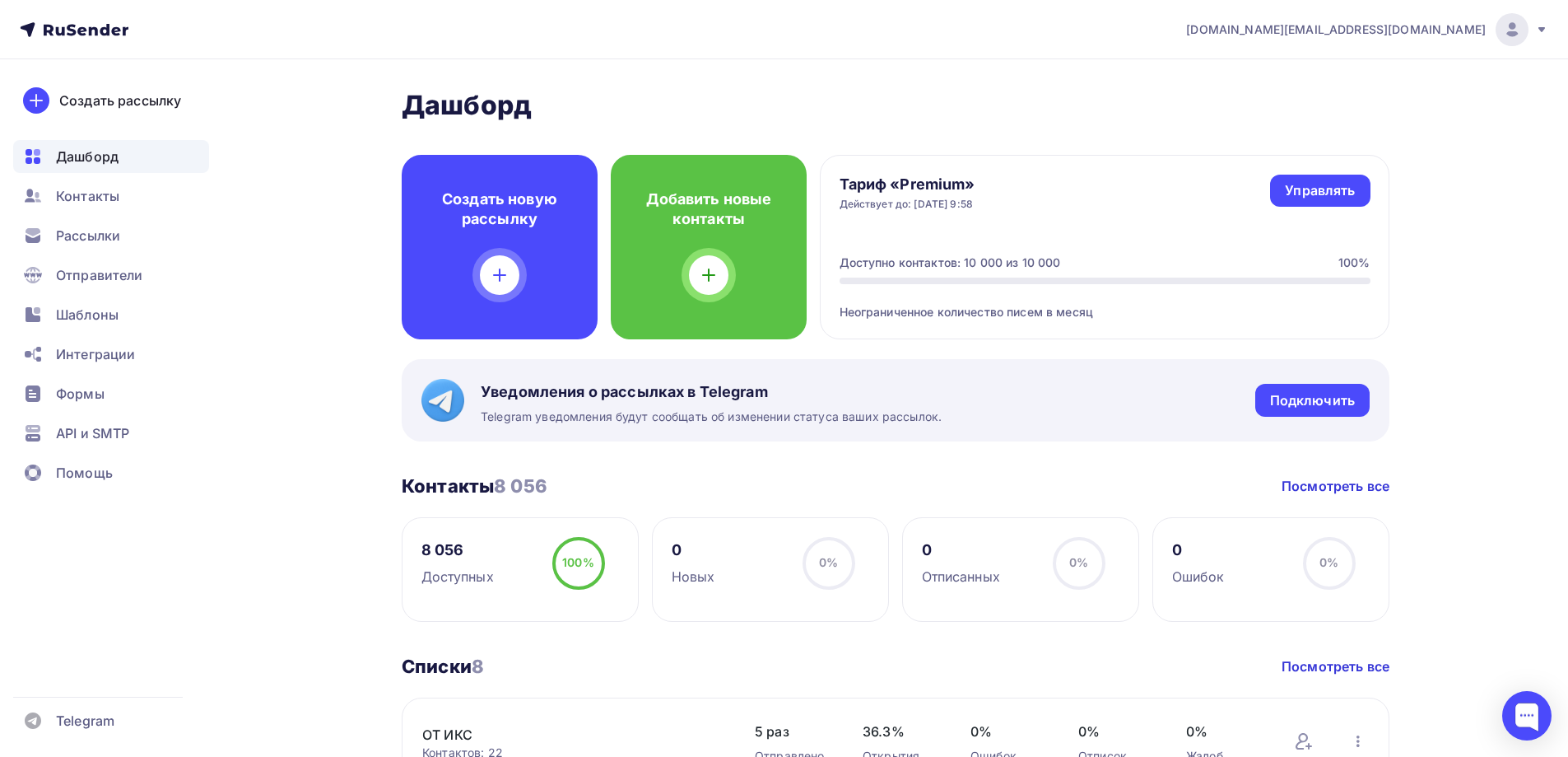
click at [201, 639] on div "Создать рассылку [GEOGRAPHIC_DATA] Контакты Рассылки Отправители Шаблоны Интегр…" at bounding box center [111, 408] width 222 height 698
click at [126, 309] on div "Шаблоны" at bounding box center [111, 315] width 196 height 33
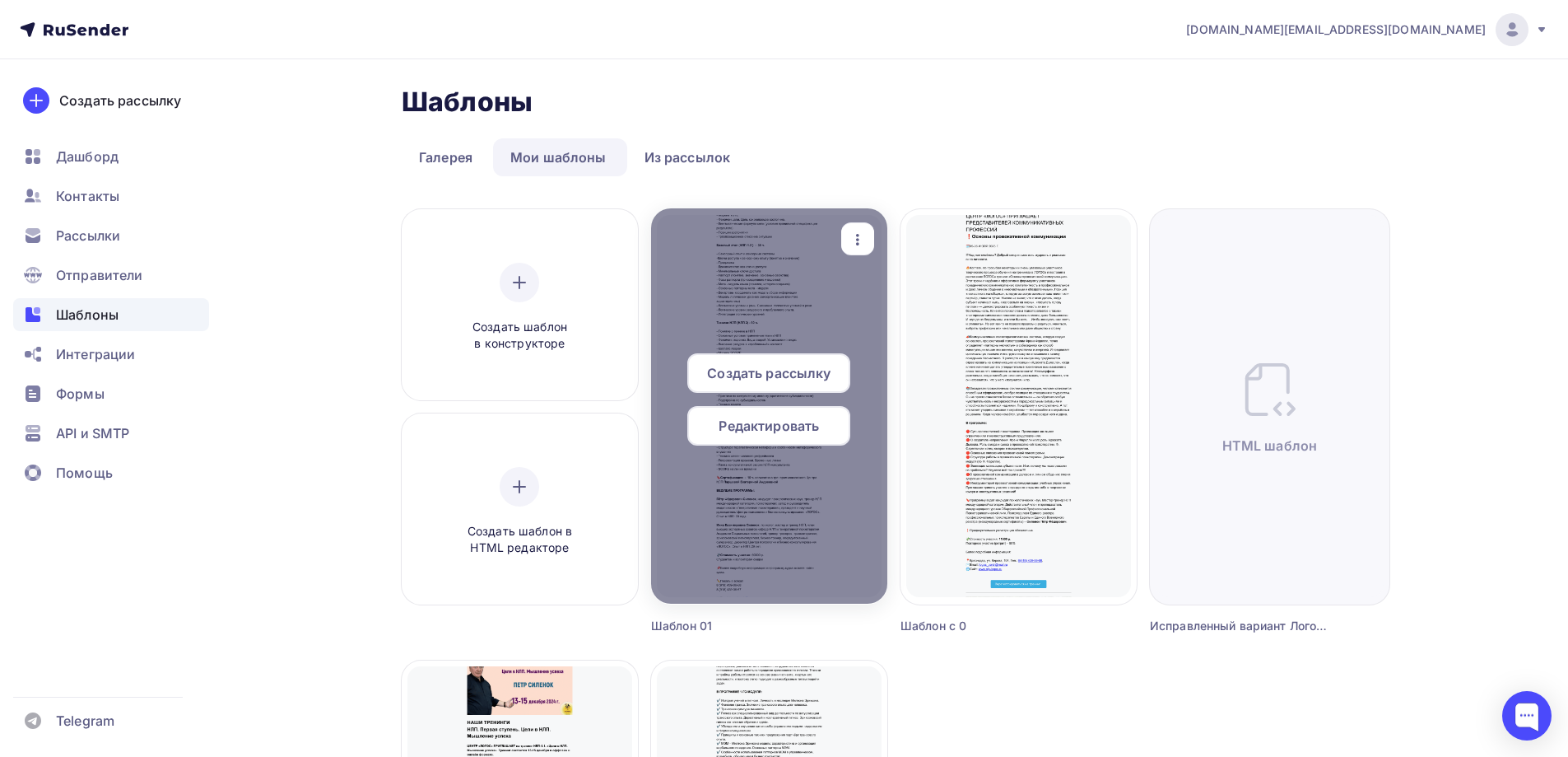
click at [856, 243] on icon "button" at bounding box center [856, 240] width 3 height 12
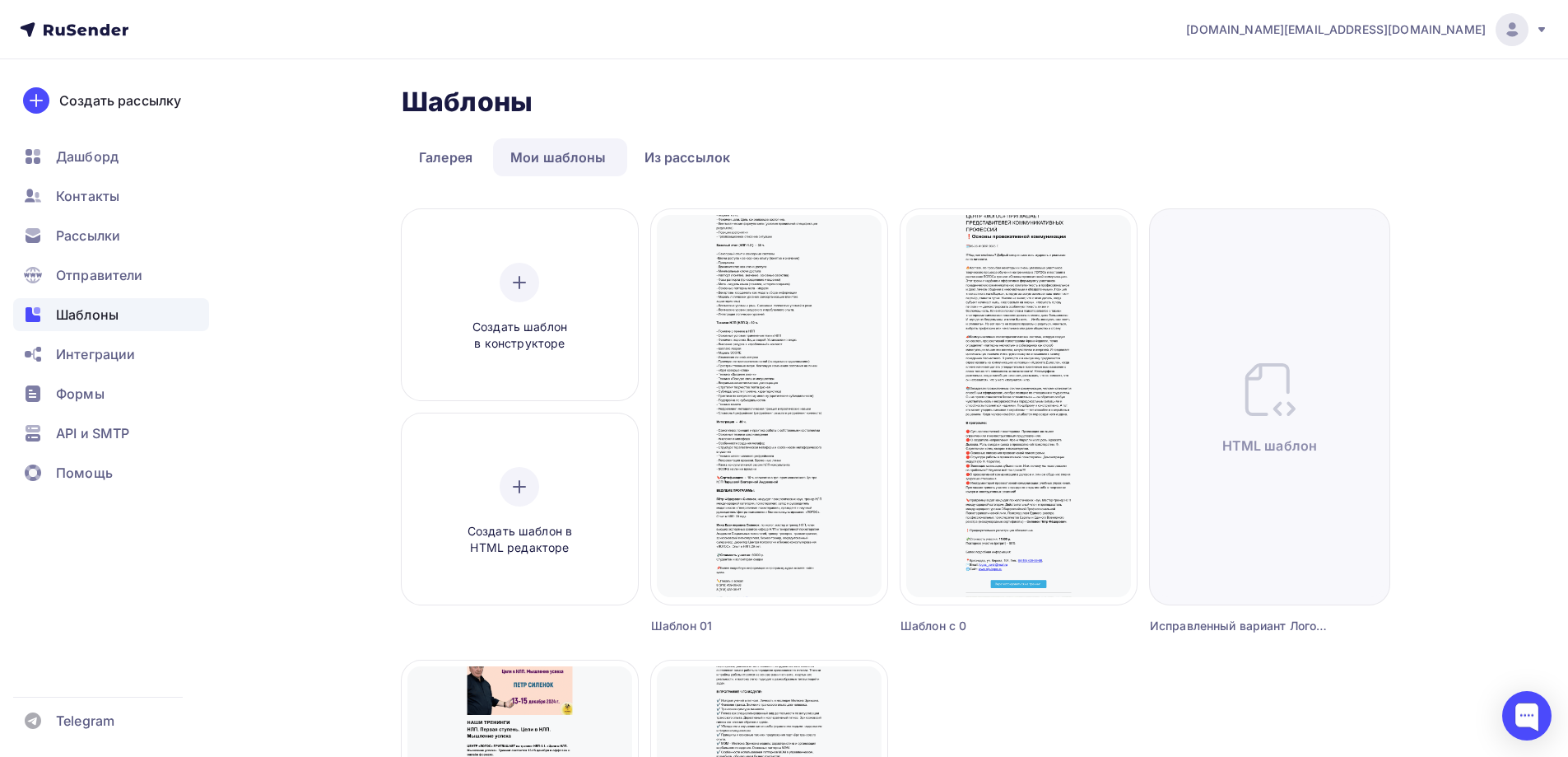
click at [304, 333] on div "Шаблоны Шаблоны Галерея Мои шаблоны Из рассылок Создать шаблон в конструкторе С…" at bounding box center [784, 665] width 1348 height 1211
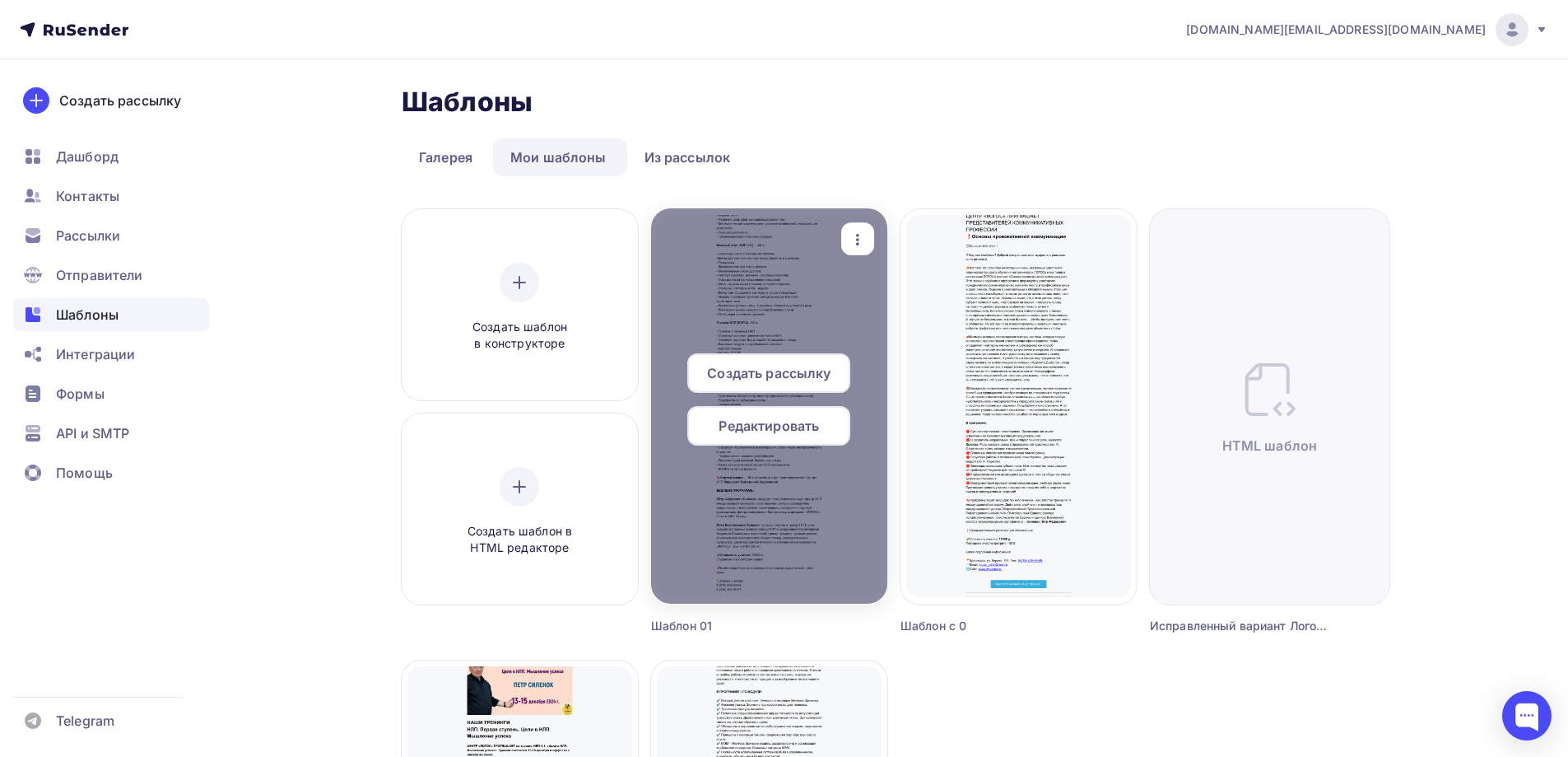
click at [770, 371] on span "Создать рассылку" at bounding box center [768, 372] width 124 height 20
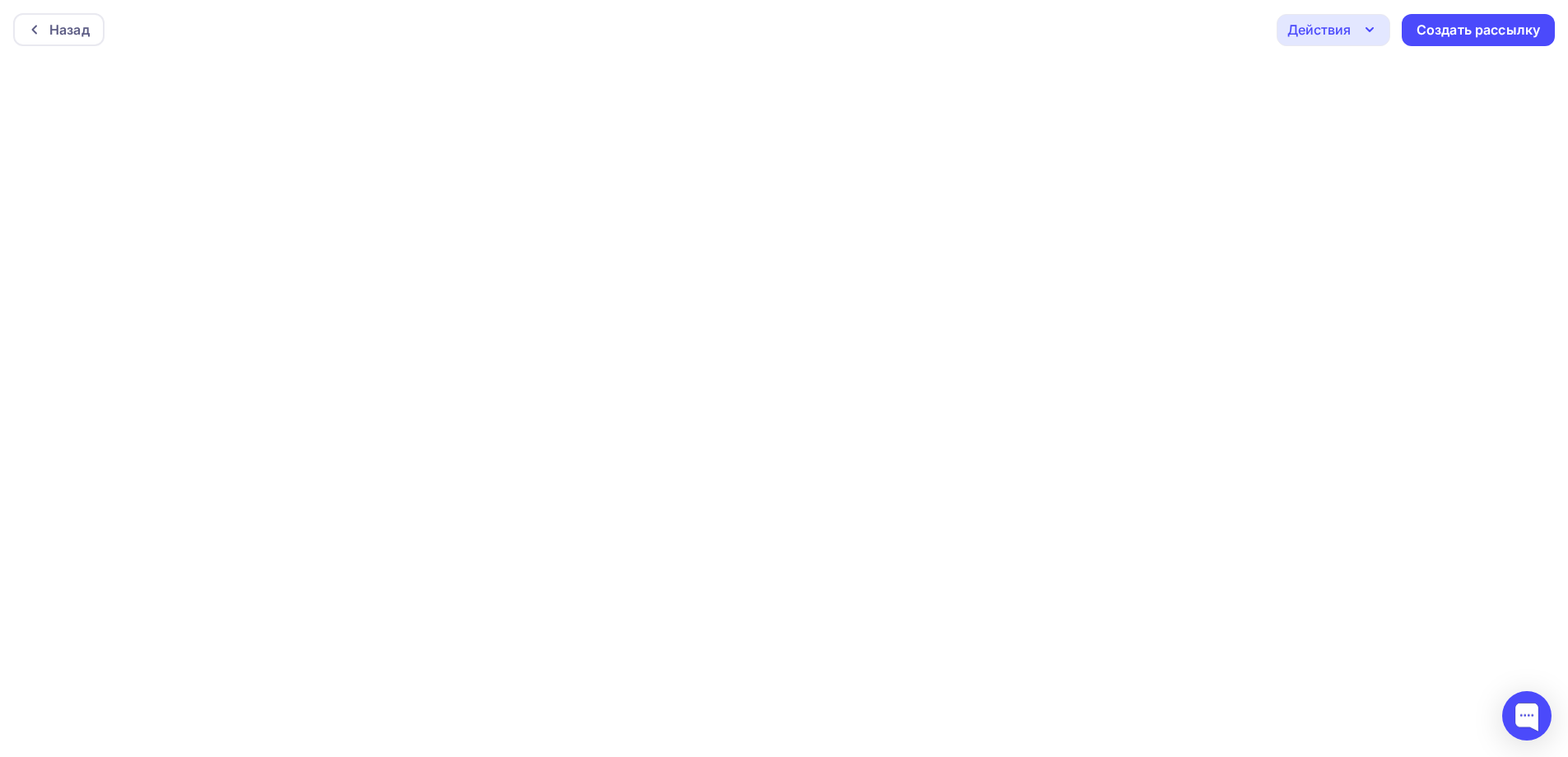
click at [1369, 30] on icon "button" at bounding box center [1369, 29] width 7 height 3
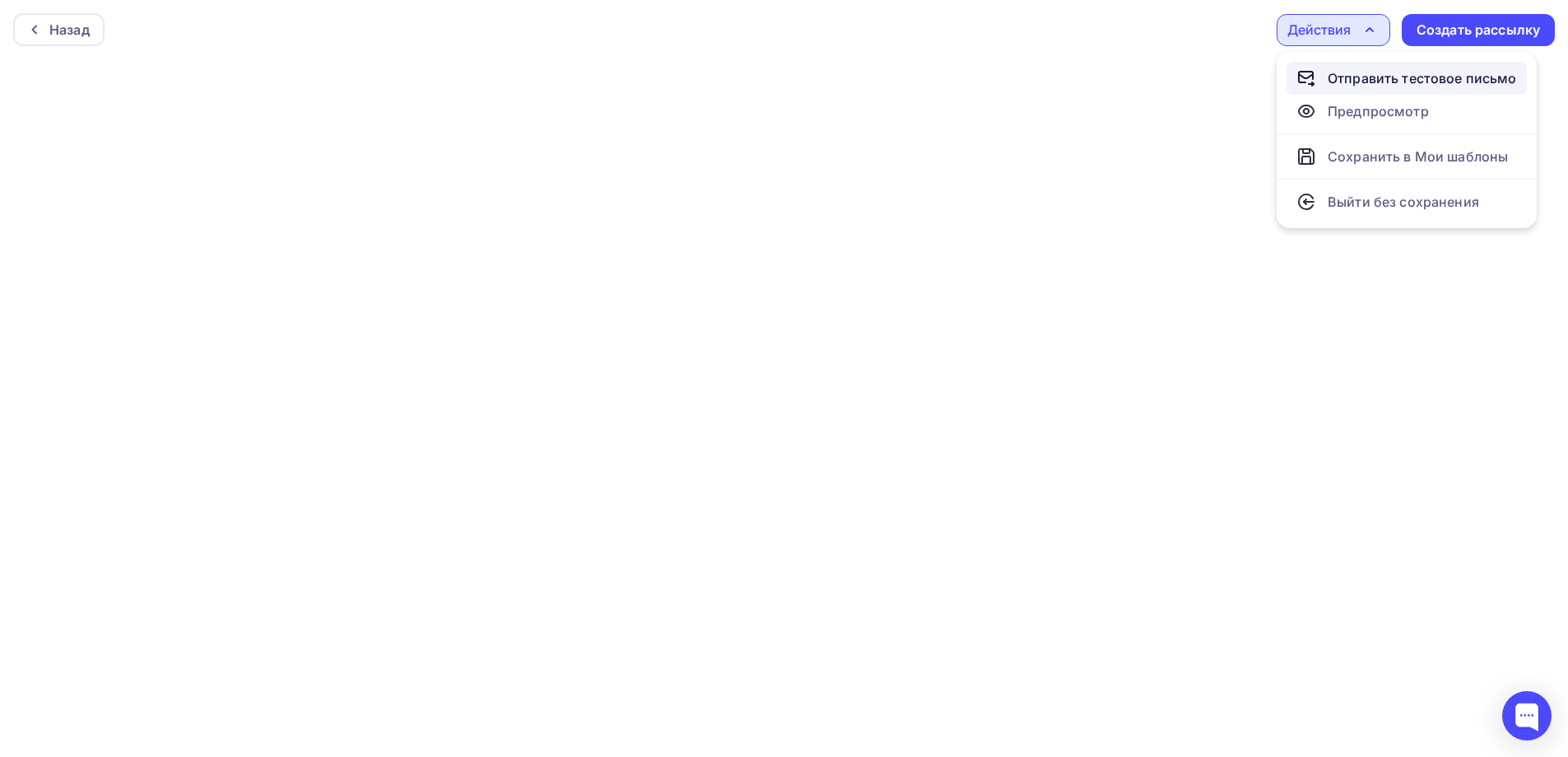
click at [1358, 74] on div "Отправить тестовое письмо" at bounding box center [1421, 78] width 189 height 20
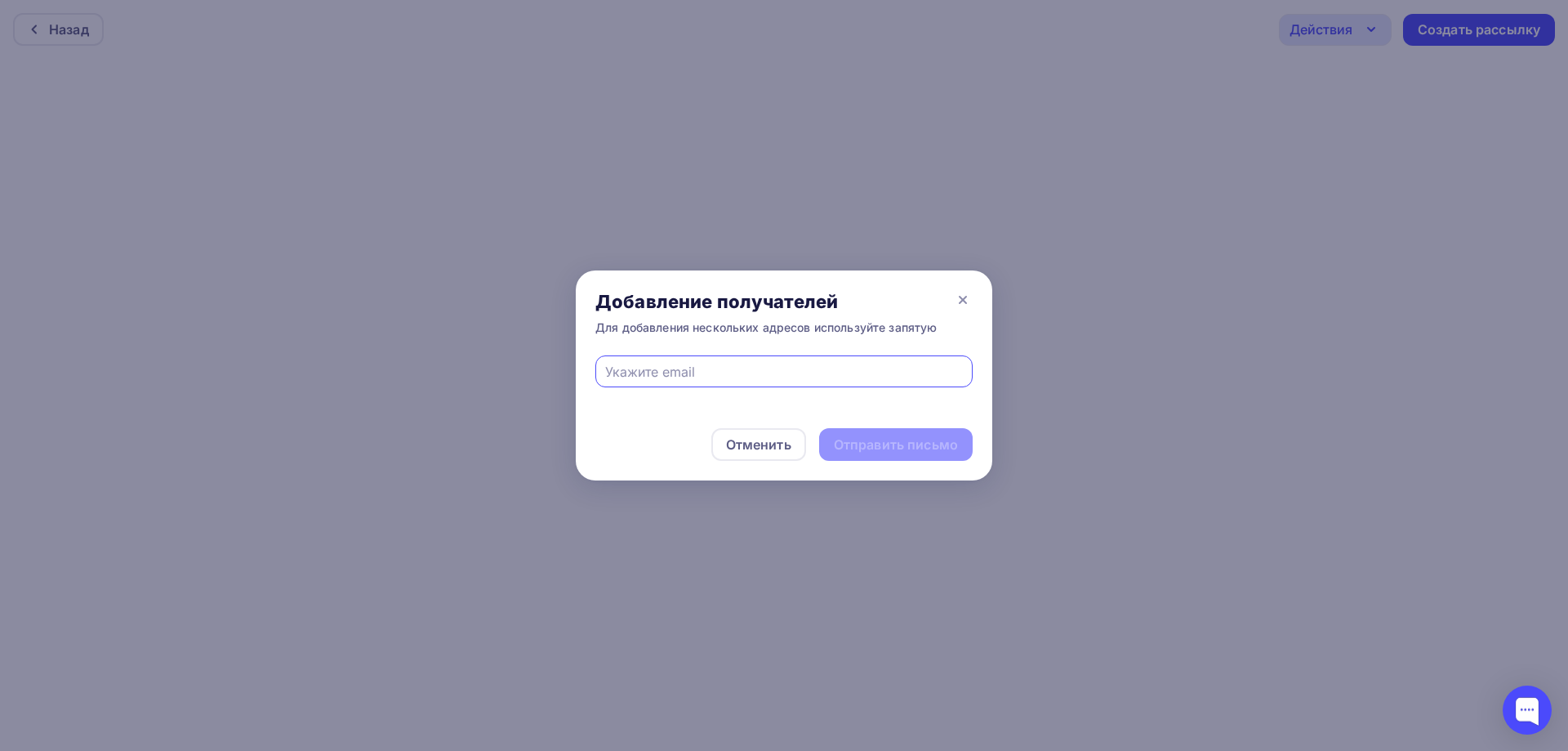
click at [813, 367] on input "text" at bounding box center [784, 371] width 359 height 20
type input "[EMAIL_ADDRESS][DOMAIN_NAME]"
click at [881, 445] on div "Отправить письмо" at bounding box center [896, 445] width 124 height 19
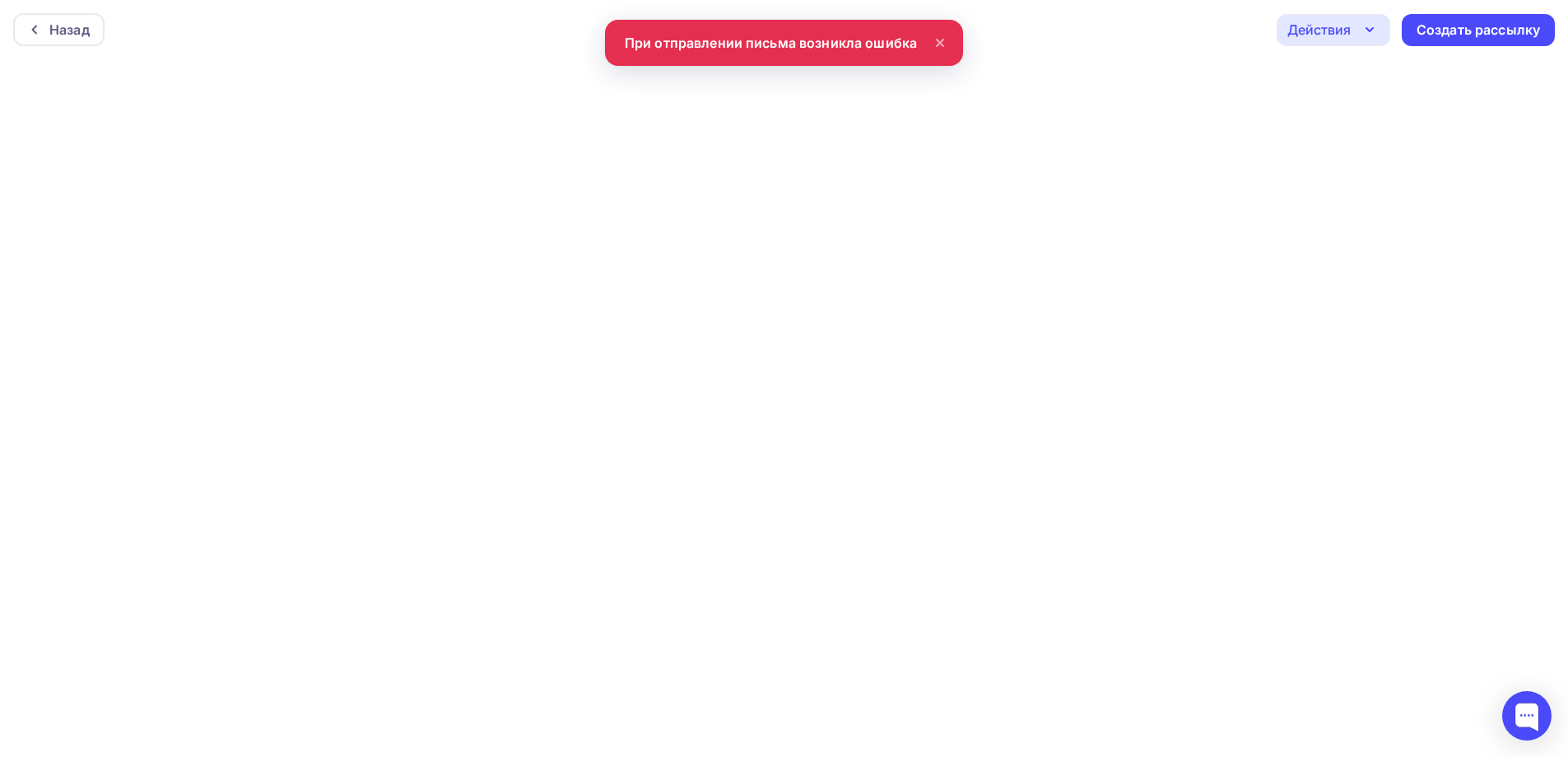
click at [943, 44] on icon at bounding box center [940, 42] width 20 height 20
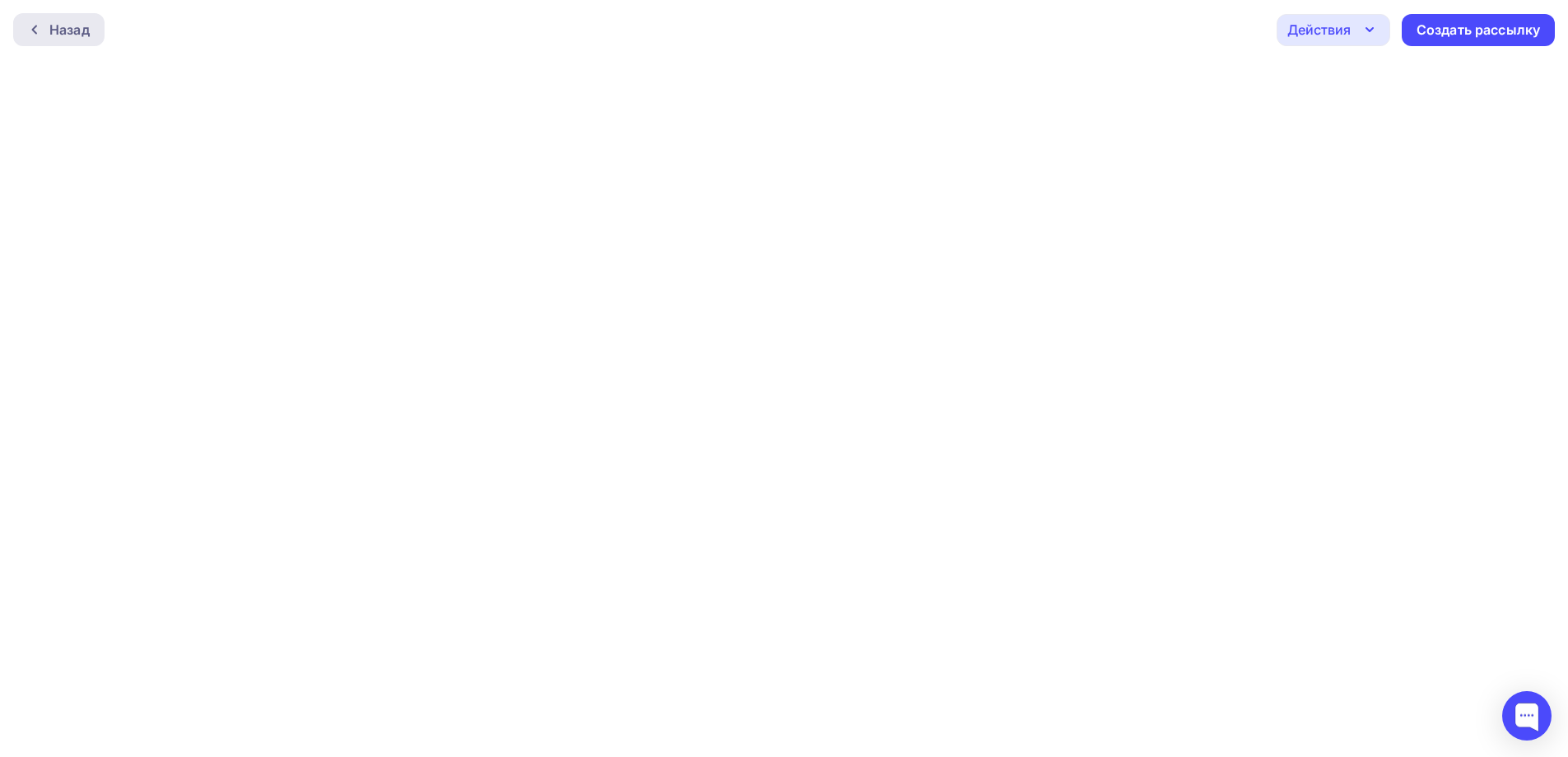
click at [77, 29] on div "Назад" at bounding box center [69, 30] width 40 height 20
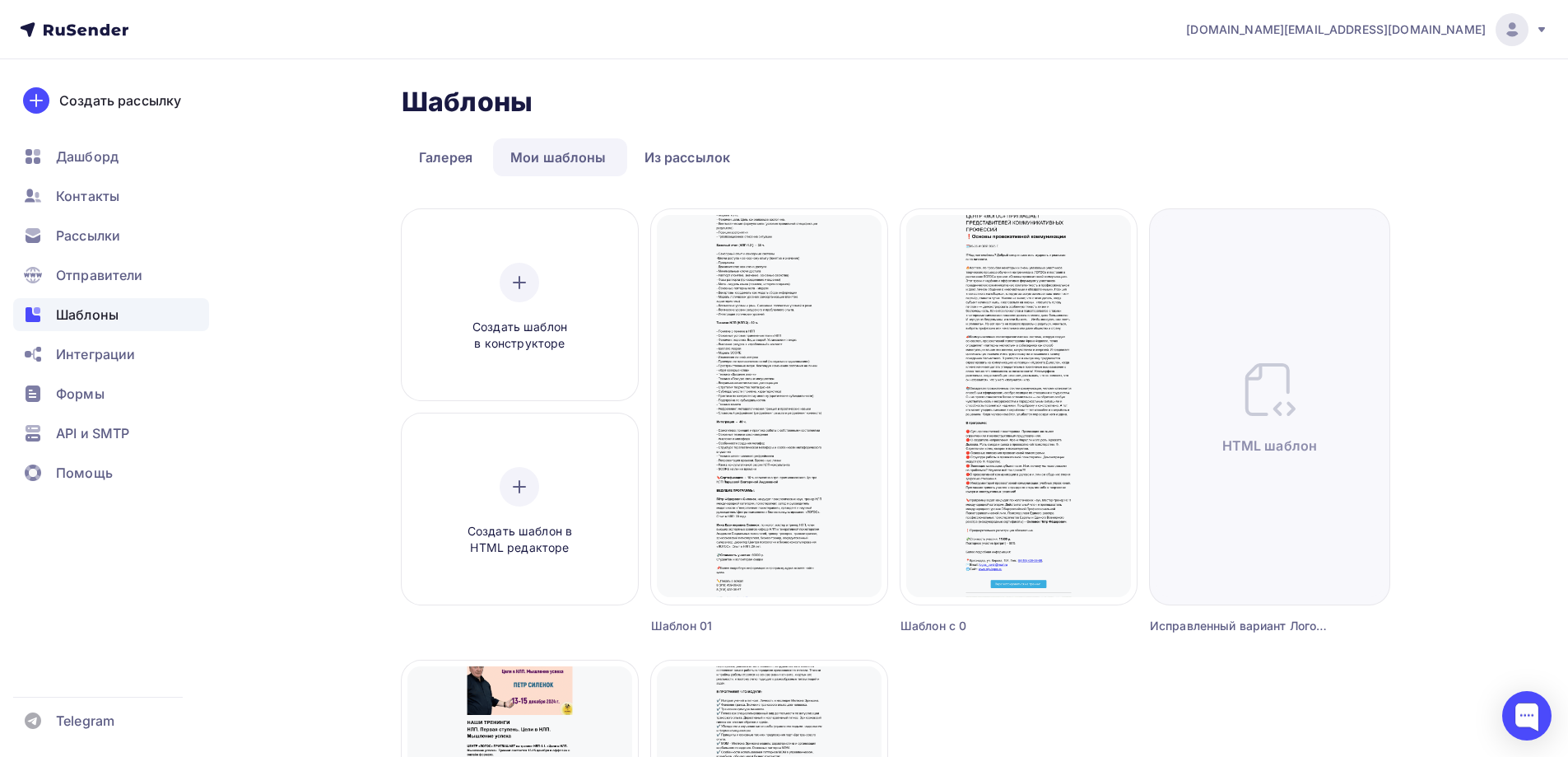
drag, startPoint x: 1285, startPoint y: 23, endPoint x: 1270, endPoint y: 18, distance: 15.8
click at [1285, 23] on nav "[DOMAIN_NAME][EMAIL_ADDRESS][DOMAIN_NAME] Аккаунт Тарифы Выйти Создать рассылку…" at bounding box center [784, 30] width 1568 height 59
click at [1499, 295] on div "[DOMAIN_NAME][EMAIL_ADDRESS][DOMAIN_NAME] Аккаунт Тарифы Выйти Создать рассылку…" at bounding box center [784, 635] width 1568 height 1270
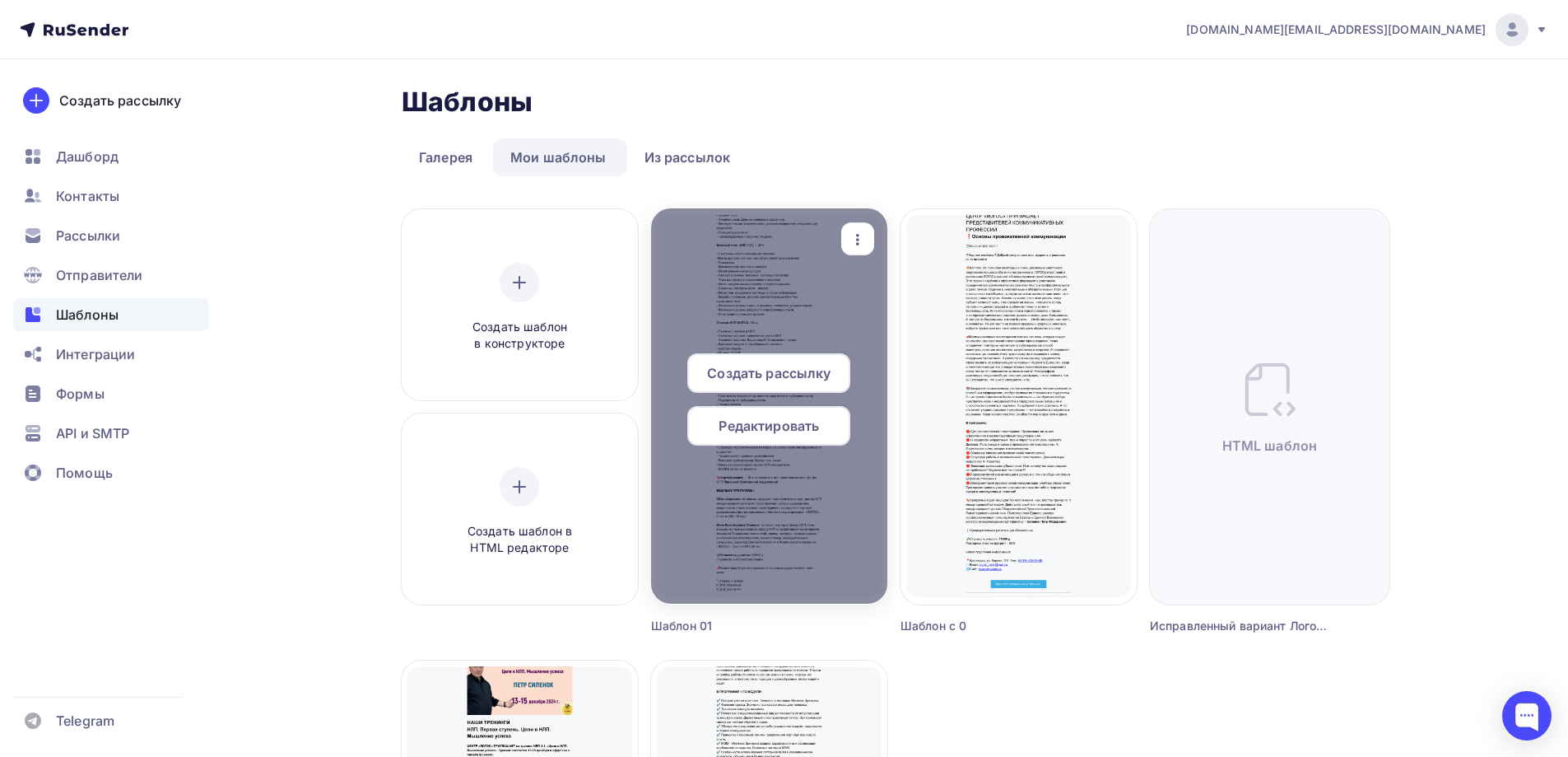
click at [862, 249] on div "button" at bounding box center [857, 239] width 33 height 32
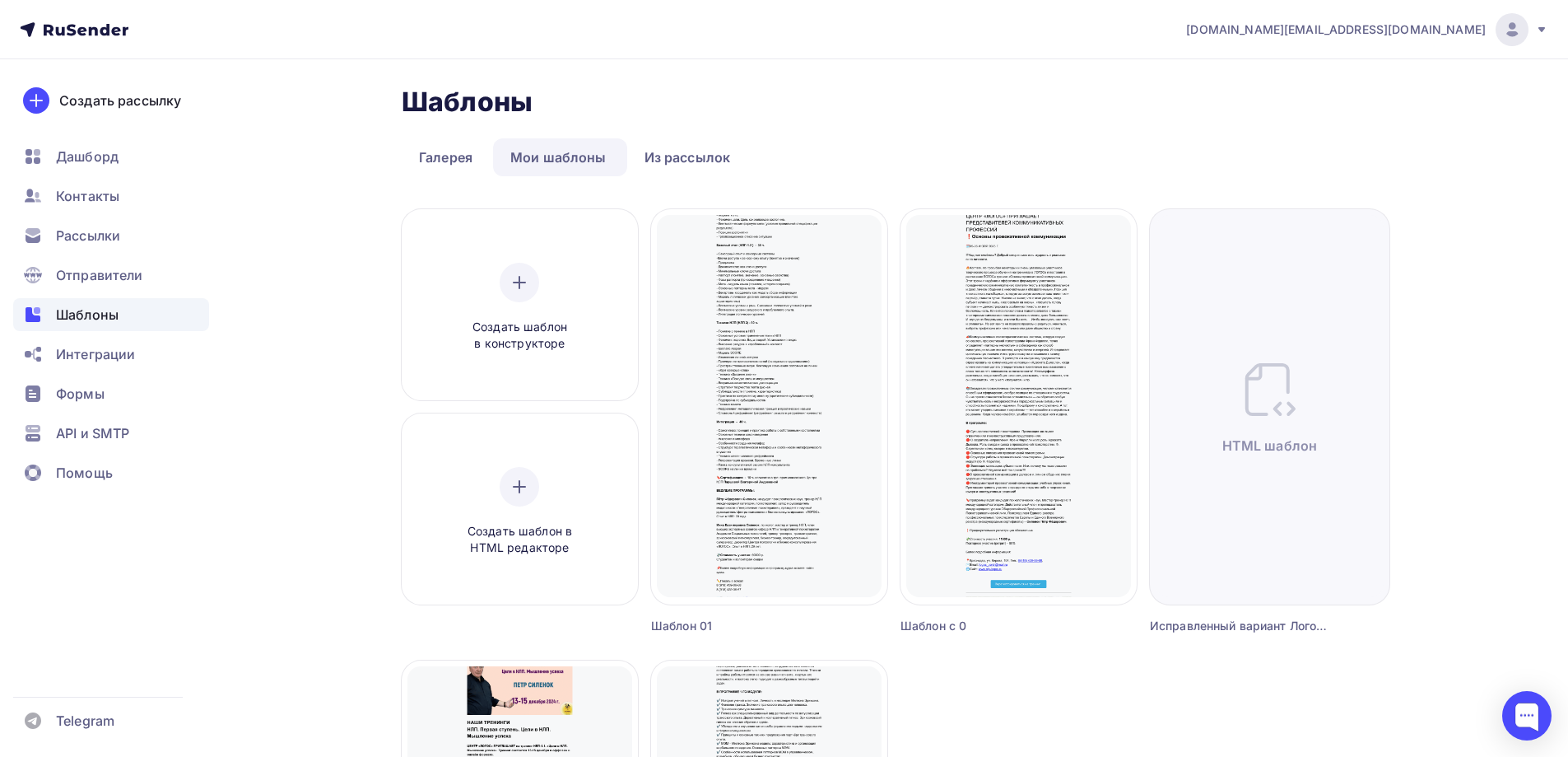
click at [938, 136] on div "Шаблоны Шаблоны Галерея Мои шаблоны Из рассылок Создать шаблон в конструкторе С…" at bounding box center [896, 645] width 988 height 1119
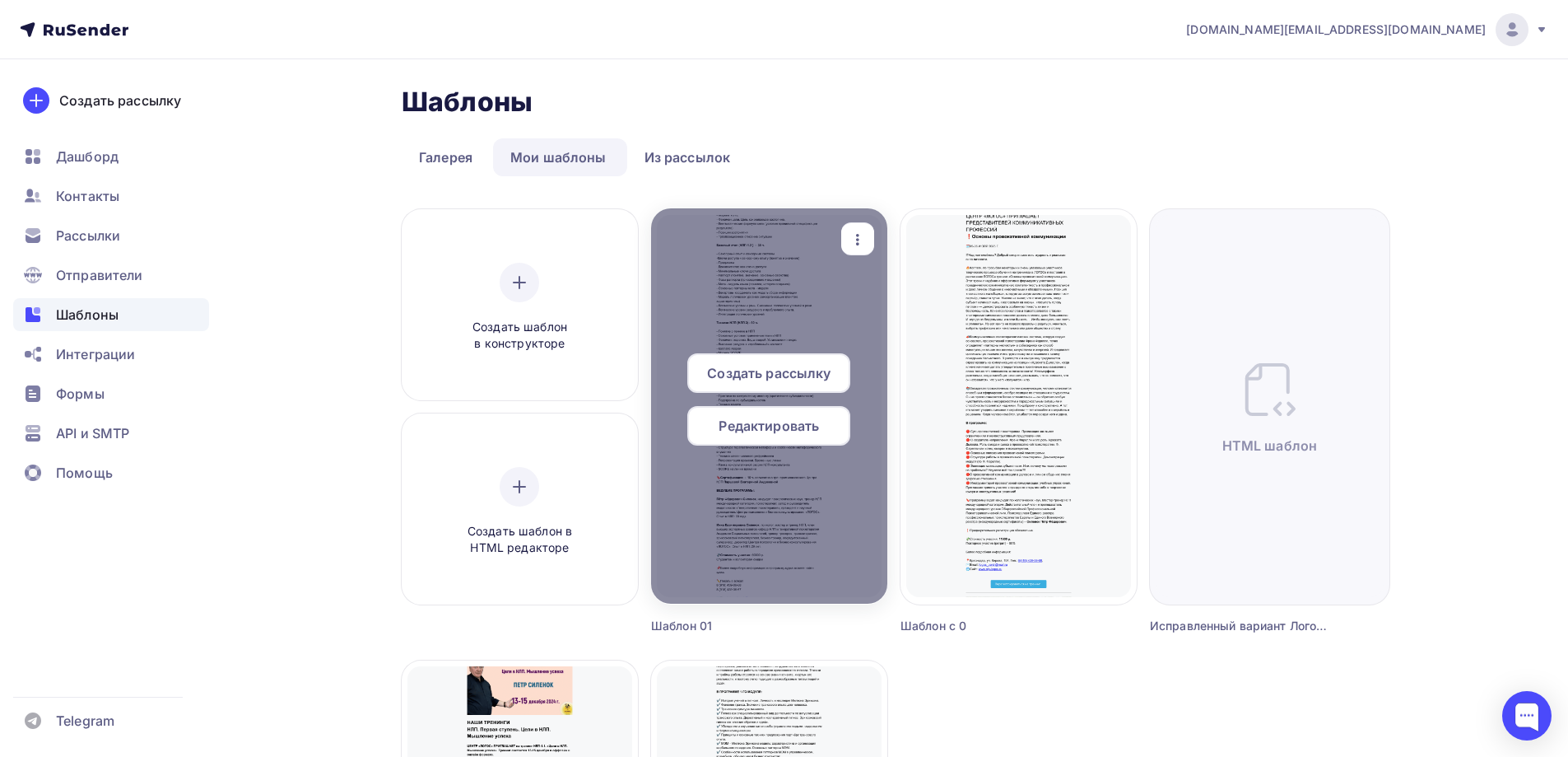
click at [800, 367] on span "Создать рассылку" at bounding box center [768, 372] width 124 height 20
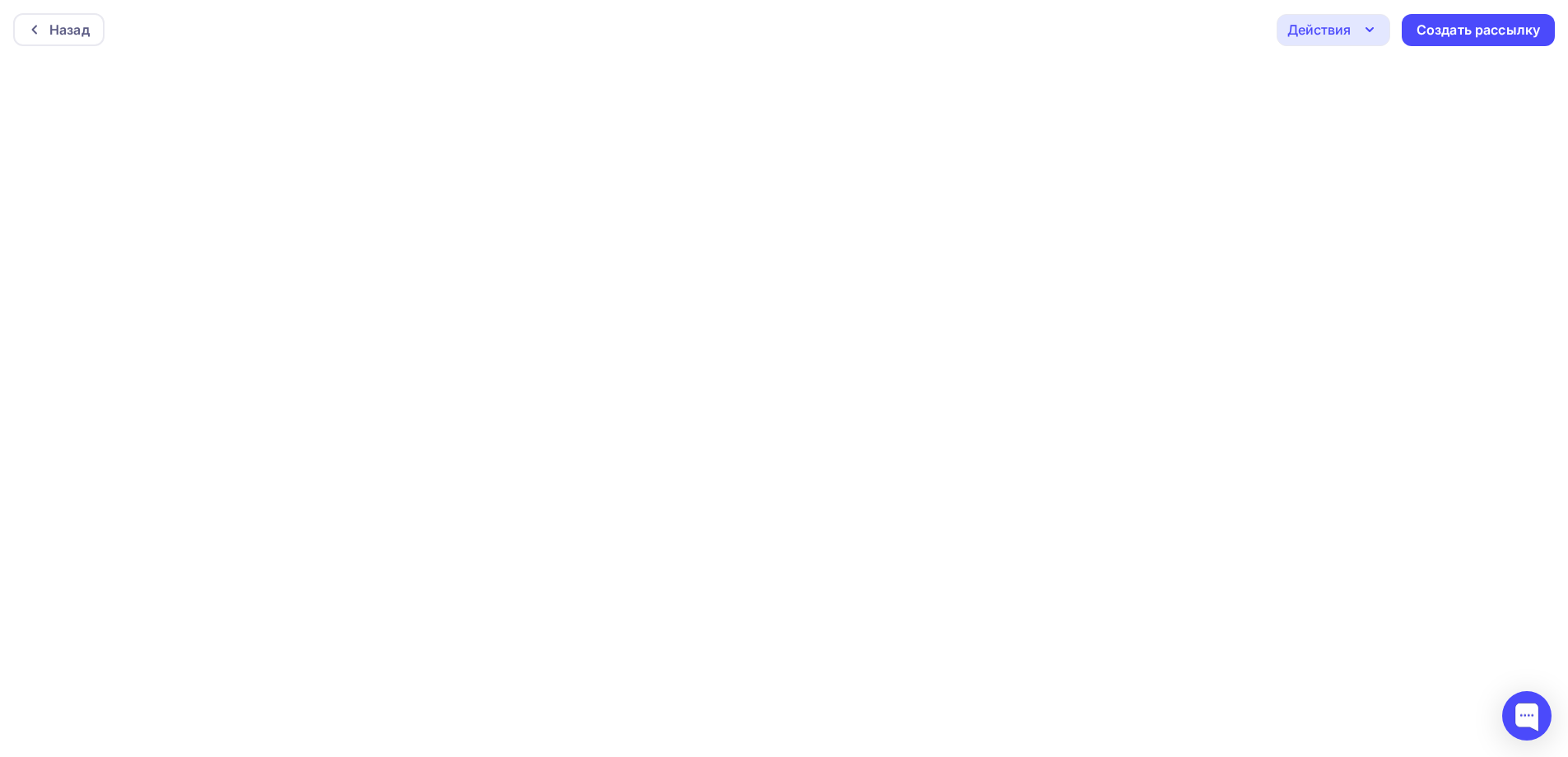
click at [1370, 32] on icon "button" at bounding box center [1369, 30] width 20 height 20
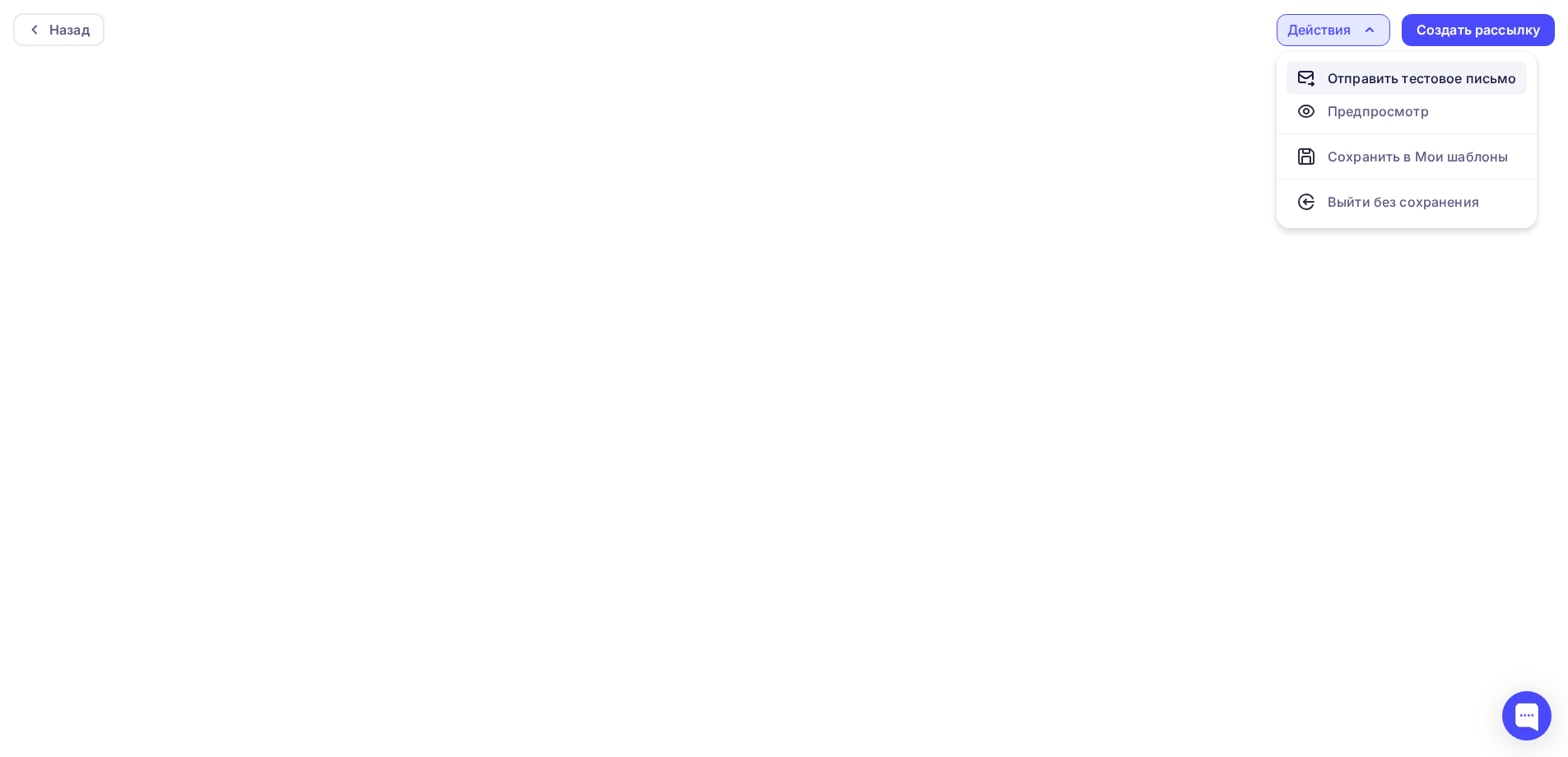
click at [1353, 70] on div "Отправить тестовое письмо" at bounding box center [1421, 78] width 189 height 20
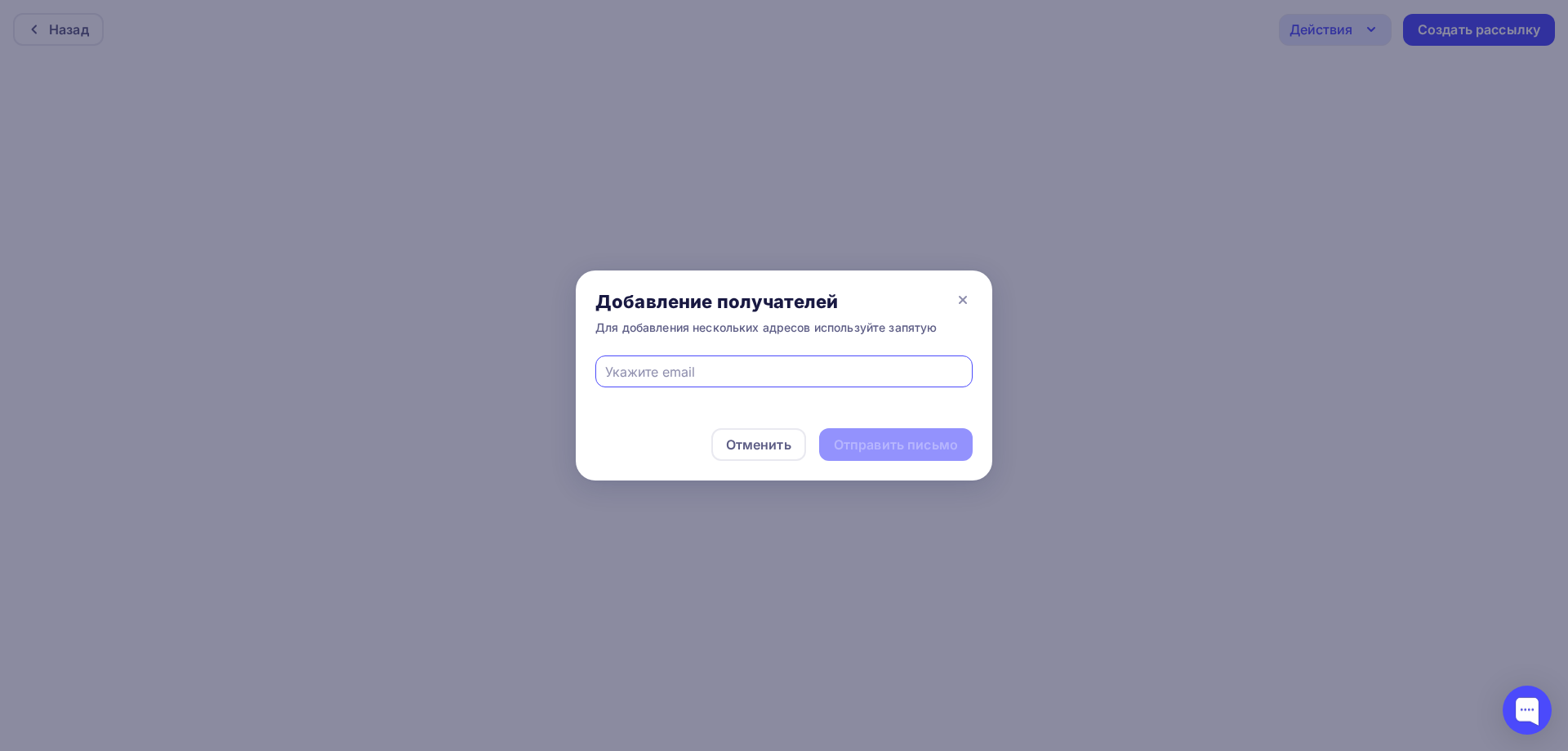
click at [855, 372] on input "text" at bounding box center [784, 371] width 359 height 20
type input "[EMAIL_ADDRESS][DOMAIN_NAME]"
click at [855, 447] on div "Отправить письмо" at bounding box center [896, 445] width 124 height 19
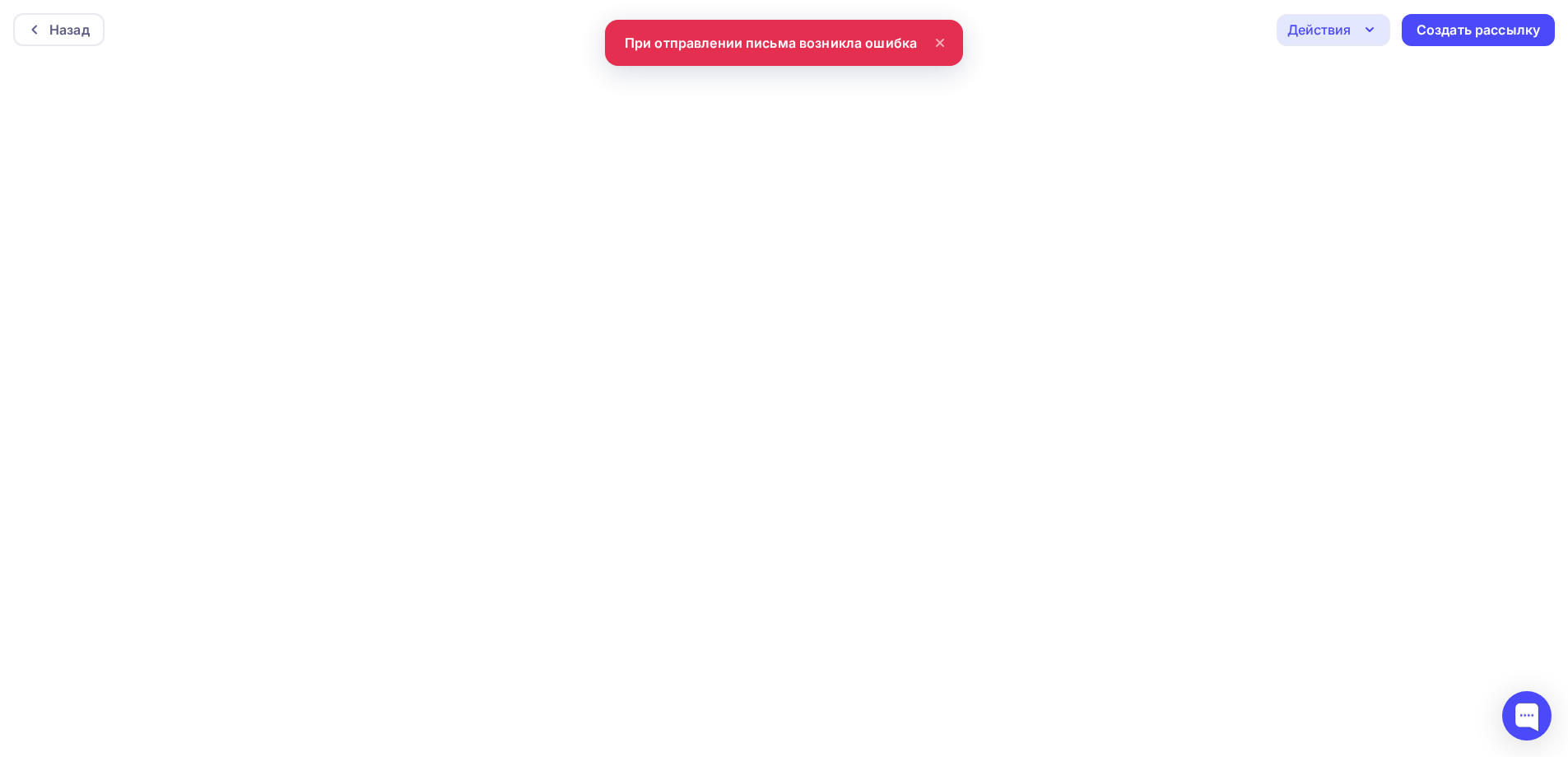
click at [941, 46] on icon at bounding box center [940, 42] width 20 height 20
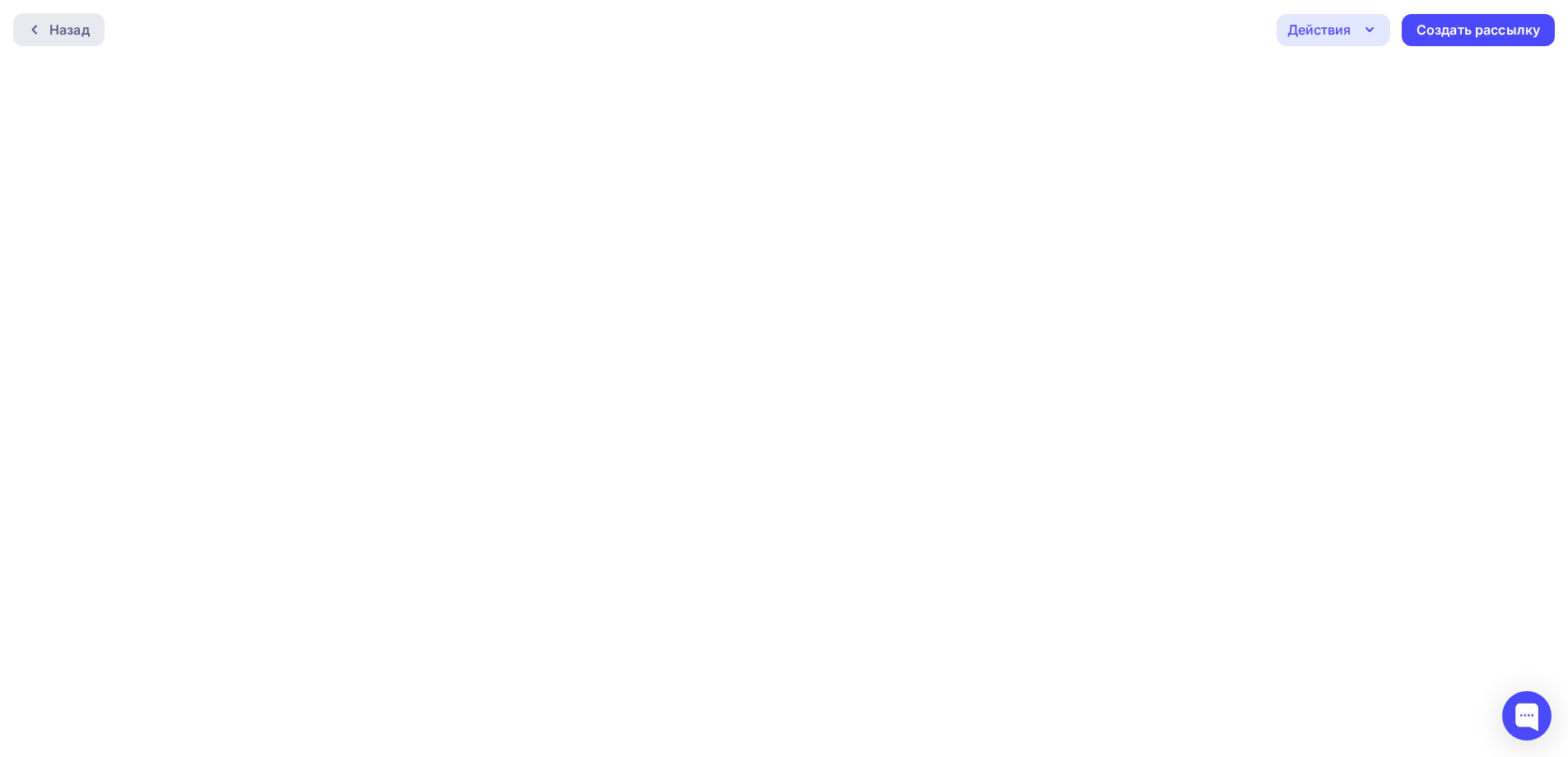
click at [45, 29] on div at bounding box center [38, 30] width 21 height 13
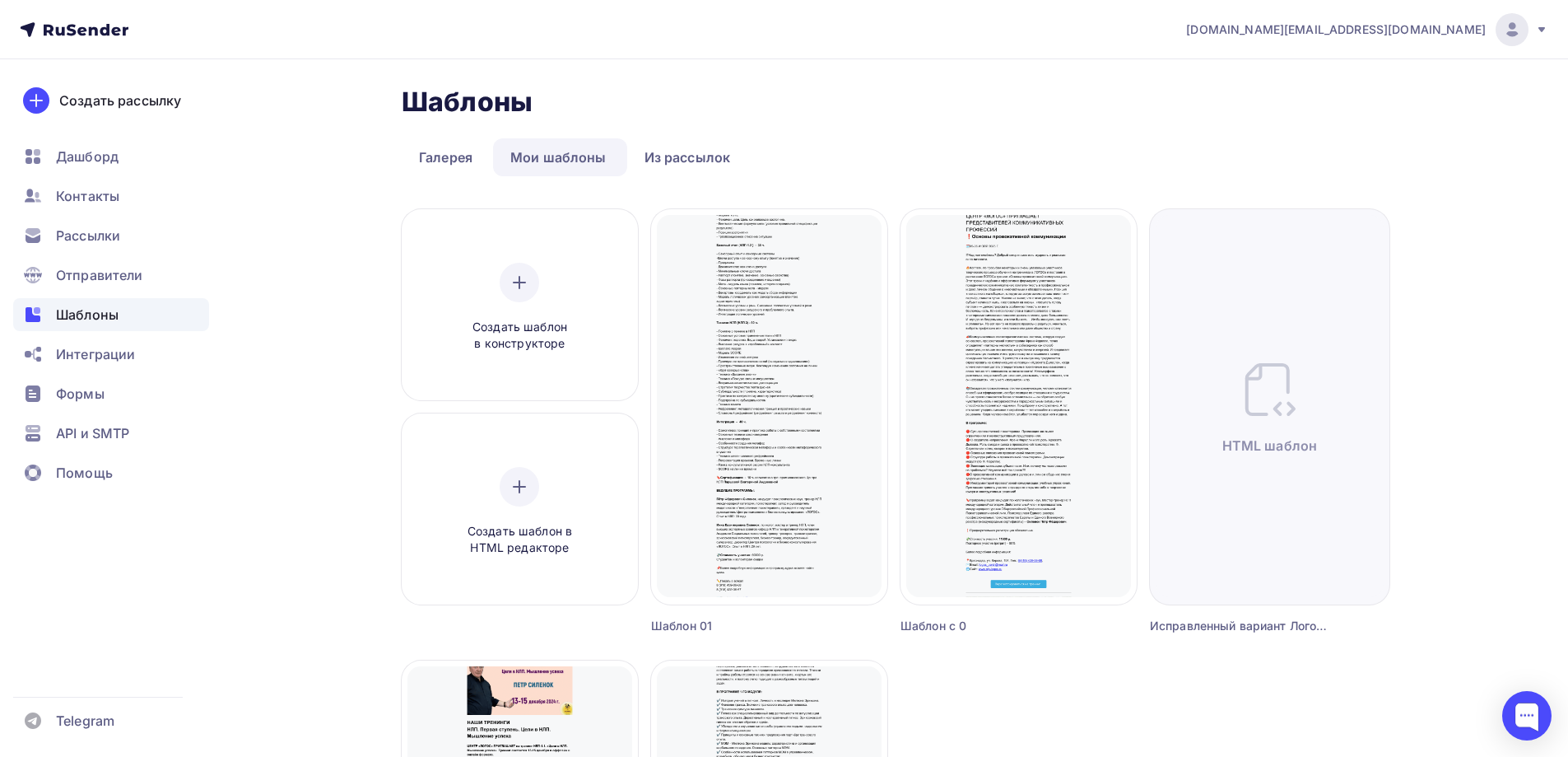
click at [219, 624] on div "Создать рассылку [GEOGRAPHIC_DATA] Контакты Рассылки Отправители Шаблоны Интегр…" at bounding box center [111, 408] width 222 height 698
click at [245, 605] on div "Шаблоны Шаблоны Галерея Мои шаблоны Из рассылок Создать шаблон в конструкторе С…" at bounding box center [784, 665] width 1348 height 1211
